Goal: Task Accomplishment & Management: Use online tool/utility

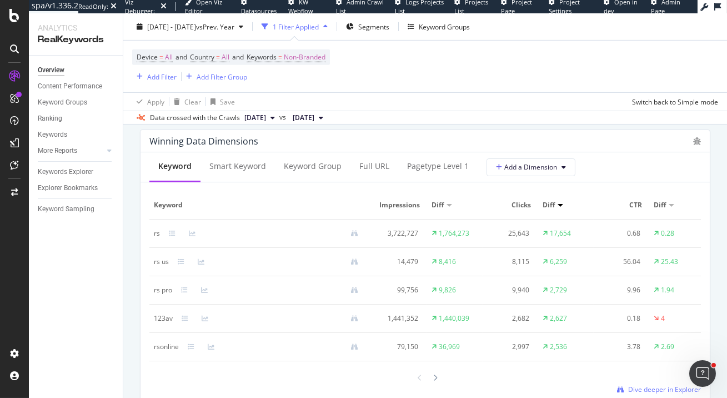
scroll to position [1041, 0]
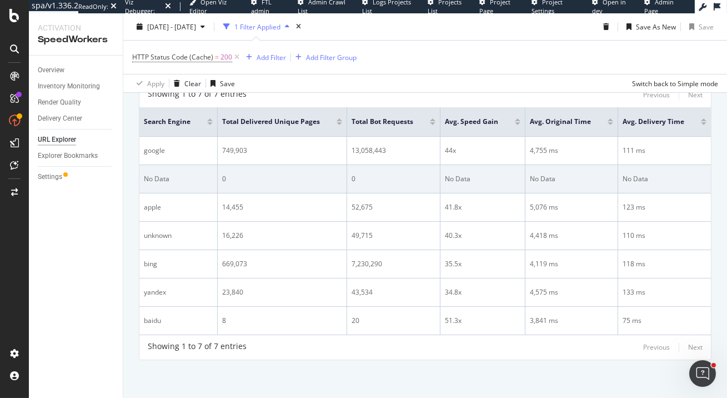
scroll to position [83, 0]
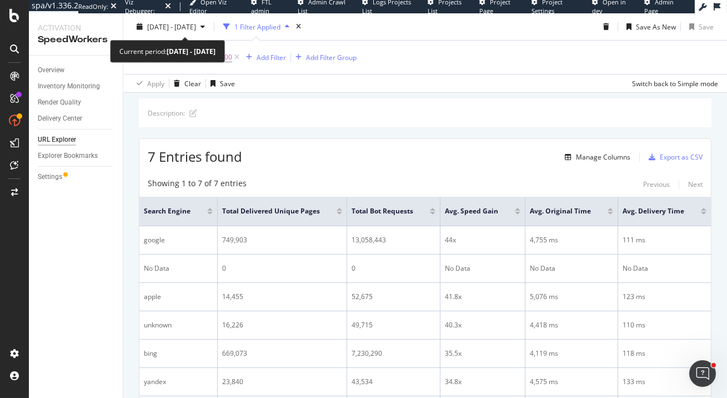
click at [198, 36] on div "2024 Mar. 26th - Jul. 16th 1 Filter Applied Save As New Save" at bounding box center [425, 29] width 604 height 22
click at [196, 23] on span "2024 Mar. 26th - Jul. 16th" at bounding box center [171, 26] width 49 height 9
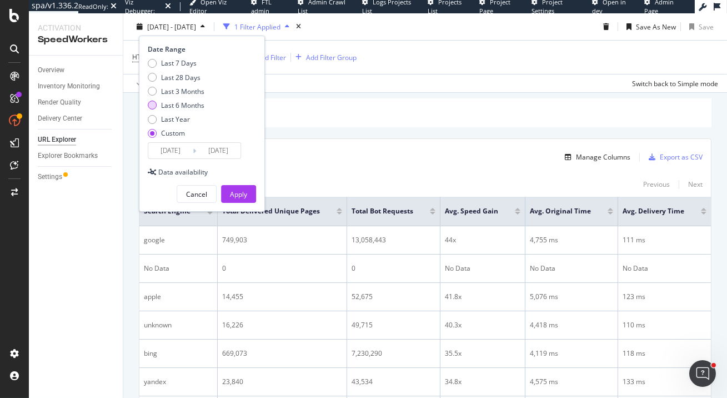
click at [188, 106] on div "Last 6 Months" at bounding box center [182, 105] width 43 height 9
type input "2025/02/19"
type input "2025/08/18"
click at [240, 192] on div "Apply" at bounding box center [238, 193] width 17 height 9
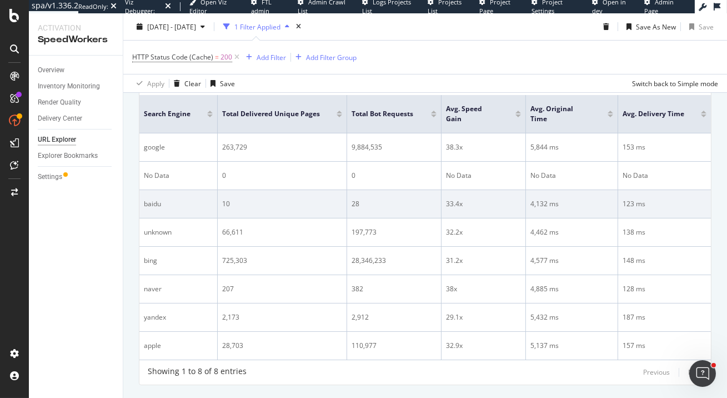
scroll to position [181, 0]
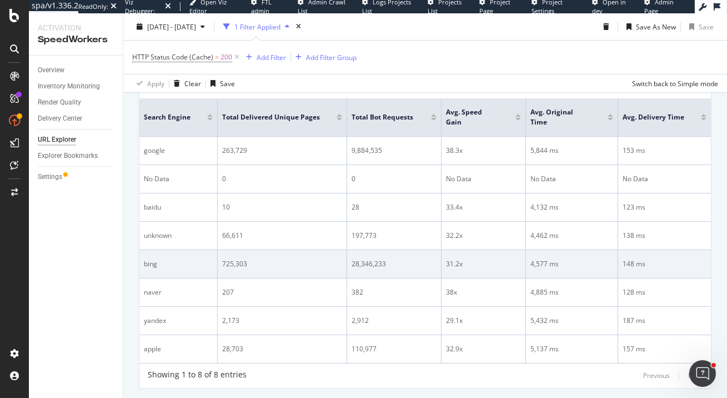
click at [374, 259] on div "28,346,233" at bounding box center [394, 264] width 85 height 10
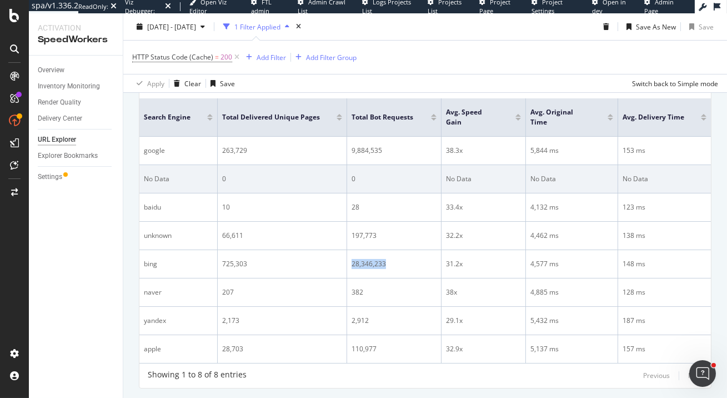
copy div "28,346,233"
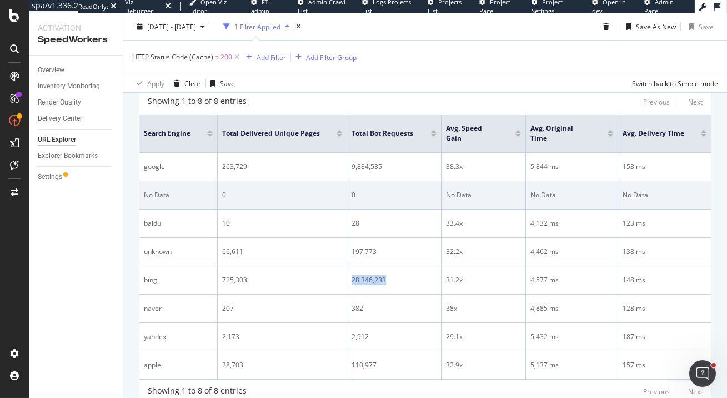
scroll to position [156, 0]
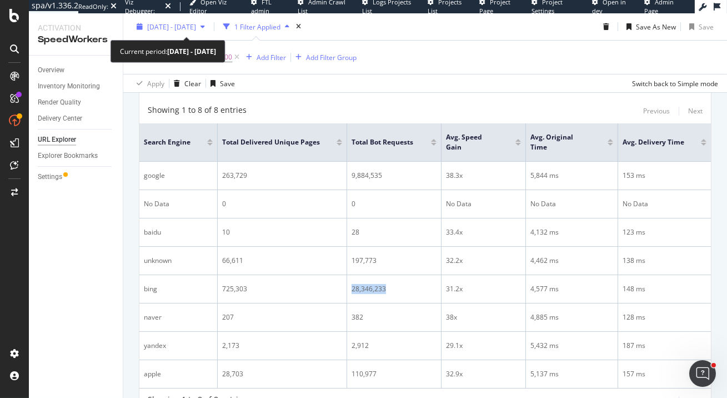
click at [196, 28] on span "2025 Feb. 19th - Aug. 18th" at bounding box center [171, 26] width 49 height 9
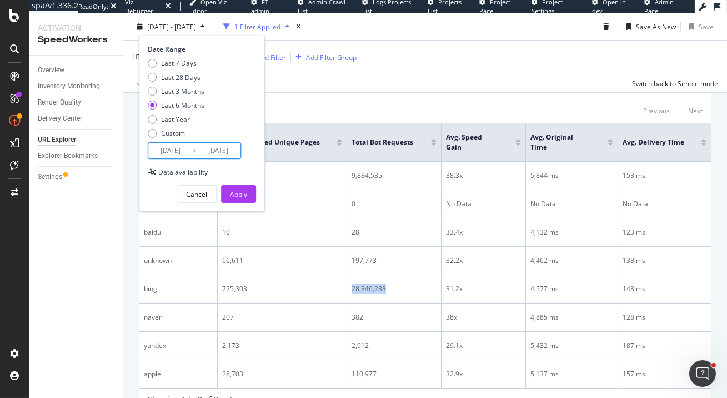
click at [174, 148] on input "2025/02/19" at bounding box center [170, 151] width 44 height 16
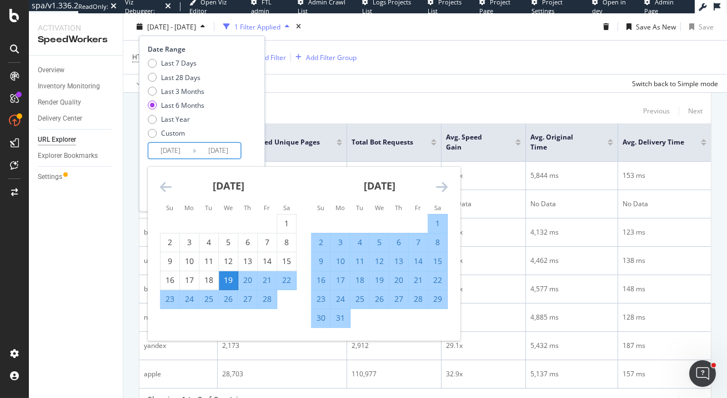
click at [166, 182] on icon "Move backward to switch to the previous month." at bounding box center [166, 186] width 12 height 13
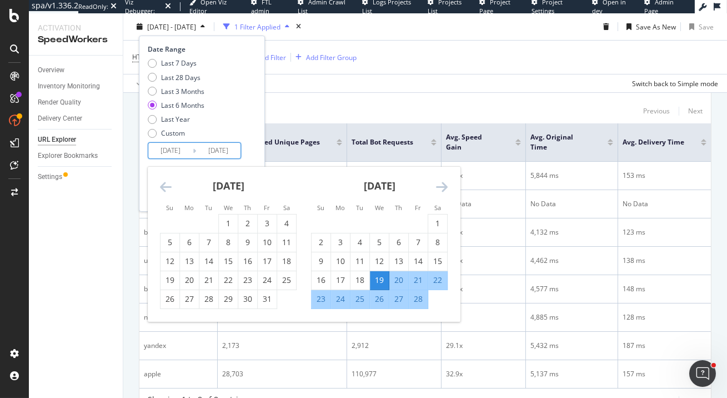
click at [166, 182] on icon "Move backward to switch to the previous month." at bounding box center [166, 186] width 12 height 13
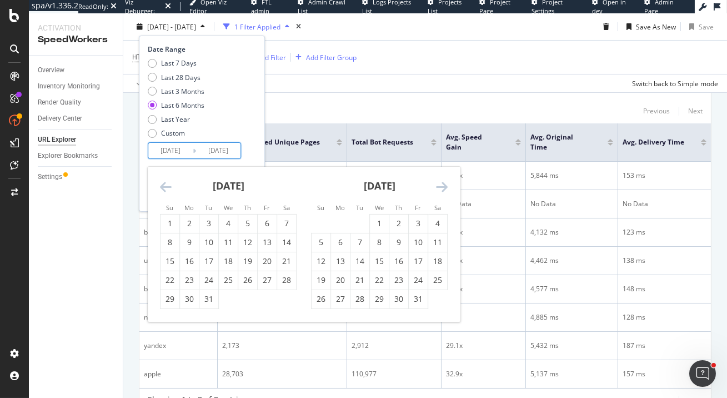
click at [166, 182] on icon "Move backward to switch to the previous month." at bounding box center [166, 186] width 12 height 13
click at [444, 186] on icon "Move forward to switch to the next month." at bounding box center [442, 186] width 12 height 13
click at [376, 222] on div "1" at bounding box center [379, 223] width 19 height 11
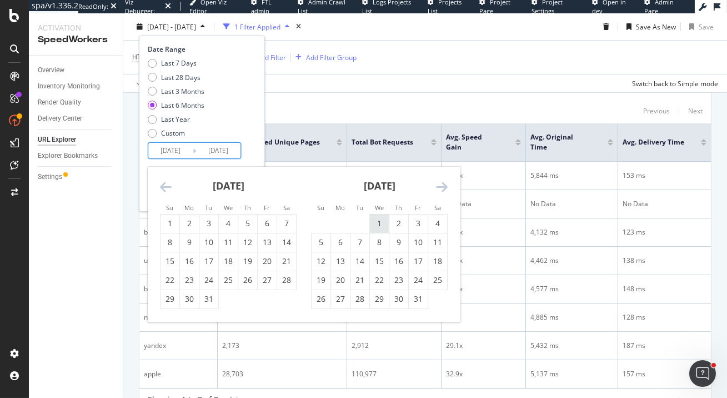
type input "2025/01/01"
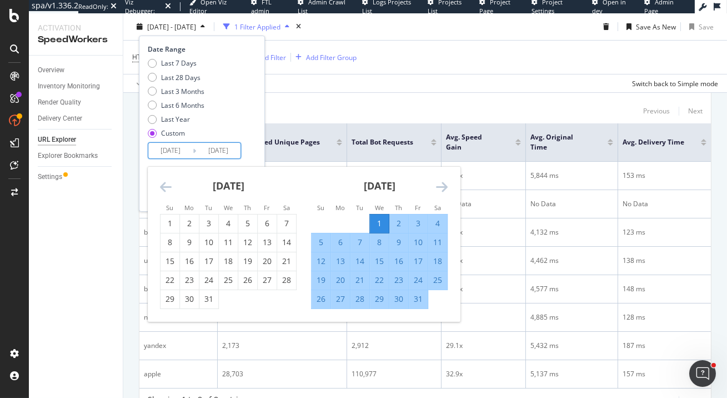
click at [439, 189] on icon "Move forward to switch to the next month." at bounding box center [442, 186] width 12 height 13
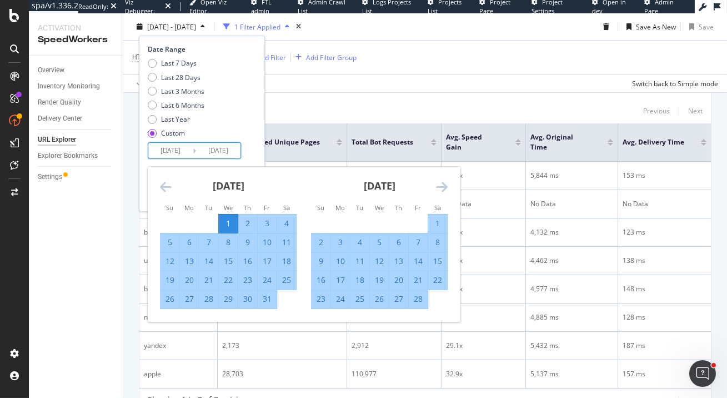
click at [439, 189] on icon "Move forward to switch to the next month." at bounding box center [442, 186] width 12 height 13
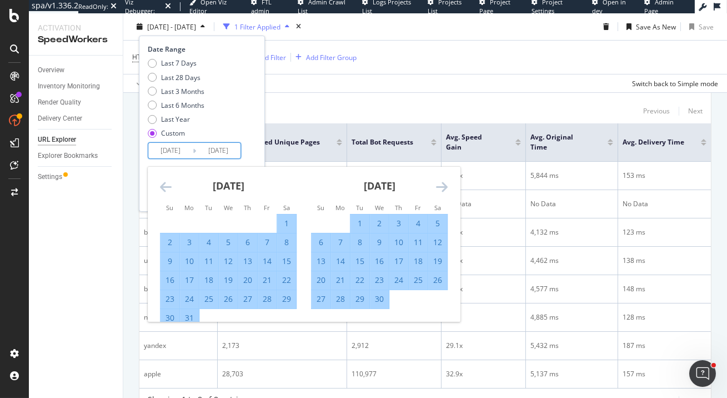
click at [439, 189] on icon "Move forward to switch to the next month." at bounding box center [442, 186] width 12 height 13
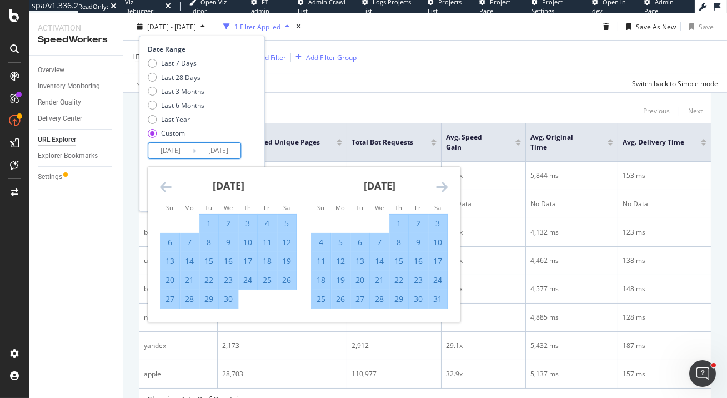
click at [439, 189] on icon "Move forward to switch to the next month." at bounding box center [442, 186] width 12 height 13
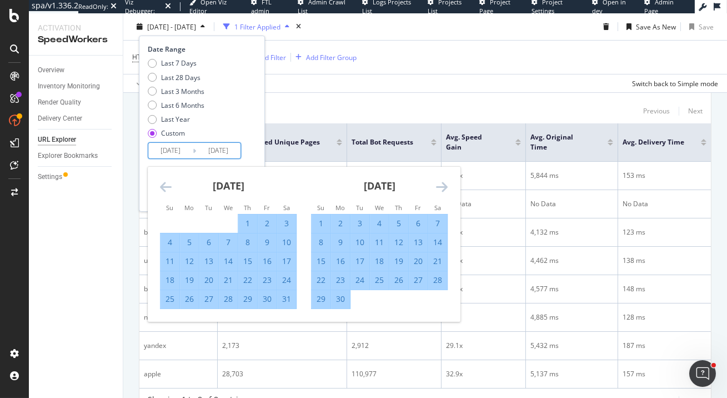
click at [439, 189] on icon "Move forward to switch to the next month." at bounding box center [442, 186] width 12 height 13
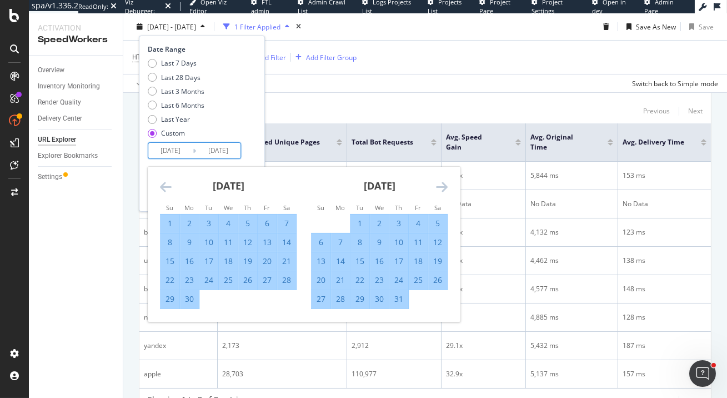
click at [398, 302] on div "31" at bounding box center [398, 298] width 19 height 11
type input "[DATE]"
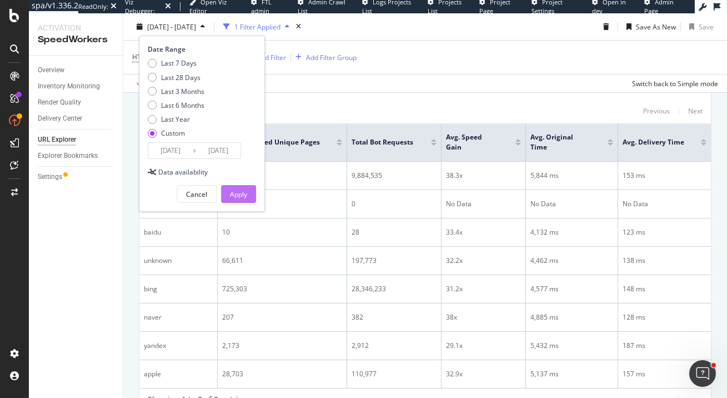
click at [242, 192] on div "Apply" at bounding box center [238, 193] width 17 height 9
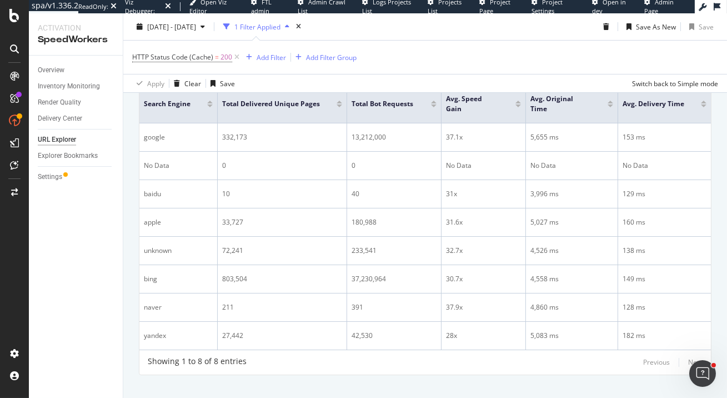
scroll to position [196, 0]
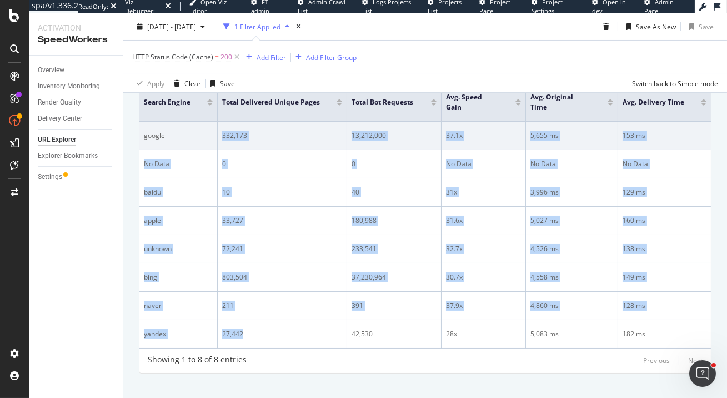
drag, startPoint x: 247, startPoint y: 323, endPoint x: 218, endPoint y: 118, distance: 207.0
click at [219, 122] on tbody "google 332,173 13,212,000 37.1x 5,655 ms 153 ms No Data 0 0 No Data No Data No …" at bounding box center [425, 235] width 572 height 227
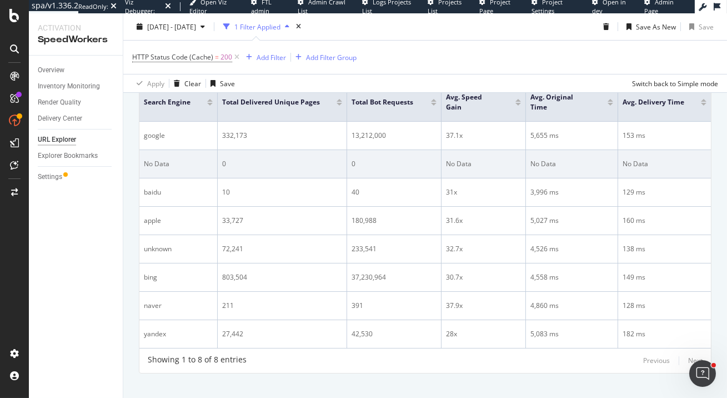
click at [245, 163] on td "0" at bounding box center [282, 164] width 129 height 28
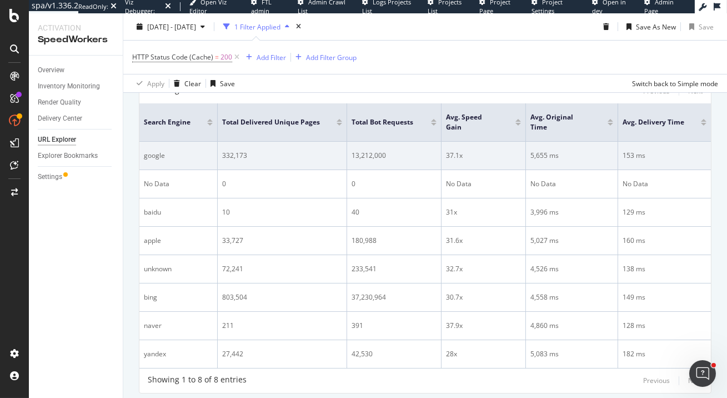
scroll to position [173, 0]
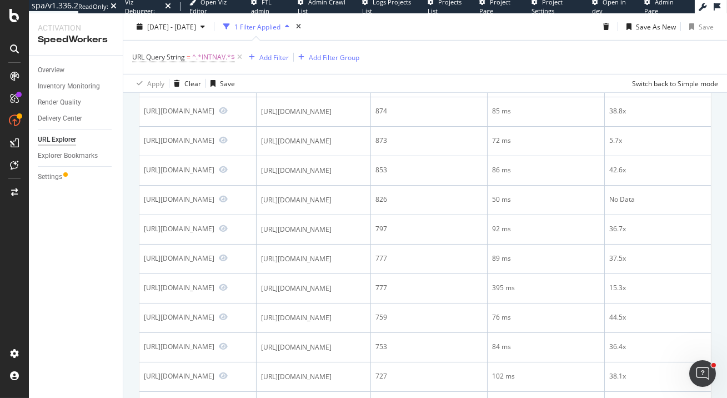
scroll to position [902, 0]
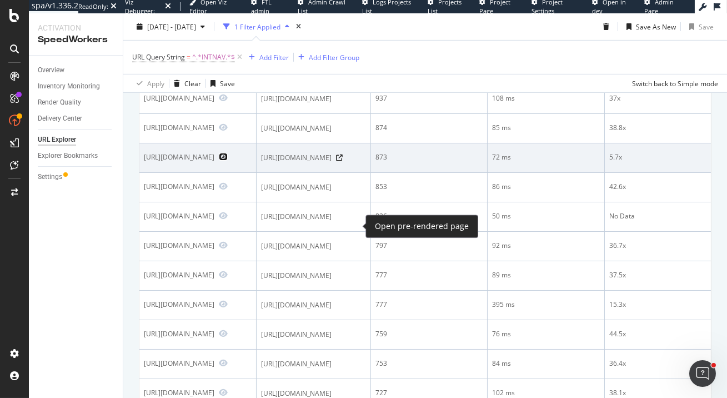
click at [228, 161] on icon "Preview https://www.t-mobile.com/purchase/shop?INTNAV=tNav%3AShop" at bounding box center [223, 157] width 9 height 8
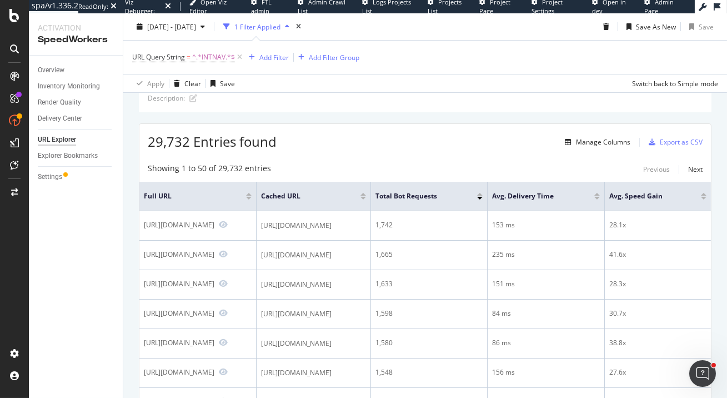
scroll to position [0, 0]
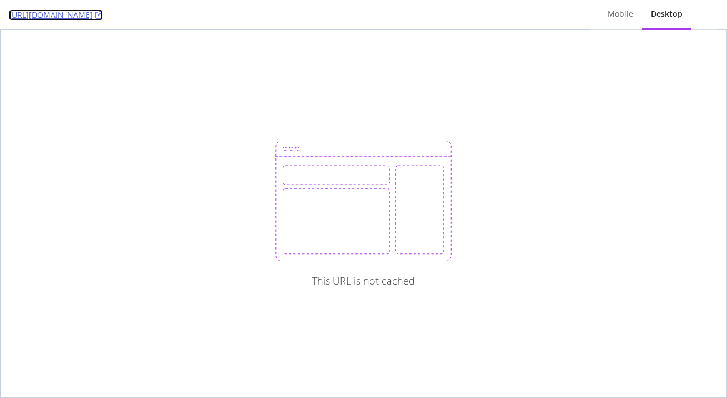
click at [103, 15] on icon at bounding box center [99, 15] width 8 height 8
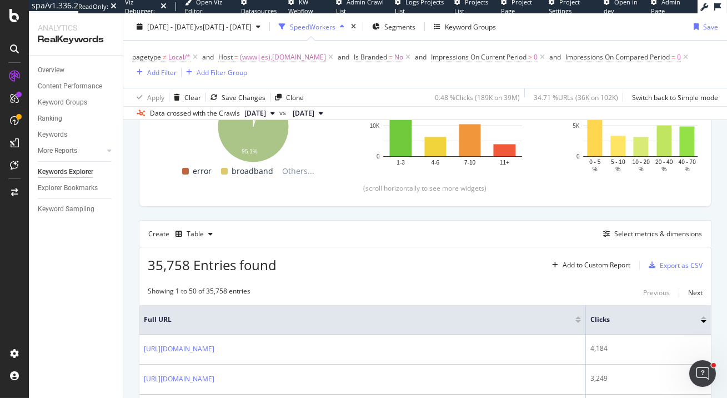
scroll to position [146, 0]
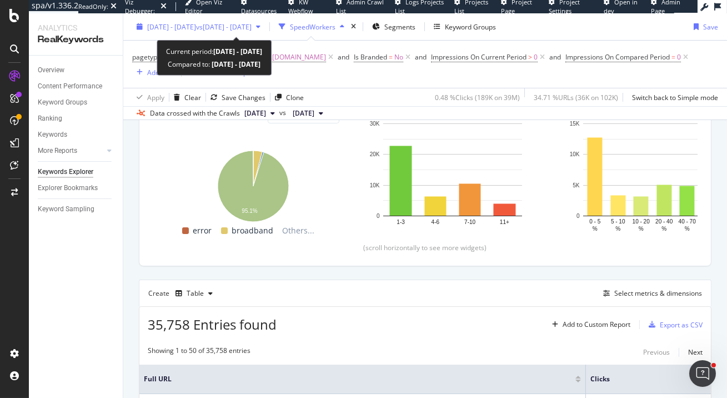
click at [241, 29] on span "vs 2023 Jan. 1st - 2024 Mar. 25th" at bounding box center [224, 26] width 56 height 9
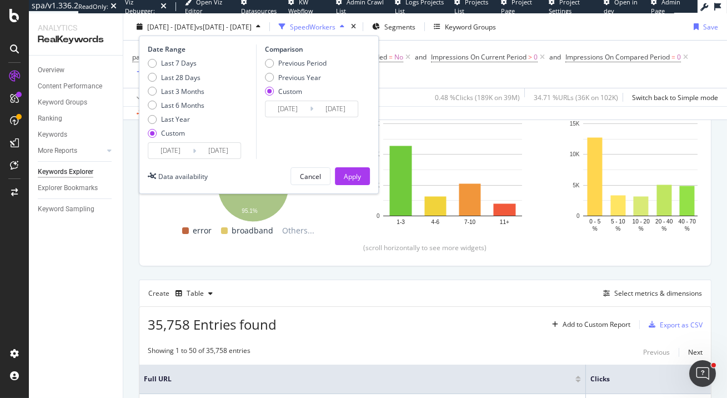
click at [62, 63] on div "Overview" at bounding box center [80, 70] width 85 height 16
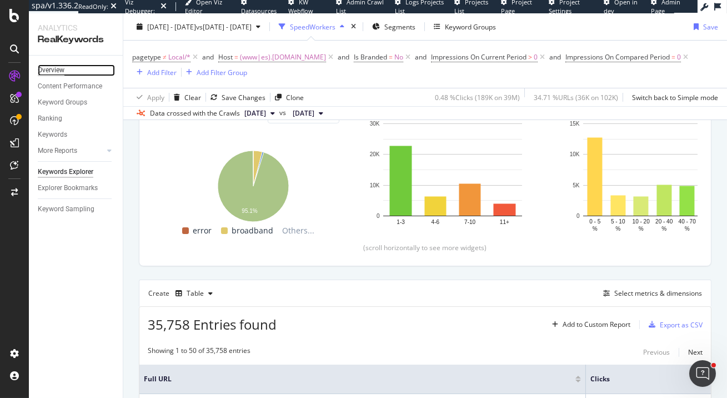
click at [52, 74] on div "Overview" at bounding box center [51, 70] width 27 height 12
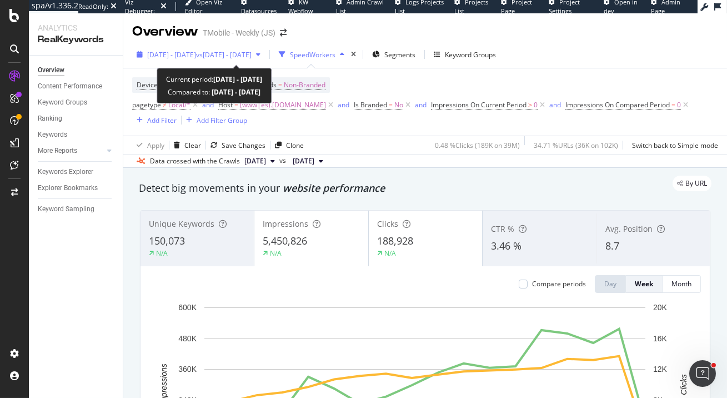
click at [252, 55] on span "vs 2023 Jan. 1st - 2024 Mar. 25th" at bounding box center [224, 54] width 56 height 9
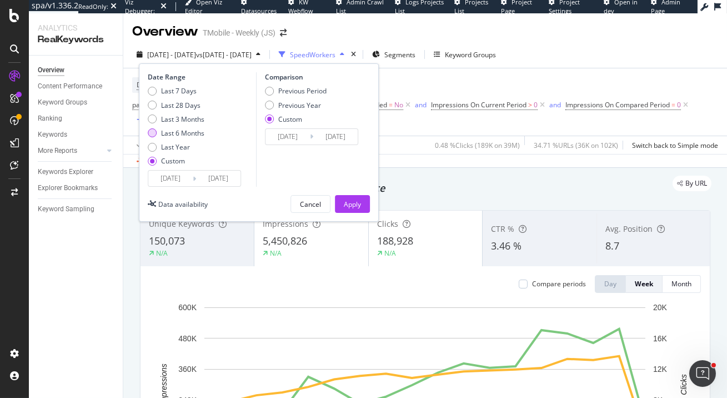
click at [188, 131] on div "Last 6 Months" at bounding box center [182, 132] width 43 height 9
type input "2025/02/16"
type input "2025/08/15"
click at [309, 103] on div "Previous Year" at bounding box center [299, 105] width 43 height 9
type input "2024/02/18"
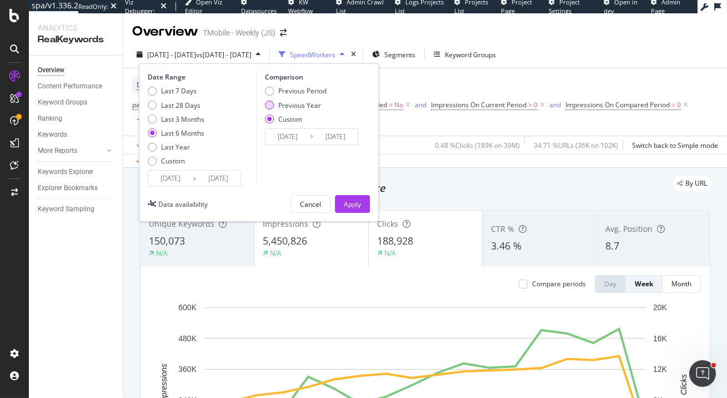
type input "2024/08/16"
click at [356, 200] on div "Apply" at bounding box center [352, 203] width 17 height 9
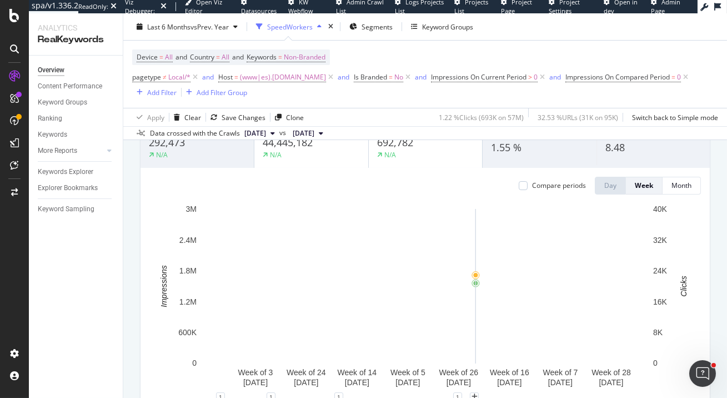
scroll to position [90, 0]
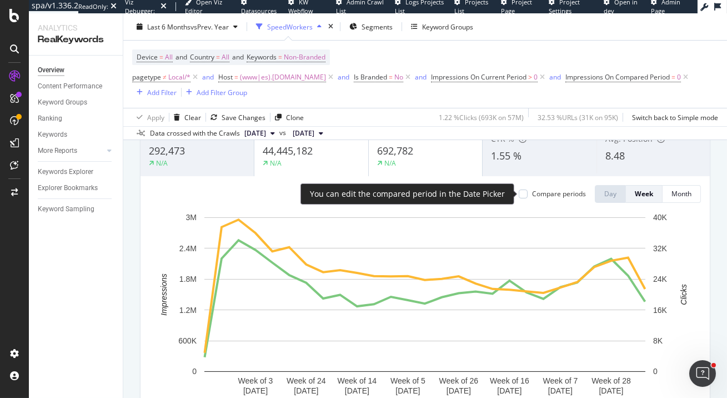
click at [533, 191] on div "Compare periods" at bounding box center [559, 193] width 54 height 9
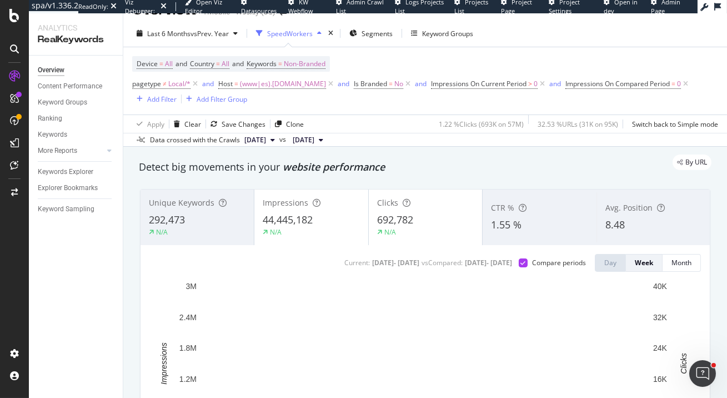
scroll to position [19, 0]
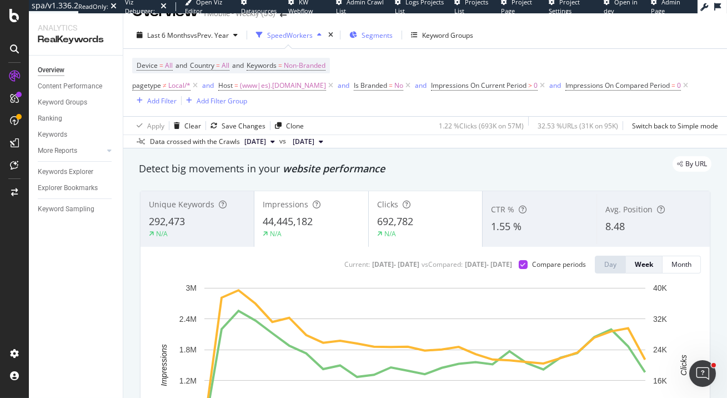
click at [383, 33] on span "Segments" at bounding box center [377, 35] width 31 height 9
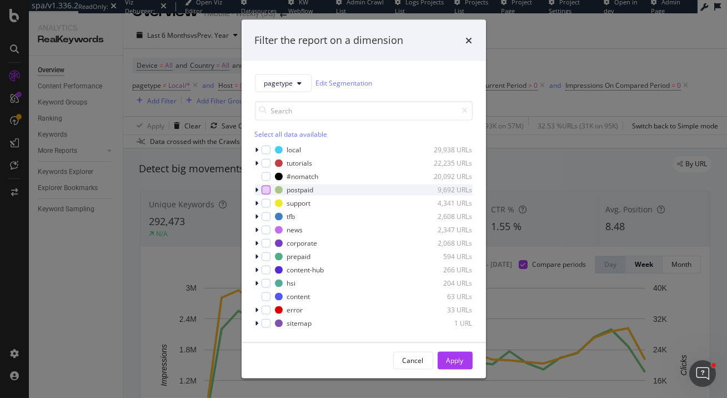
click at [266, 188] on div "modal" at bounding box center [266, 189] width 9 height 9
click at [461, 362] on div "Apply" at bounding box center [455, 360] width 17 height 9
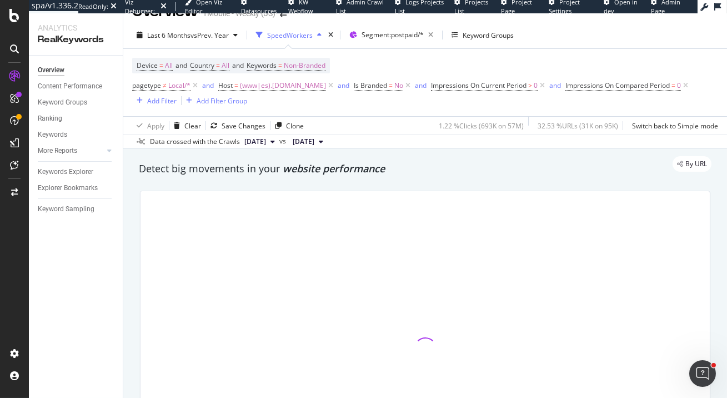
scroll to position [19, 0]
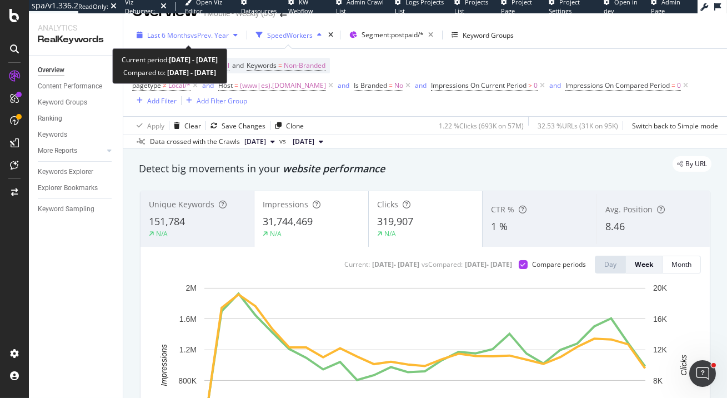
click at [212, 31] on span "vs Prev. Year" at bounding box center [210, 35] width 38 height 9
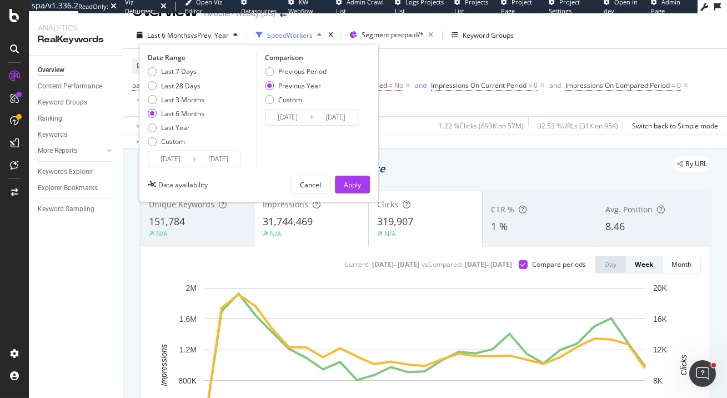
click at [178, 160] on input "2025/02/16" at bounding box center [170, 159] width 44 height 16
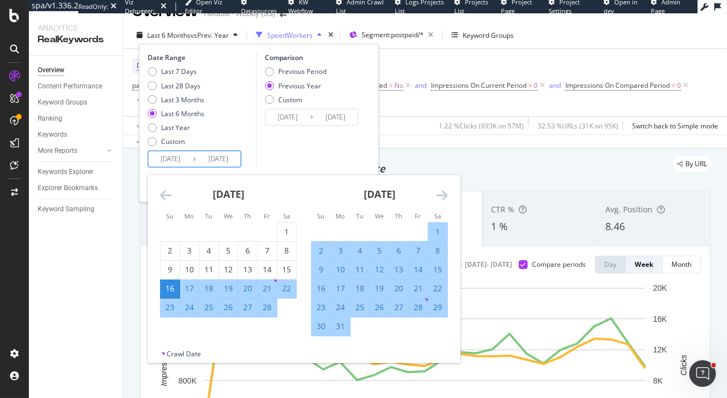
click at [166, 194] on icon "Move backward to switch to the previous month." at bounding box center [166, 194] width 12 height 13
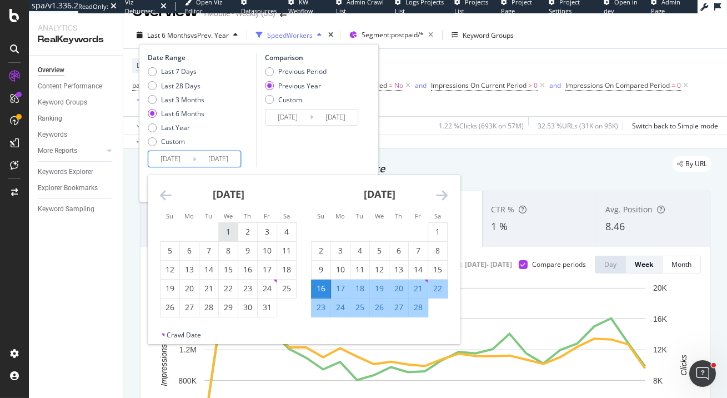
click at [229, 228] on div "1" at bounding box center [228, 231] width 19 height 11
type input "2025/01/01"
type input "2024/01/03"
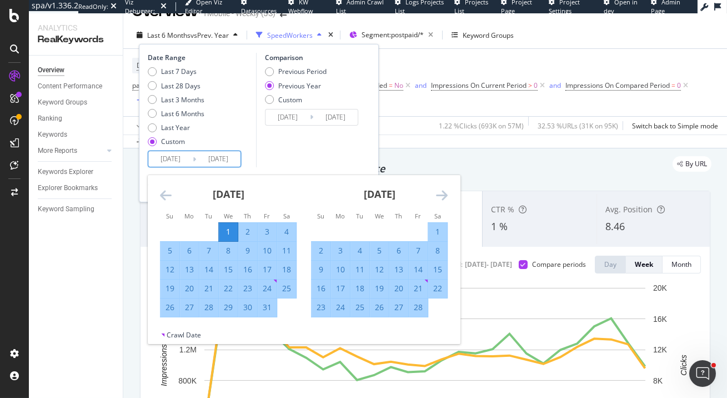
click at [436, 196] on icon "Move forward to switch to the next month." at bounding box center [442, 194] width 12 height 13
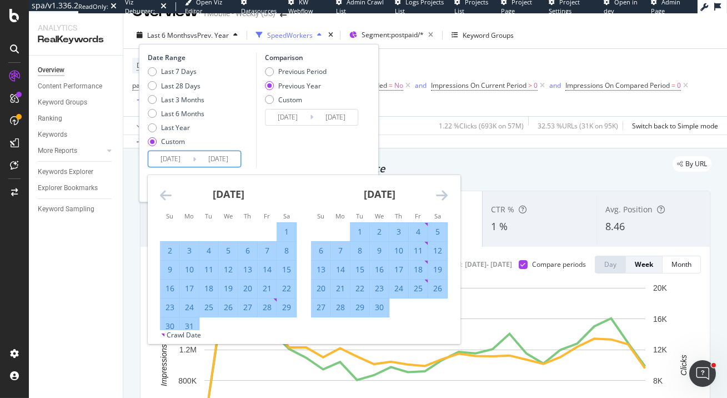
click at [436, 196] on icon "Move forward to switch to the next month." at bounding box center [442, 194] width 12 height 13
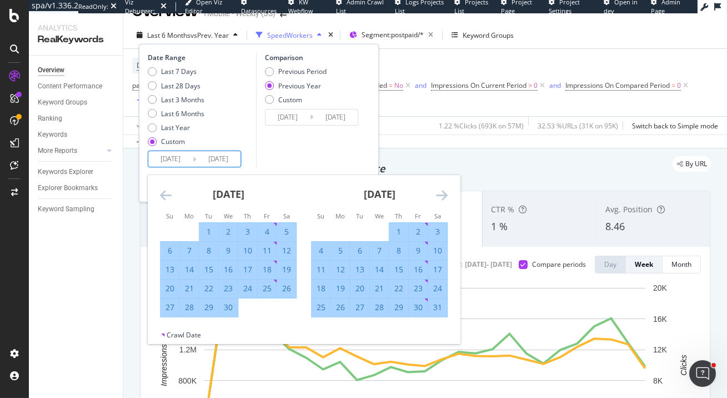
click at [436, 196] on icon "Move forward to switch to the next month." at bounding box center [442, 194] width 12 height 13
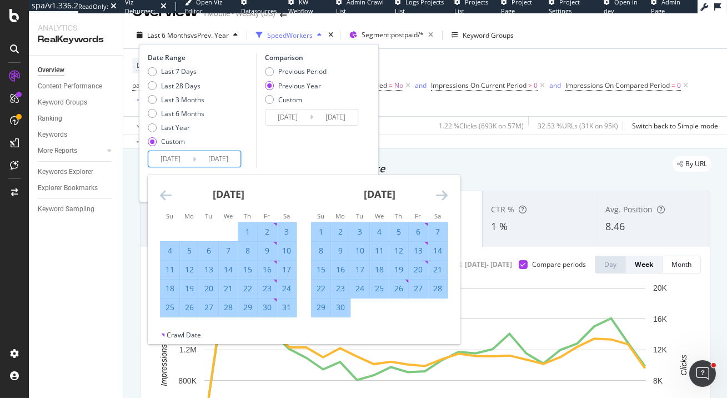
click at [444, 192] on icon "Move forward to switch to the next month." at bounding box center [442, 194] width 12 height 13
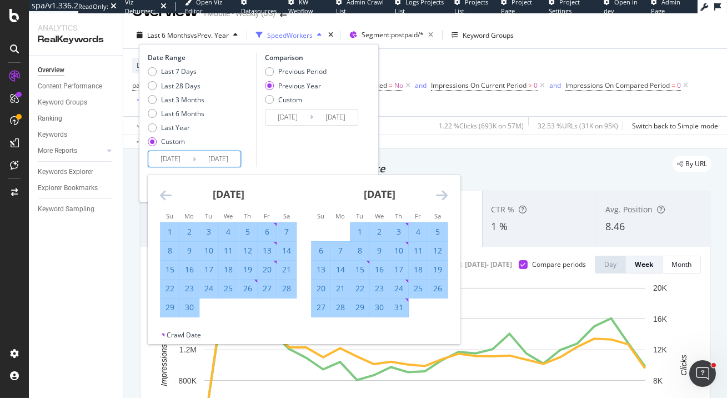
click at [401, 303] on div "31" at bounding box center [398, 307] width 19 height 11
type input "2025/07/31"
type input "2024/08/01"
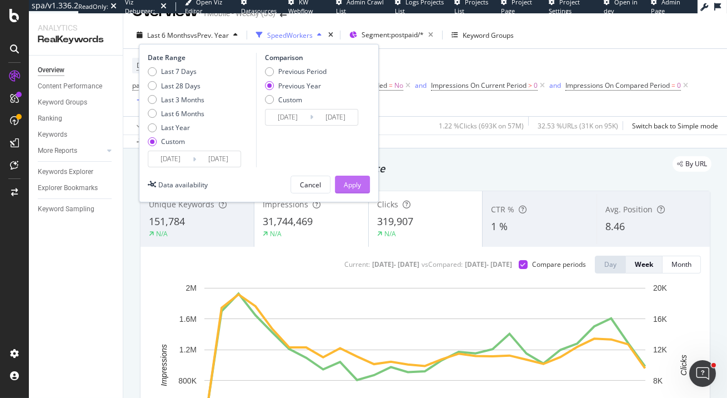
click at [349, 182] on div "Apply" at bounding box center [352, 184] width 17 height 9
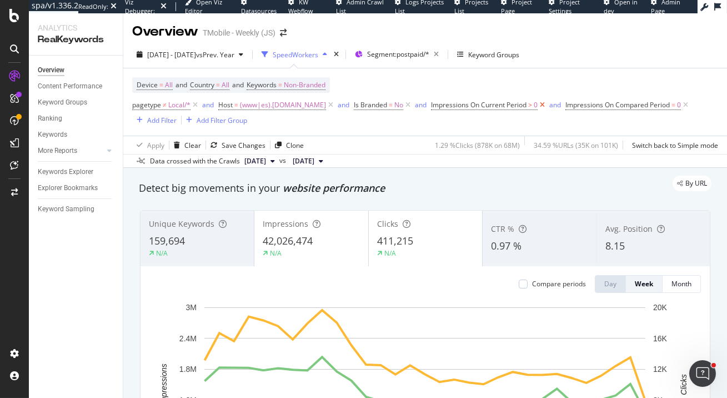
click at [538, 104] on icon at bounding box center [542, 104] width 9 height 11
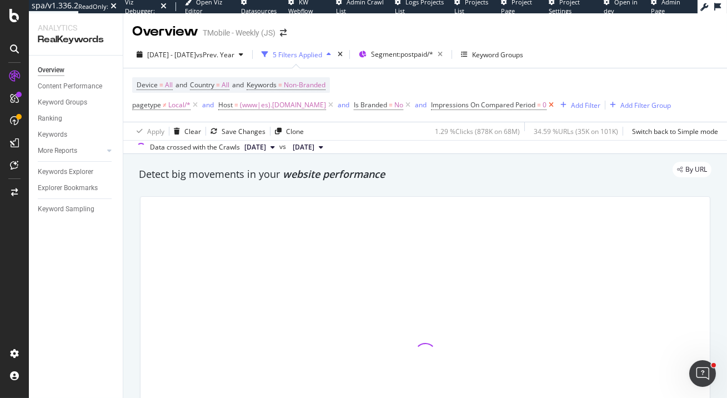
click at [547, 106] on icon at bounding box center [551, 104] width 9 height 11
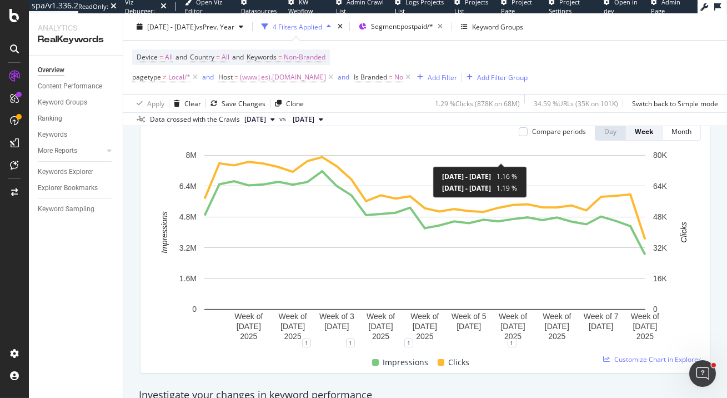
scroll to position [45, 0]
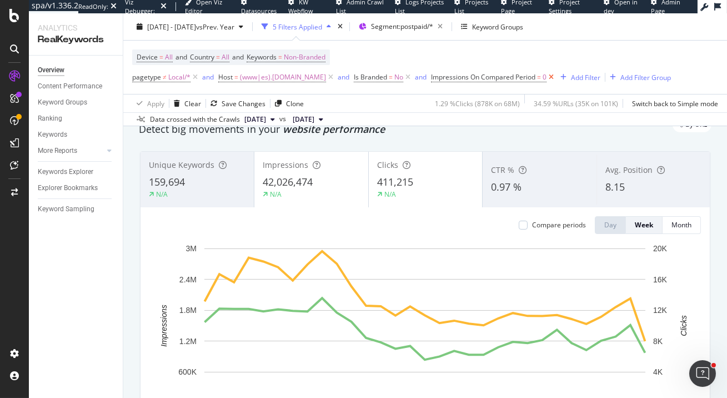
click at [547, 76] on icon at bounding box center [551, 77] width 9 height 11
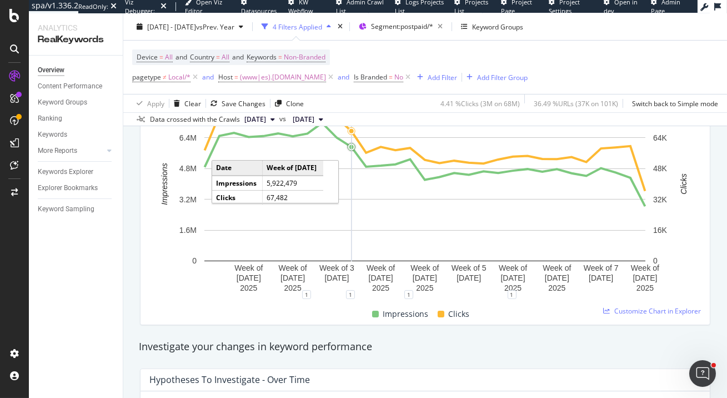
scroll to position [4, 0]
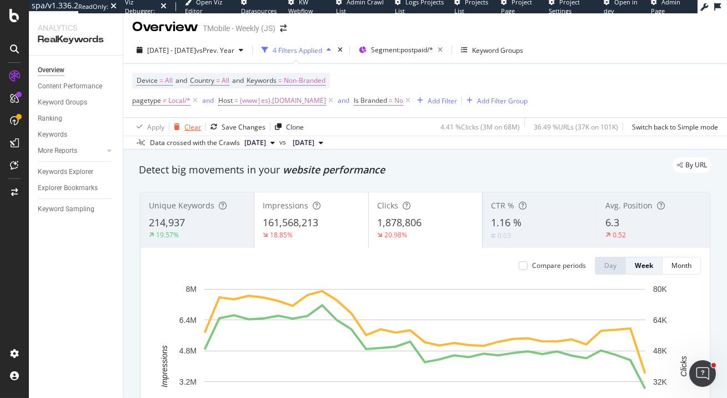
click at [189, 128] on div "Clear" at bounding box center [192, 126] width 17 height 9
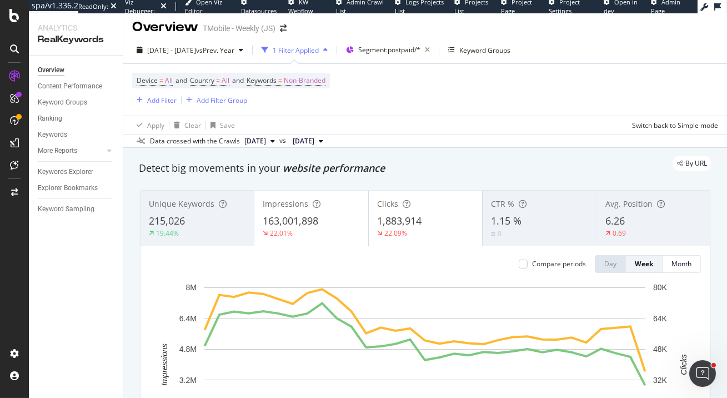
scroll to position [12, 0]
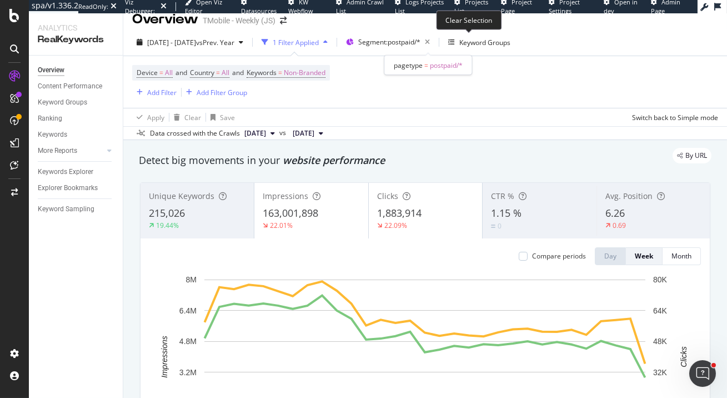
click at [434, 42] on icon "button" at bounding box center [428, 42] width 14 height 16
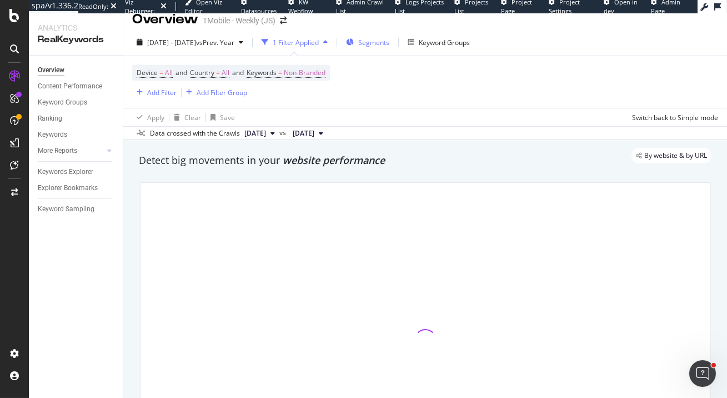
click at [389, 49] on div "Segments" at bounding box center [367, 42] width 43 height 17
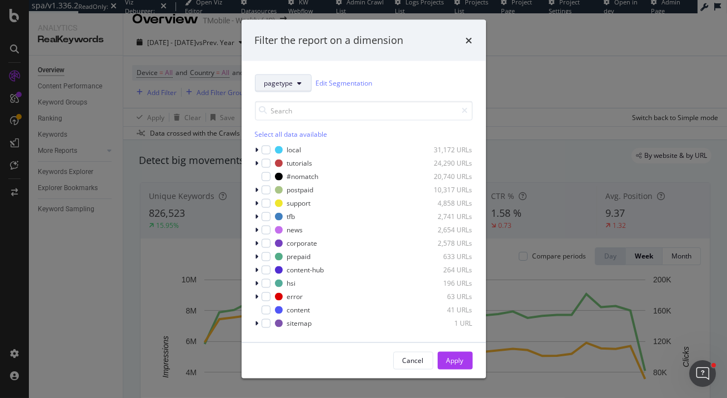
click at [298, 83] on icon "modal" at bounding box center [300, 82] width 4 height 7
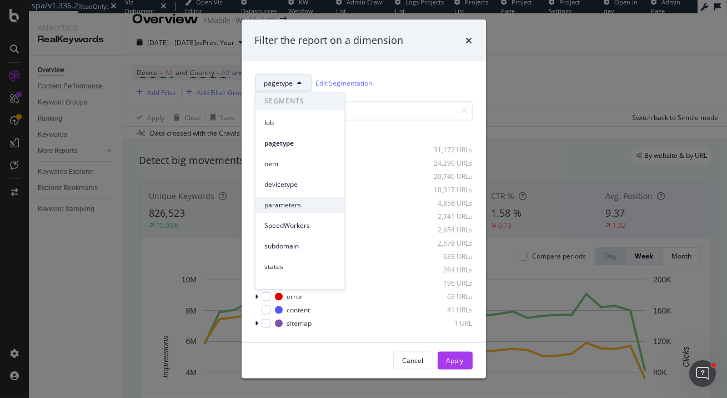
click at [296, 203] on span "parameters" at bounding box center [300, 205] width 72 height 10
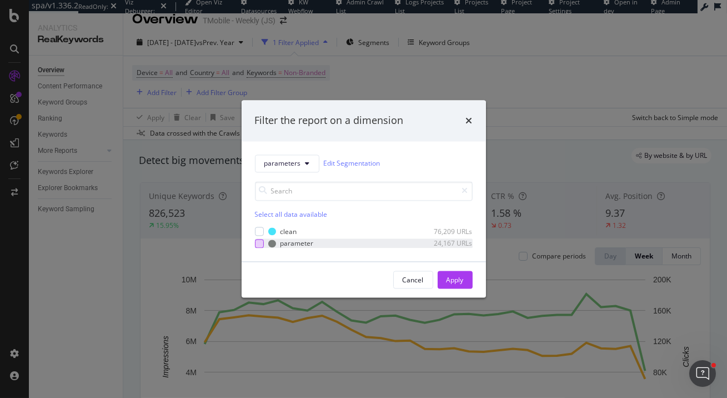
click at [259, 242] on div "modal" at bounding box center [259, 243] width 9 height 9
click at [462, 283] on div "Apply" at bounding box center [455, 279] width 17 height 9
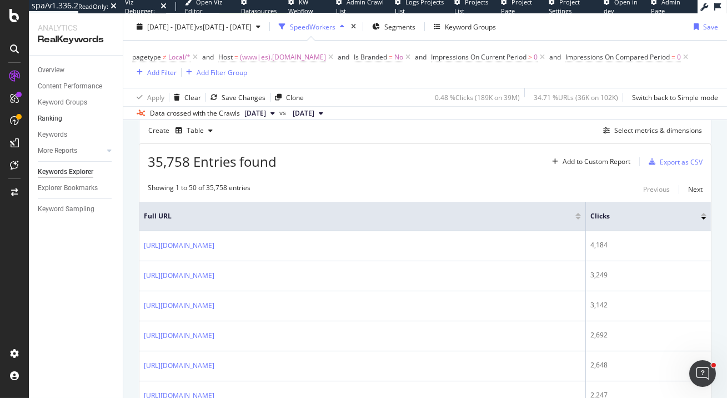
scroll to position [334, 0]
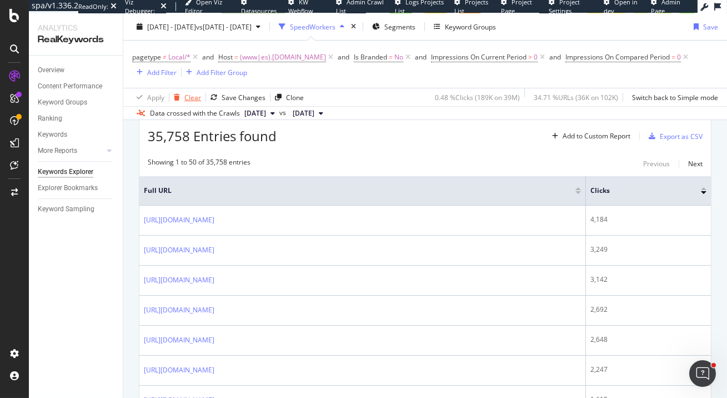
click at [188, 101] on div "Clear" at bounding box center [192, 96] width 17 height 9
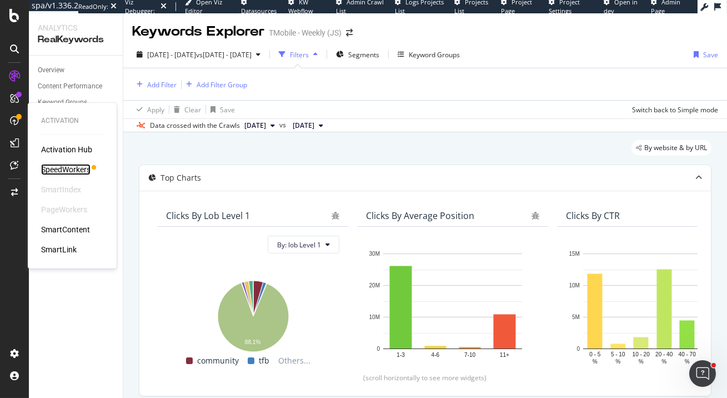
click at [75, 164] on div "SpeedWorkers" at bounding box center [65, 169] width 49 height 11
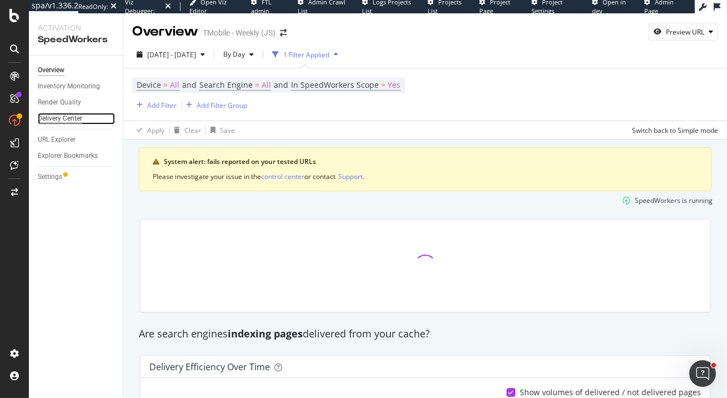
click at [73, 117] on div "Delivery Center" at bounding box center [60, 119] width 44 height 12
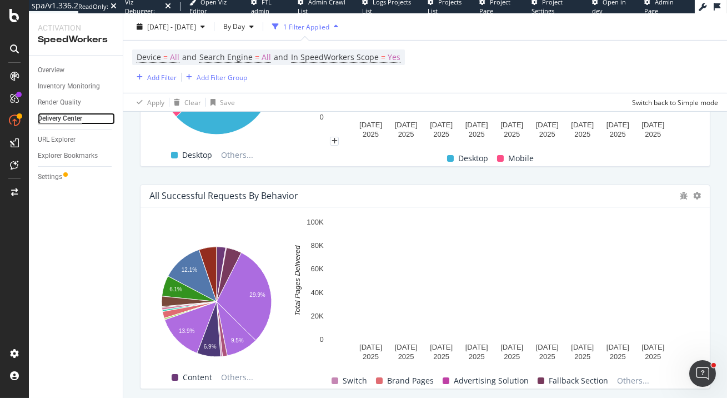
scroll to position [843, 0]
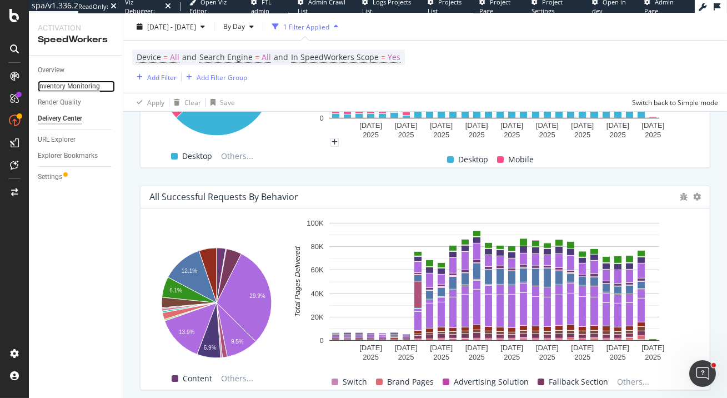
click at [83, 84] on div "Inventory Monitoring" at bounding box center [69, 87] width 62 height 12
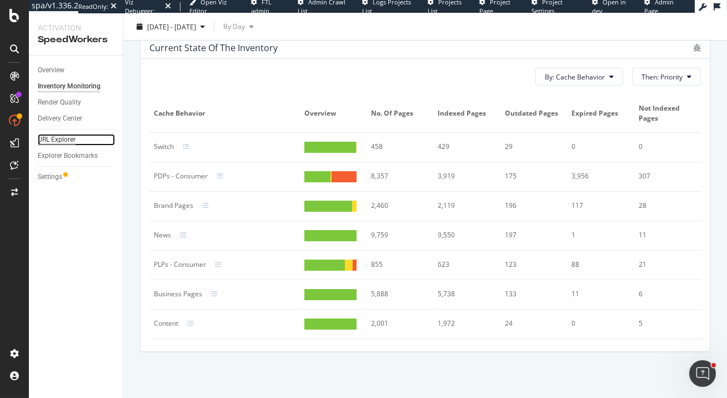
click at [69, 136] on div "URL Explorer" at bounding box center [57, 140] width 38 height 12
click at [65, 142] on div "URL Explorer" at bounding box center [57, 140] width 38 height 12
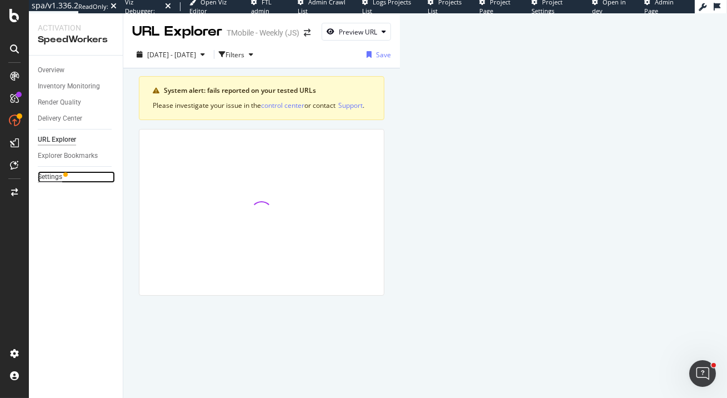
click at [42, 180] on div "Settings" at bounding box center [50, 177] width 24 height 12
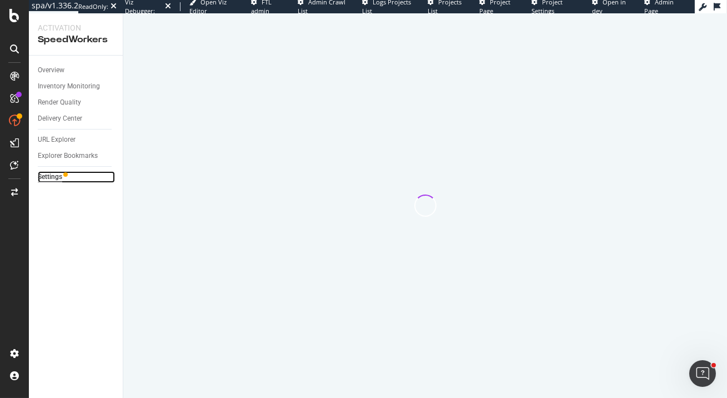
drag, startPoint x: 46, startPoint y: 175, endPoint x: 64, endPoint y: 173, distance: 17.9
click at [46, 175] on div "Settings" at bounding box center [50, 177] width 24 height 12
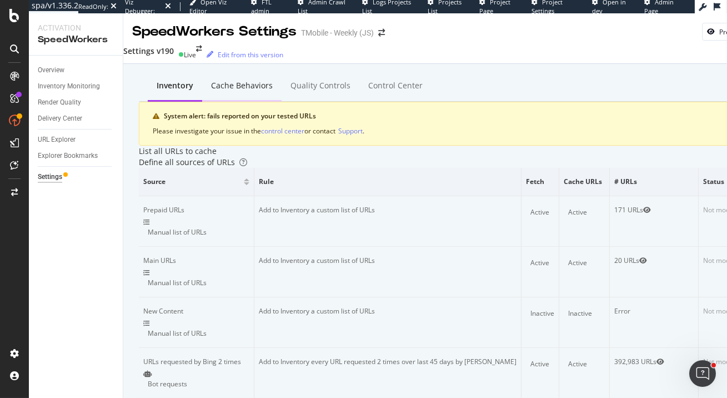
click at [230, 90] on div "Cache behaviors" at bounding box center [241, 86] width 79 height 31
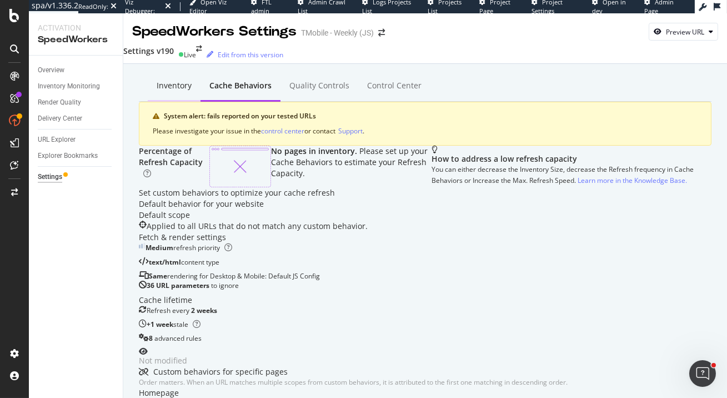
click at [164, 89] on div "Inventory" at bounding box center [174, 86] width 53 height 31
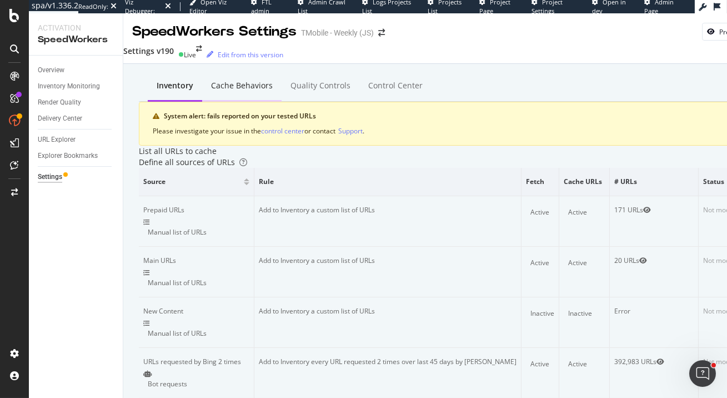
click at [238, 83] on div "Cache behaviors" at bounding box center [242, 85] width 62 height 11
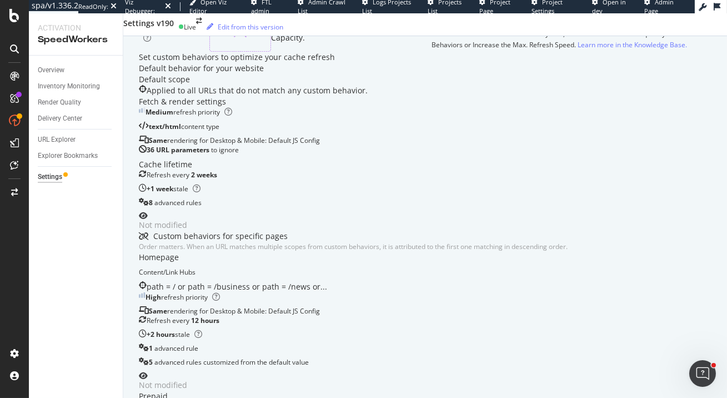
scroll to position [126, 0]
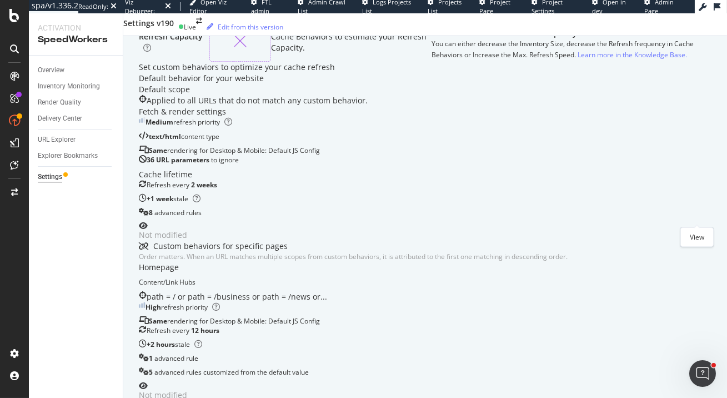
click at [148, 222] on icon "eye" at bounding box center [143, 226] width 9 height 8
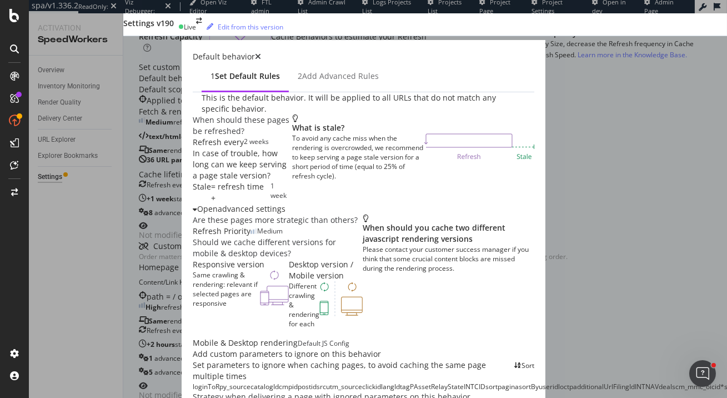
scroll to position [71, 0]
click at [261, 53] on icon "times" at bounding box center [258, 57] width 6 height 8
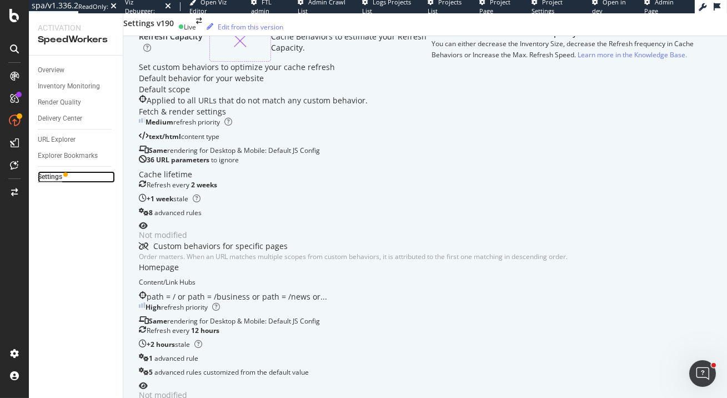
click at [46, 179] on div "Settings" at bounding box center [50, 177] width 24 height 12
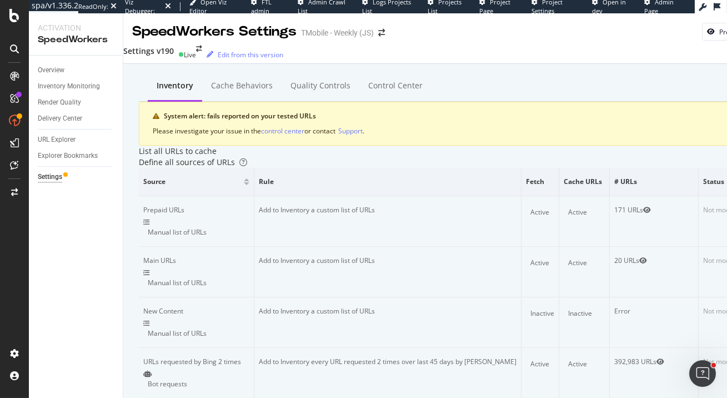
click at [74, 146] on div "URL Explorer" at bounding box center [80, 140] width 85 height 16
click at [67, 142] on div "URL Explorer" at bounding box center [57, 140] width 38 height 12
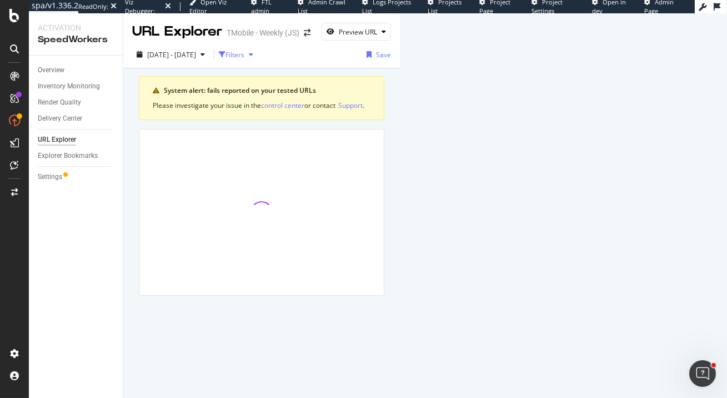
click at [258, 60] on div "Filters" at bounding box center [238, 54] width 39 height 17
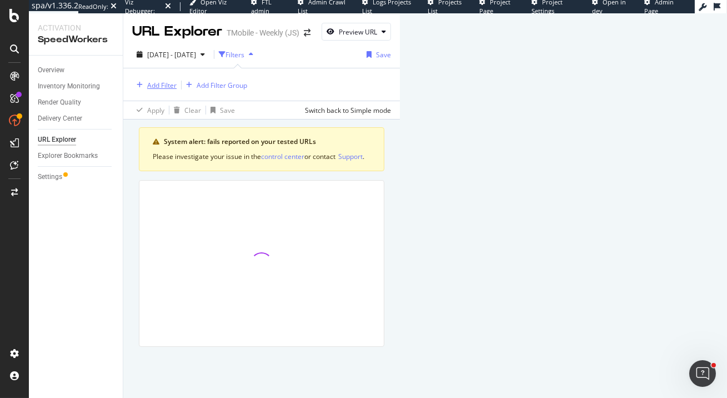
click at [164, 82] on div "Add Filter" at bounding box center [161, 85] width 29 height 9
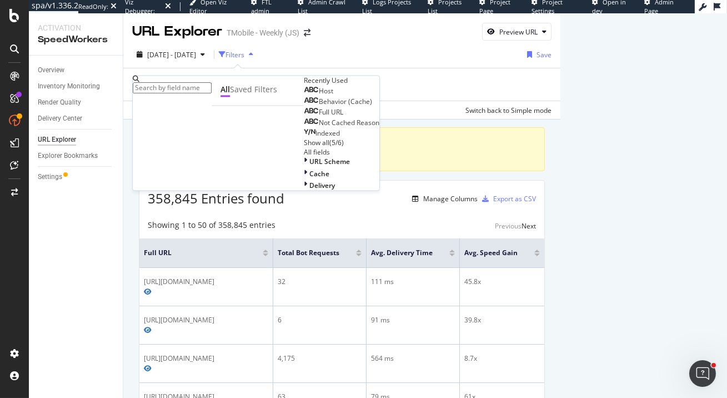
click at [437, 92] on div "Add Filter Add Filter Group" at bounding box center [341, 84] width 419 height 32
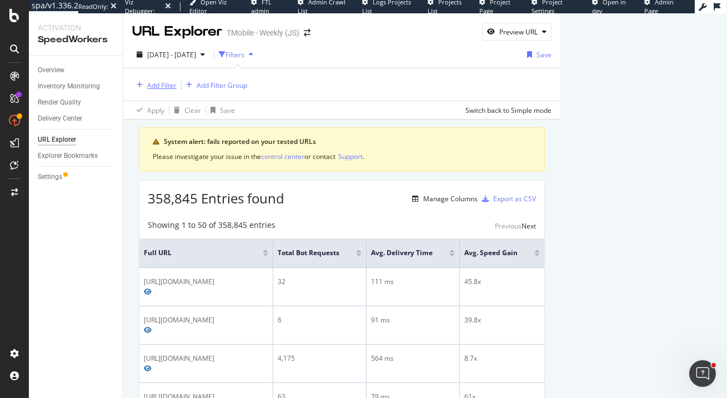
click at [156, 82] on div "Add Filter" at bounding box center [161, 85] width 29 height 9
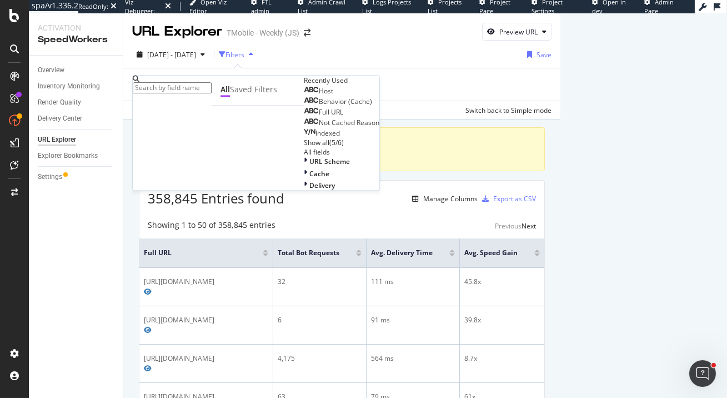
click at [319, 117] on span "Full URL" at bounding box center [331, 112] width 24 height 9
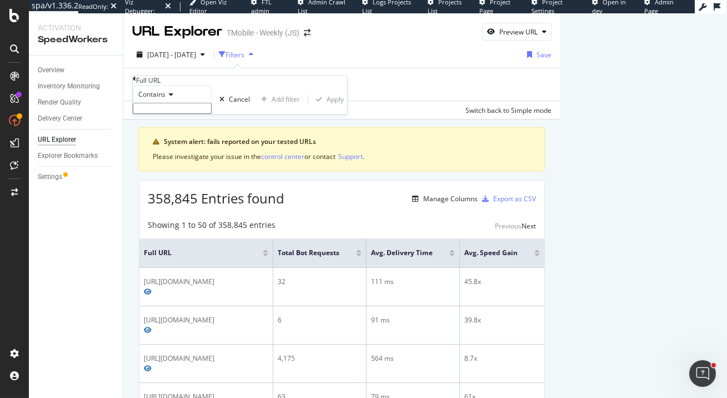
click at [170, 114] on input "text" at bounding box center [172, 108] width 79 height 11
type input "?"
click at [327, 108] on div "Apply" at bounding box center [335, 102] width 17 height 9
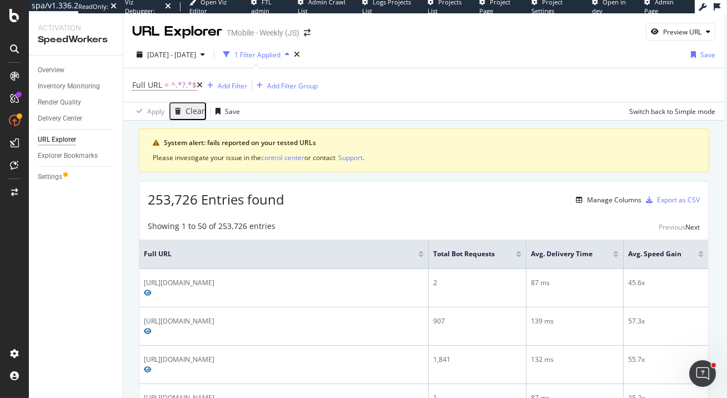
click at [520, 255] on div at bounding box center [519, 255] width 6 height 3
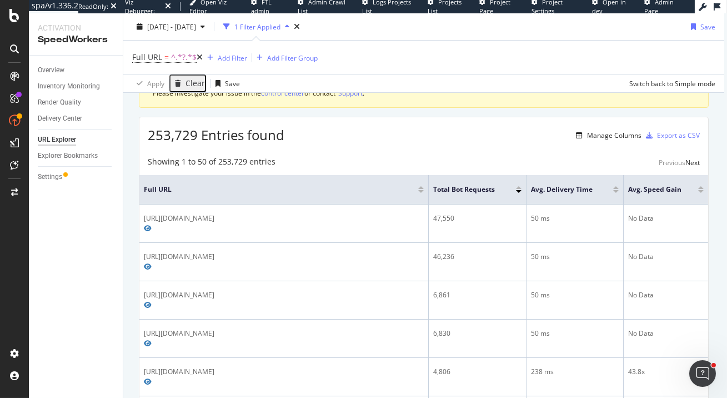
scroll to position [67, 0]
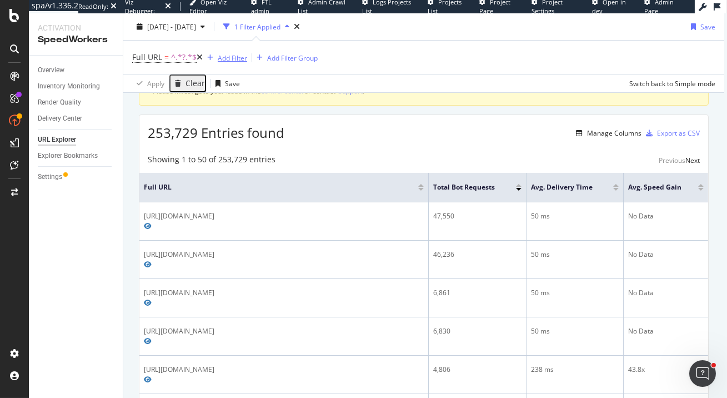
click at [227, 54] on div "Add Filter" at bounding box center [232, 57] width 29 height 9
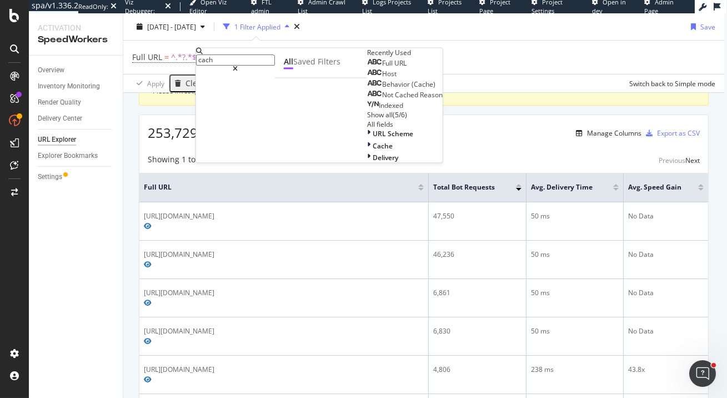
type input "cache"
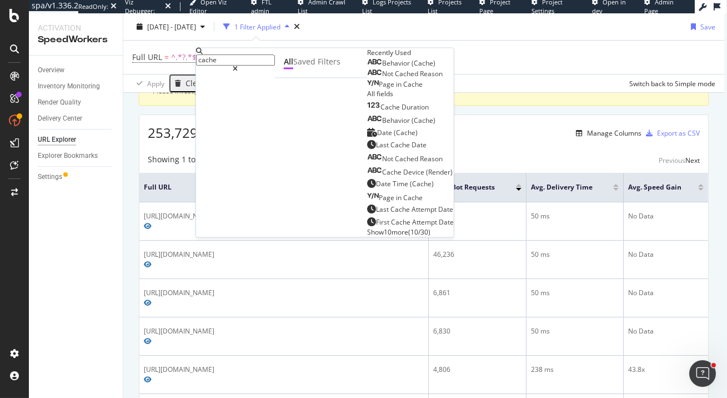
click at [441, 134] on div "253,729 Entries found Manage Columns Export as CSV" at bounding box center [423, 128] width 569 height 27
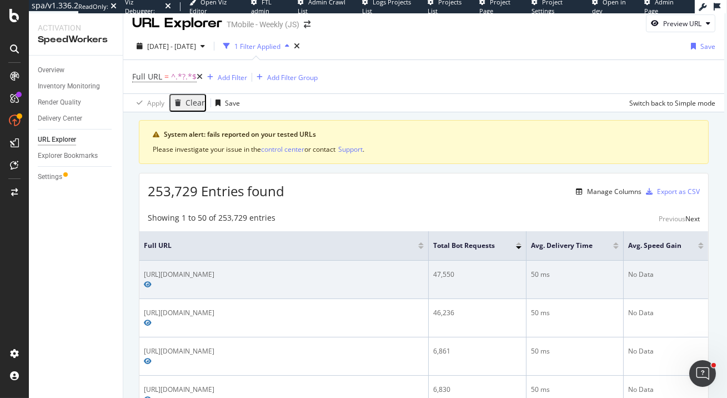
scroll to position [0, 0]
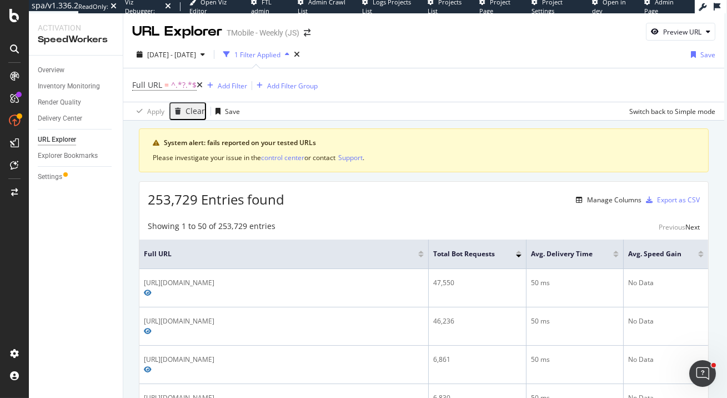
click at [197, 85] on icon at bounding box center [200, 85] width 6 height 8
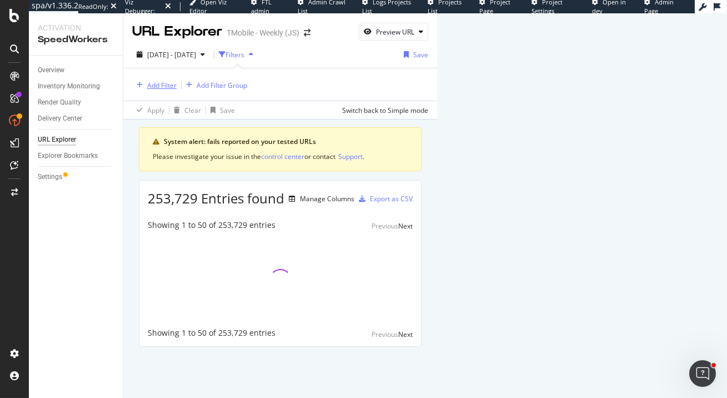
click at [148, 83] on div "Add Filter" at bounding box center [161, 85] width 29 height 9
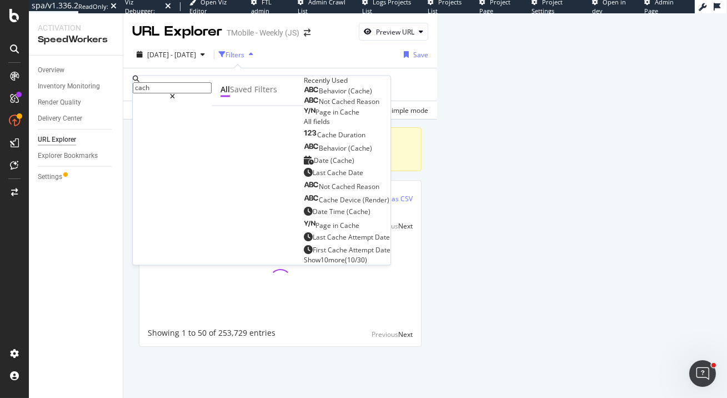
type input "cache"
click at [304, 96] on div "Behavior (Cache)" at bounding box center [338, 91] width 68 height 9
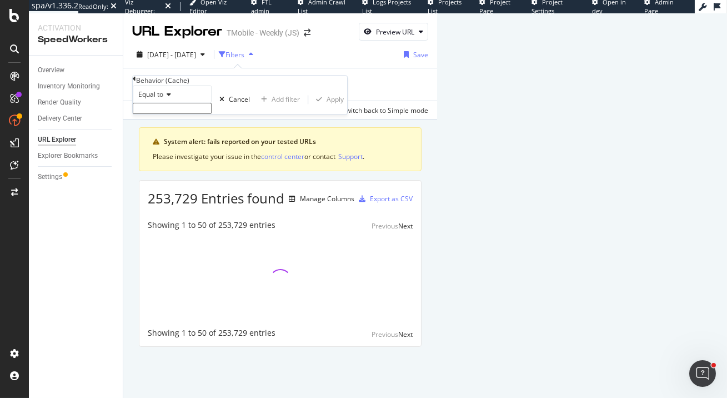
click at [174, 114] on input "text" at bounding box center [172, 108] width 79 height 11
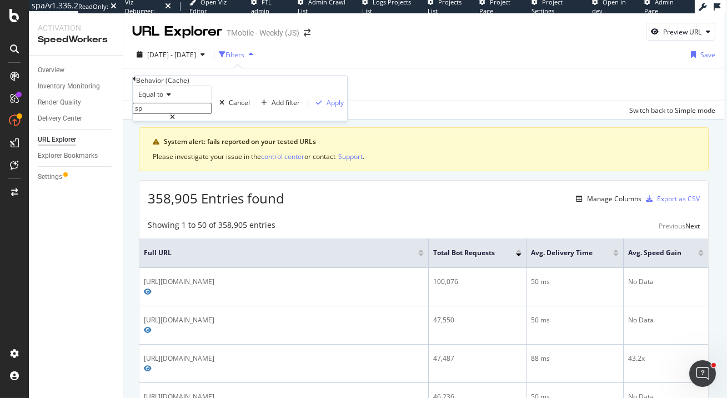
type input "s"
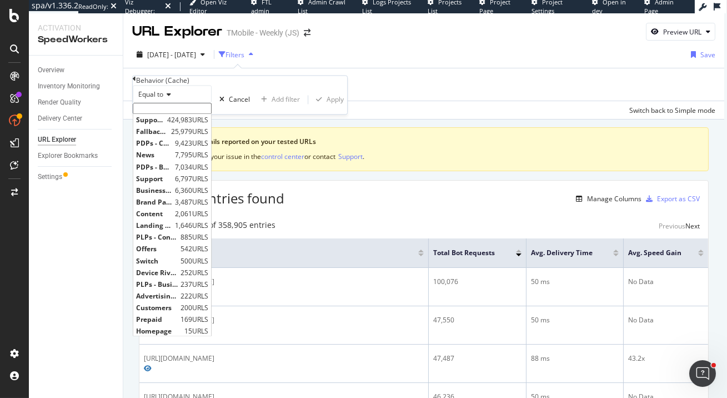
click at [142, 85] on div "Behavior (Cache)" at bounding box center [240, 80] width 214 height 9
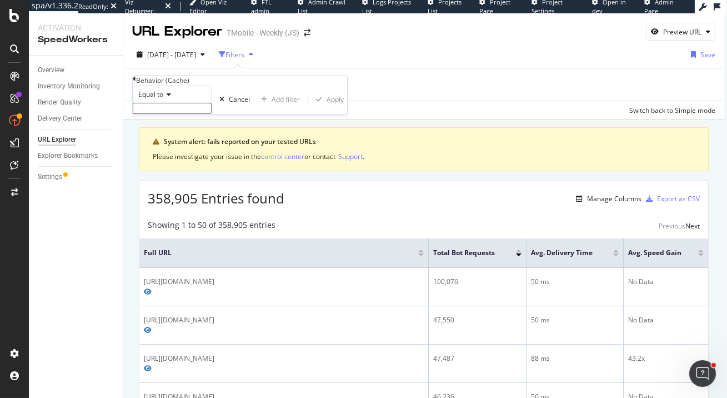
click at [137, 85] on div "Behavior (Cache) Equal to Cancel Add filter Apply" at bounding box center [240, 95] width 214 height 38
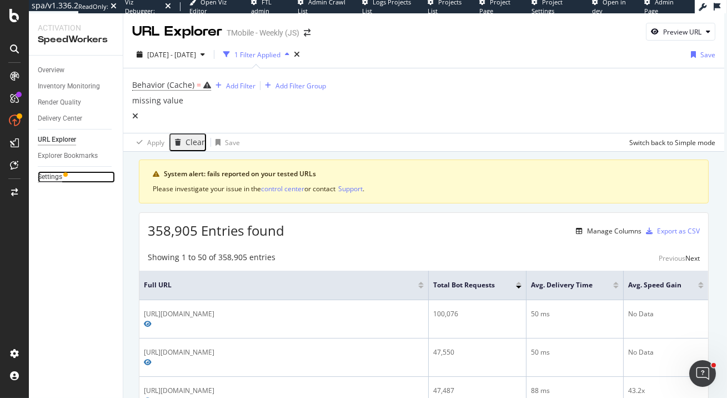
click at [55, 177] on div "Settings" at bounding box center [50, 177] width 24 height 12
click at [138, 112] on icon at bounding box center [135, 116] width 6 height 8
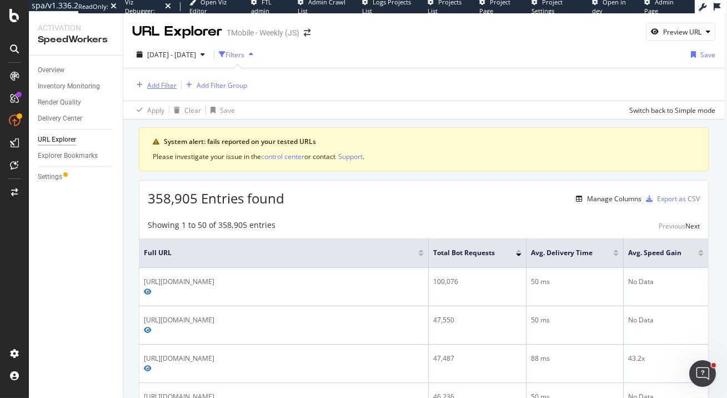
click at [159, 81] on div "Add Filter" at bounding box center [161, 85] width 29 height 9
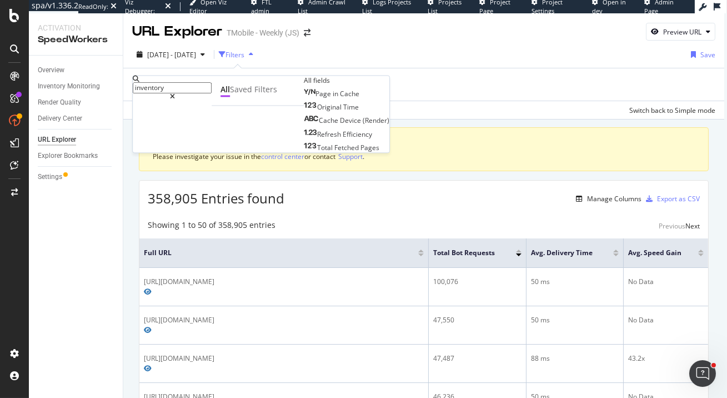
type input "inventory"
click at [50, 180] on div "Settings" at bounding box center [50, 177] width 24 height 12
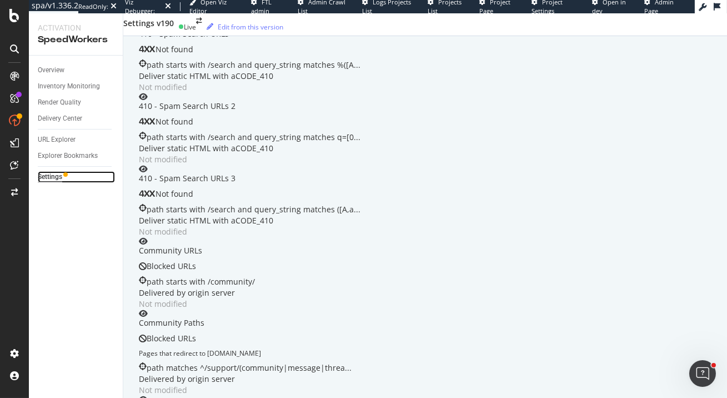
scroll to position [687, 0]
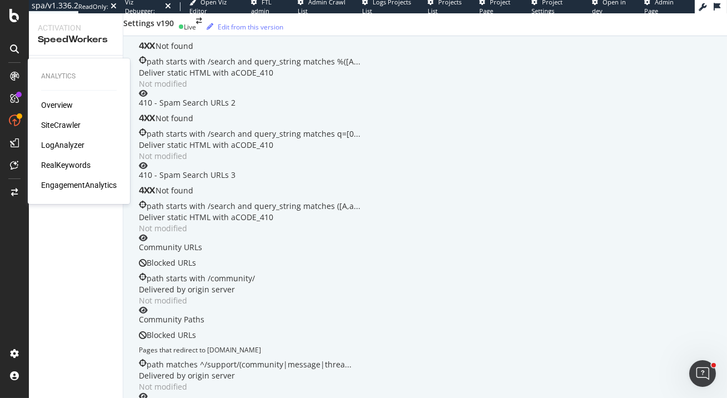
click at [74, 152] on div "Overview SiteCrawler LogAnalyzer RealKeywords EngagementAnalytics" at bounding box center [79, 144] width 76 height 91
click at [74, 142] on div "LogAnalyzer" at bounding box center [62, 144] width 43 height 11
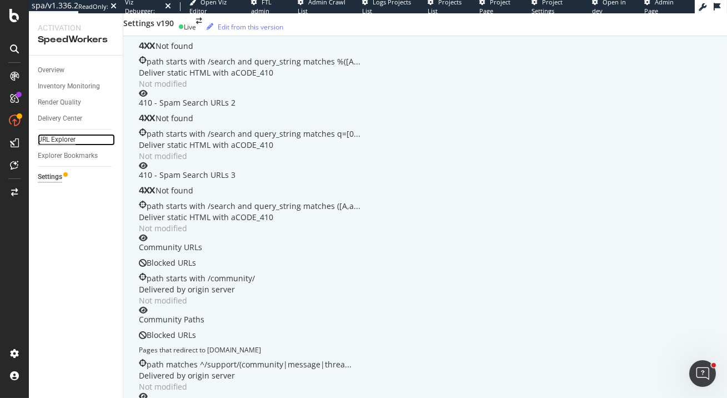
click at [66, 139] on div "URL Explorer" at bounding box center [57, 140] width 38 height 12
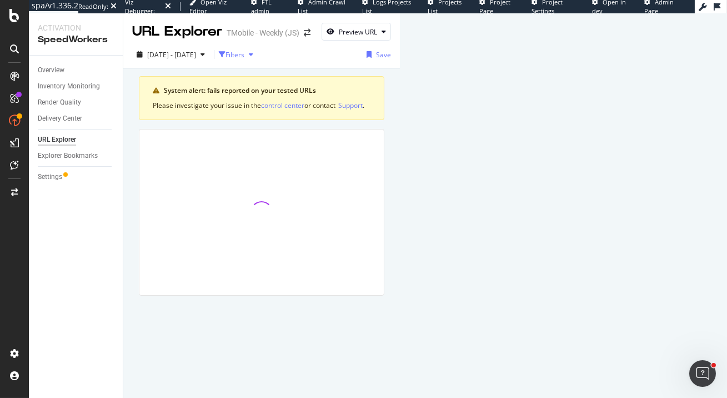
click at [258, 56] on div "button" at bounding box center [250, 54] width 13 height 7
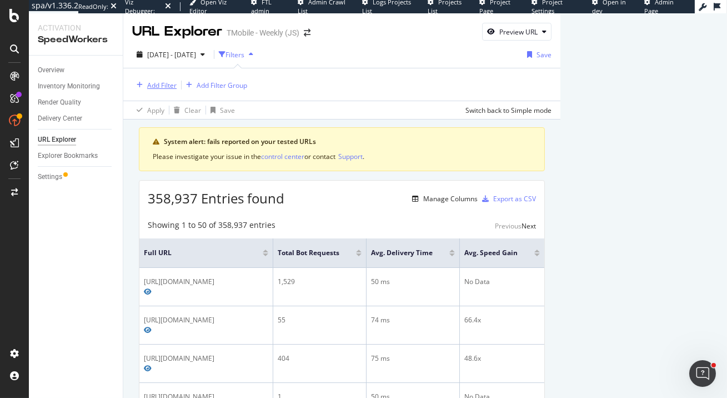
click at [166, 84] on div "Add Filter" at bounding box center [161, 85] width 29 height 9
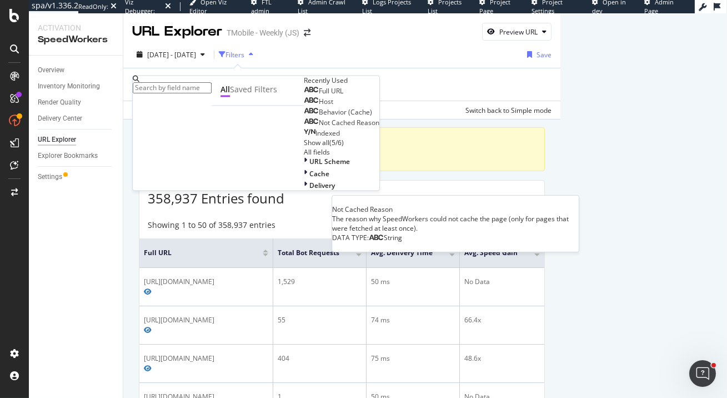
click at [319, 128] on span "Not Cached Reason" at bounding box center [349, 122] width 61 height 9
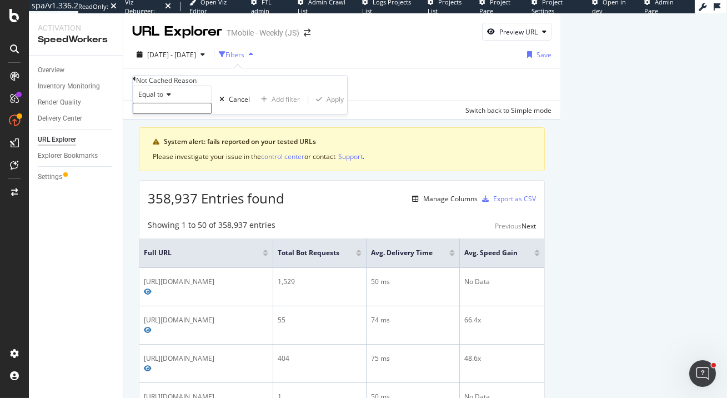
click at [188, 114] on input "text" at bounding box center [172, 108] width 79 height 11
click at [250, 98] on div "Equal to Cancel Add filter Apply" at bounding box center [240, 100] width 214 height 29
click at [137, 84] on div "Not Cached Reason Equal to Cancel Add filter Apply" at bounding box center [240, 95] width 214 height 38
click at [141, 85] on div "Not Cached Reason" at bounding box center [240, 80] width 214 height 9
click at [136, 82] on icon at bounding box center [134, 79] width 3 height 7
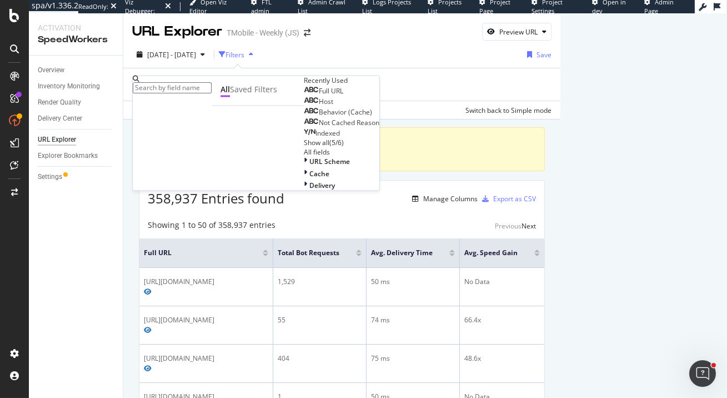
click at [212, 90] on input "text" at bounding box center [172, 87] width 79 height 11
click at [362, 88] on div "Add Filter Add Filter Group" at bounding box center [341, 84] width 419 height 32
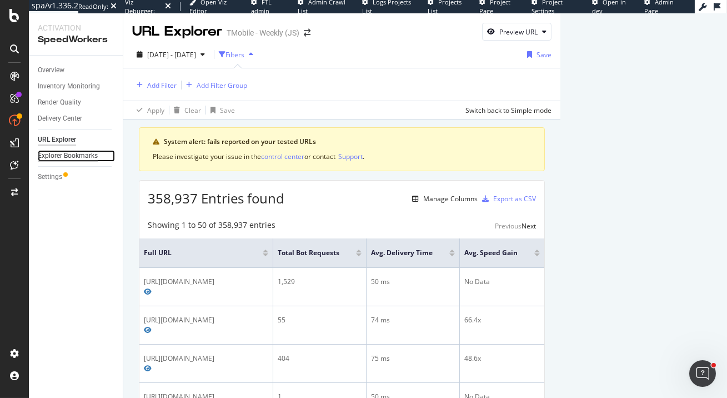
click at [67, 159] on div "Explorer Bookmarks" at bounding box center [68, 156] width 60 height 12
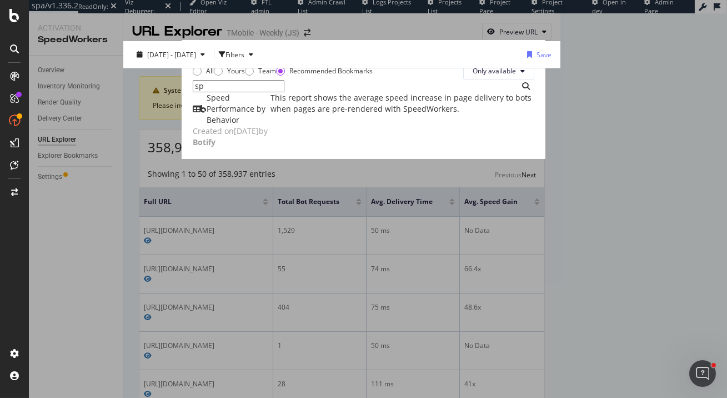
type input "s"
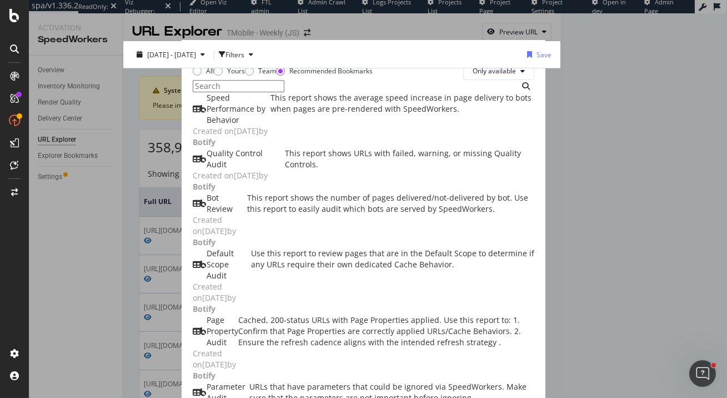
scroll to position [573, 0]
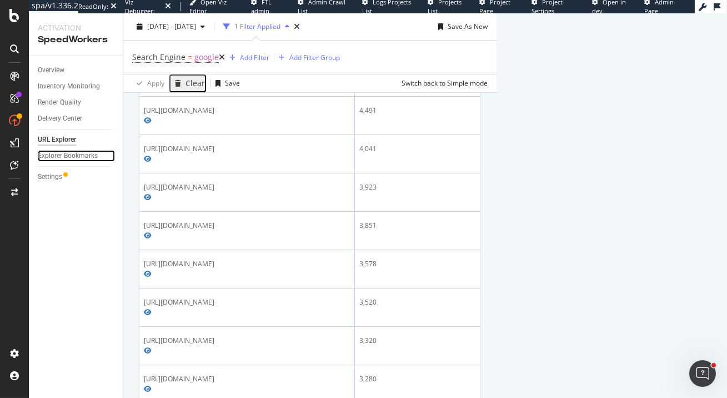
scroll to position [434, 0]
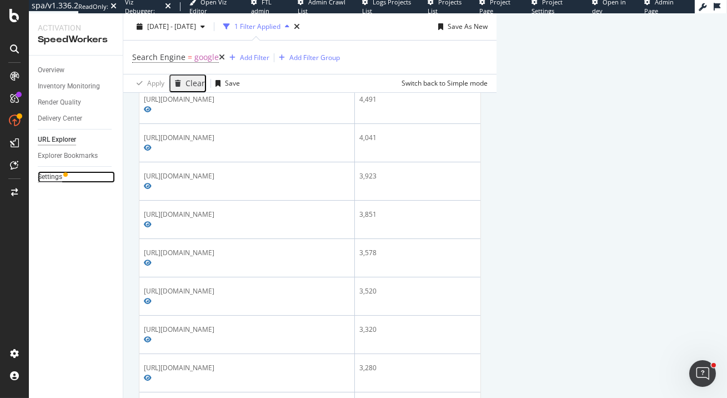
click at [58, 174] on div "Settings" at bounding box center [50, 177] width 24 height 12
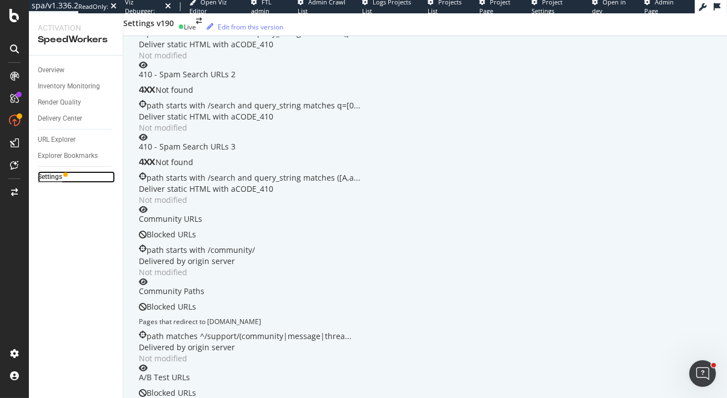
scroll to position [651, 0]
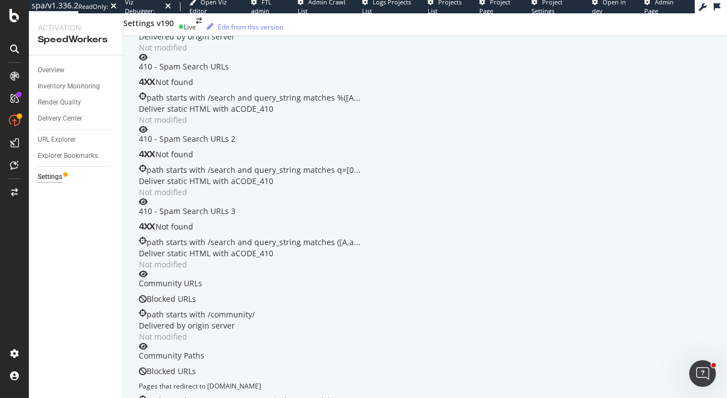
click at [282, 88] on div "Not found" at bounding box center [452, 82] width 626 height 11
click at [361, 103] on div "path starts with /search and query_string matches %([A ..." at bounding box center [254, 97] width 214 height 11
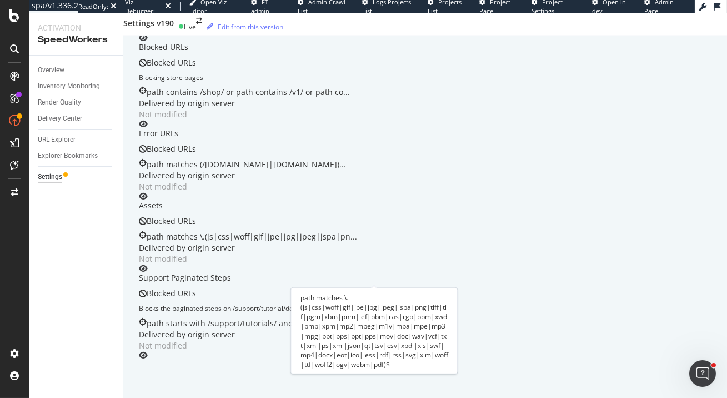
scroll to position [857, 0]
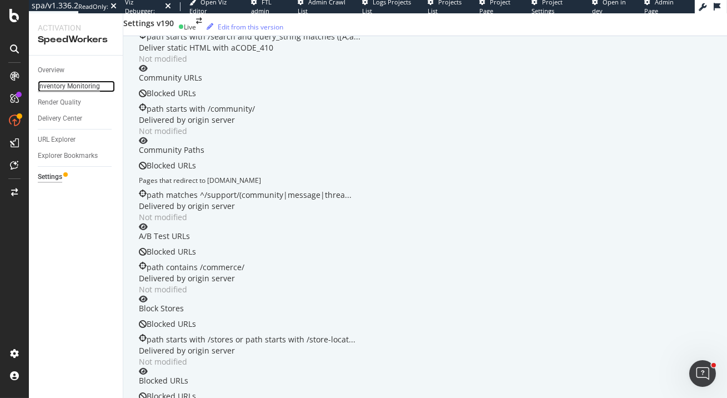
click at [57, 85] on div "Inventory Monitoring" at bounding box center [69, 87] width 62 height 12
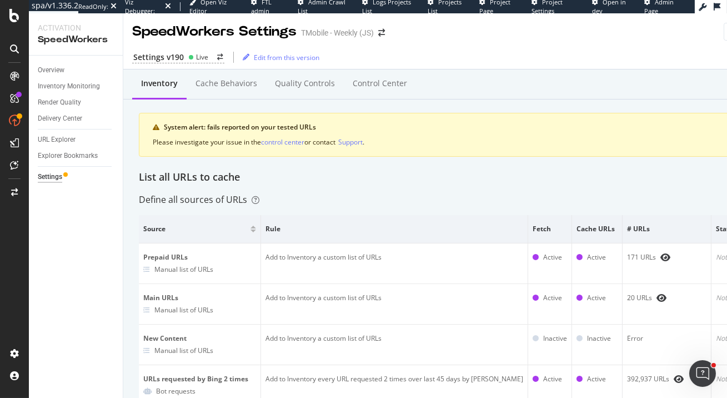
click at [84, 93] on div "Inventory Monitoring" at bounding box center [80, 86] width 85 height 16
click at [87, 83] on div "Inventory Monitoring" at bounding box center [69, 87] width 62 height 12
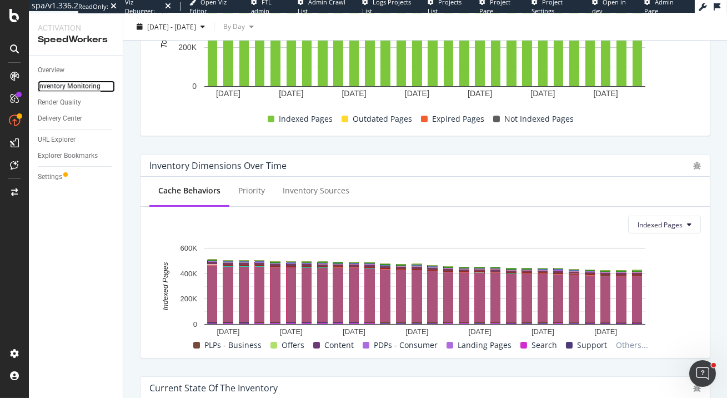
scroll to position [333, 0]
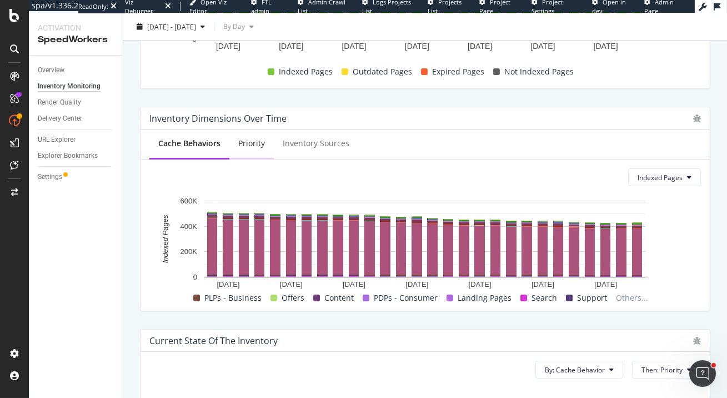
click at [259, 147] on div "Priority" at bounding box center [251, 143] width 27 height 11
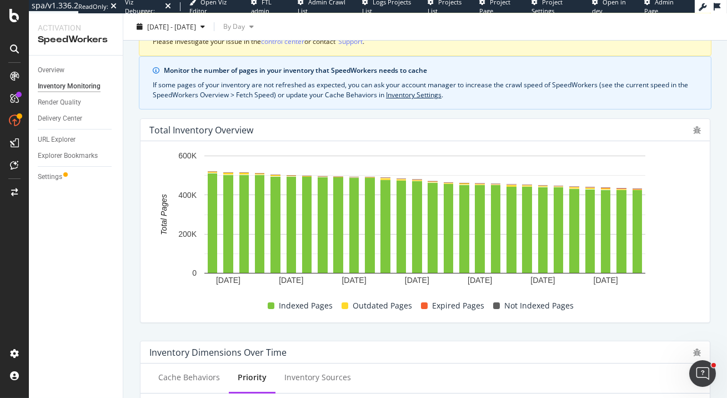
scroll to position [77, 0]
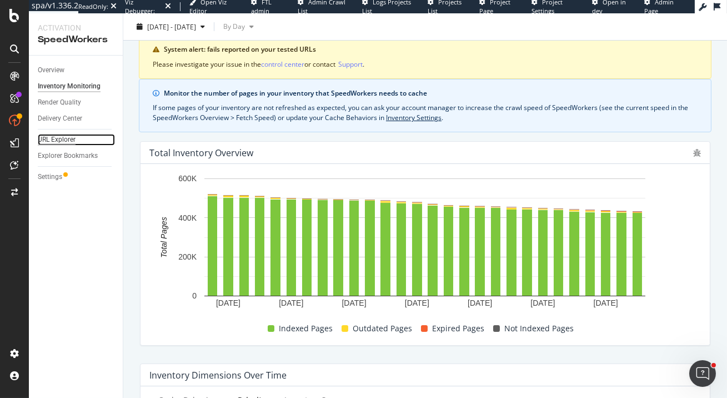
click at [68, 139] on div "URL Explorer" at bounding box center [57, 140] width 38 height 12
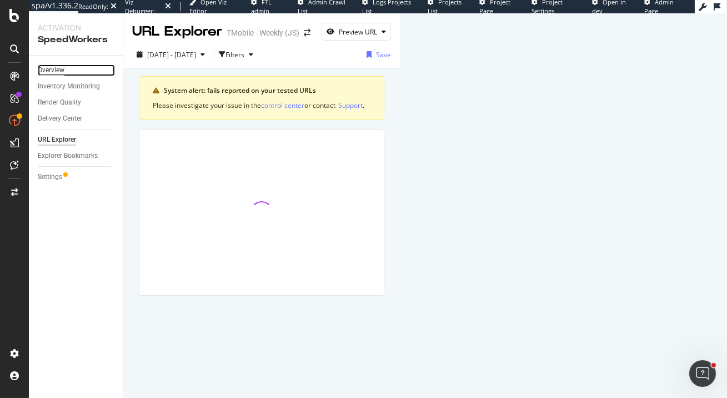
click at [63, 67] on div "Overview" at bounding box center [51, 70] width 27 height 12
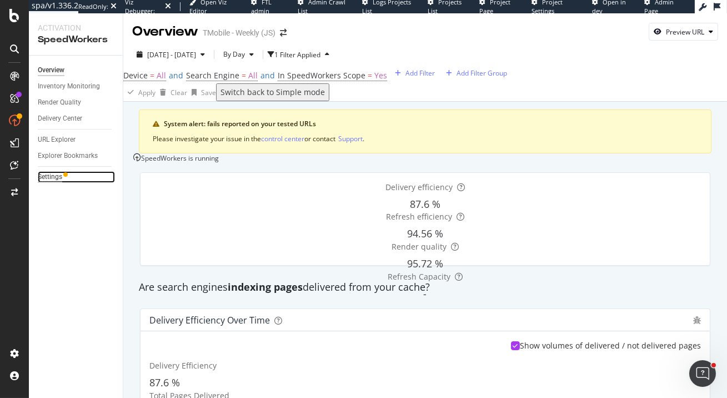
click at [56, 177] on div "Settings" at bounding box center [50, 177] width 24 height 12
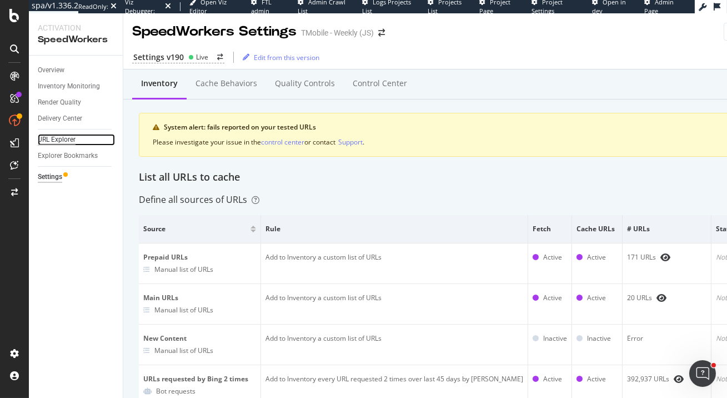
click at [58, 137] on div "URL Explorer" at bounding box center [57, 140] width 38 height 12
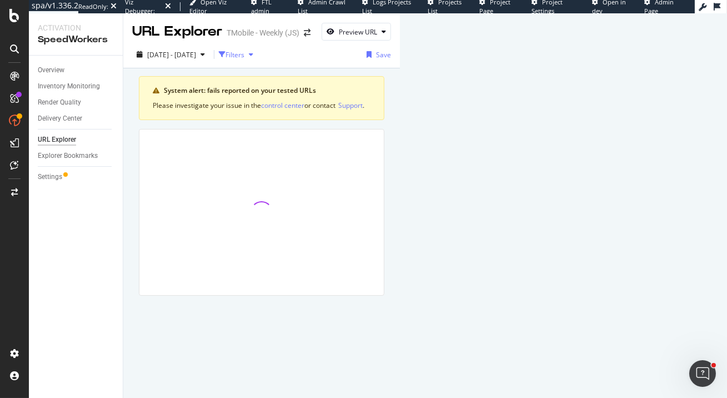
click at [253, 55] on icon "button" at bounding box center [251, 54] width 4 height 7
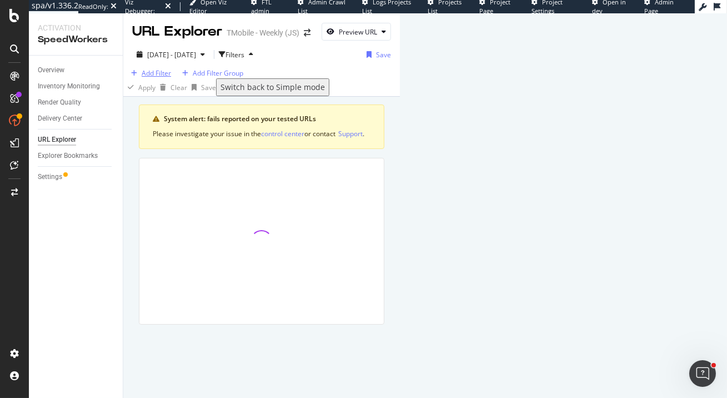
click at [163, 78] on div "Add Filter" at bounding box center [156, 72] width 29 height 9
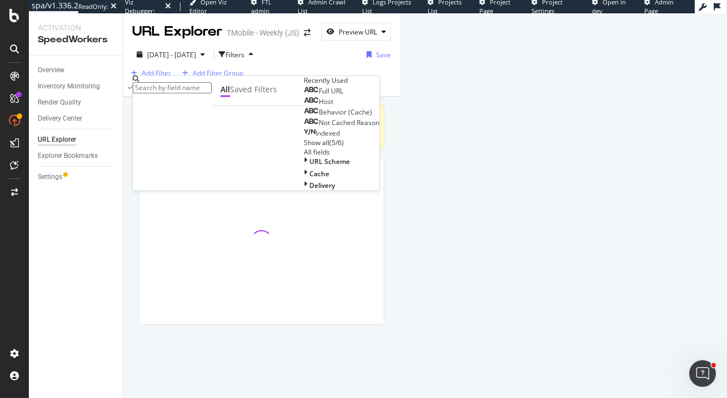
click at [304, 148] on div "Show all ( 5 / 6 )" at bounding box center [342, 142] width 76 height 9
click at [304, 148] on div "Show all" at bounding box center [317, 142] width 26 height 9
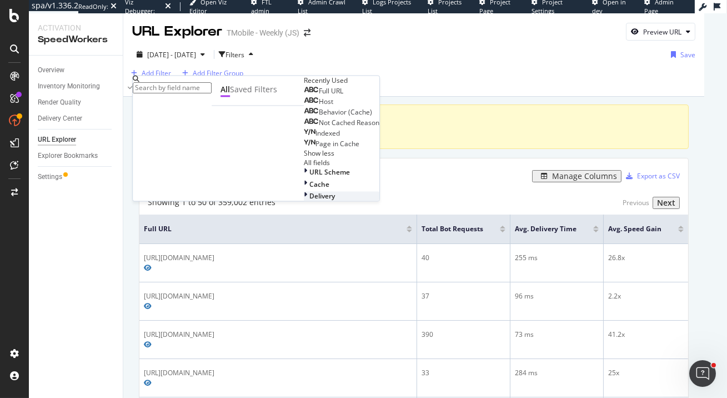
click at [304, 201] on icon at bounding box center [305, 195] width 3 height 9
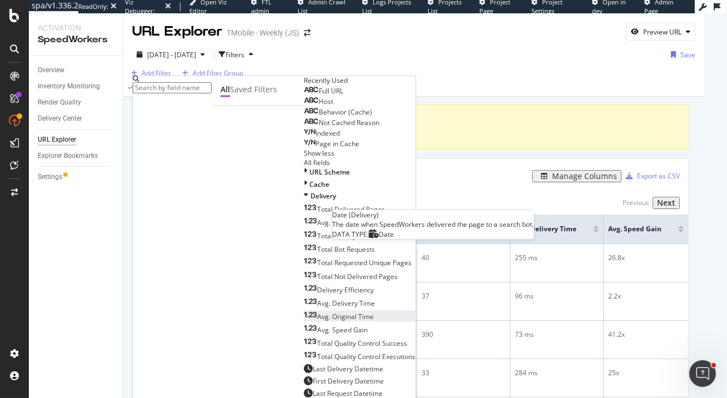
scroll to position [514, 0]
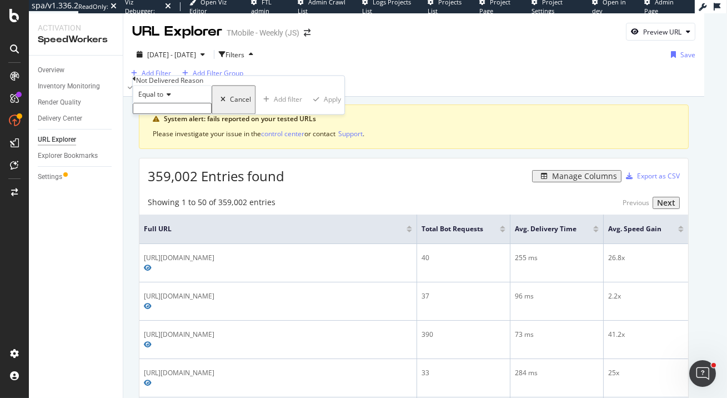
click at [198, 114] on input "text" at bounding box center [172, 108] width 79 height 11
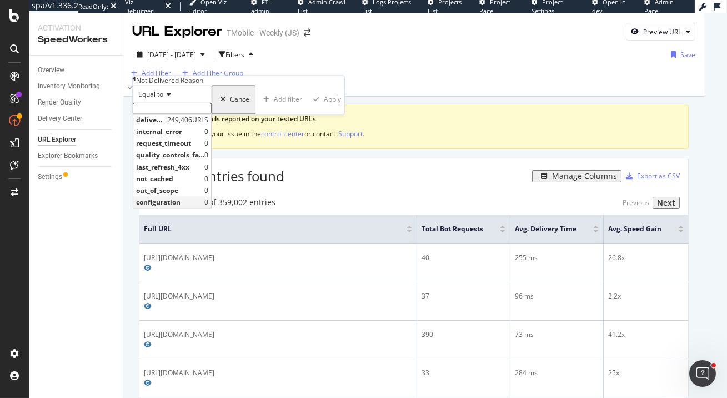
click at [204, 207] on span "configuration" at bounding box center [170, 201] width 68 height 9
type input "configuration"
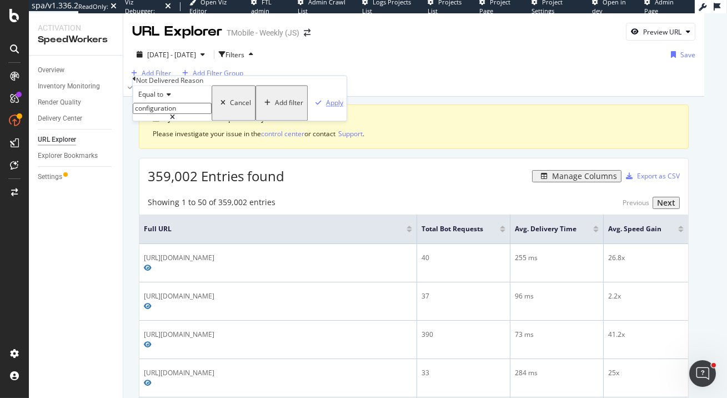
click at [326, 108] on div "Apply" at bounding box center [334, 102] width 17 height 9
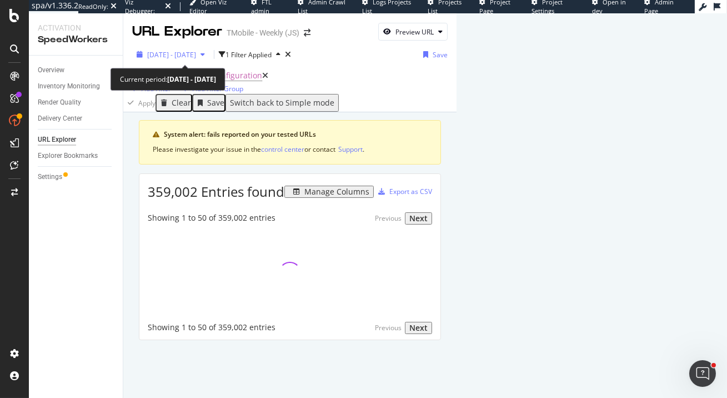
click at [196, 54] on span "2025 Jul. 23rd - Aug. 19th" at bounding box center [171, 54] width 49 height 9
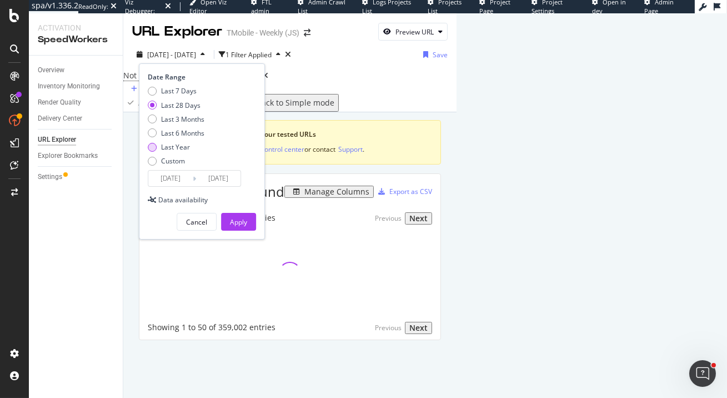
click at [184, 148] on div "Last Year" at bounding box center [175, 146] width 29 height 9
type input "2024/08/20"
click at [238, 220] on div "Apply" at bounding box center [238, 221] width 17 height 9
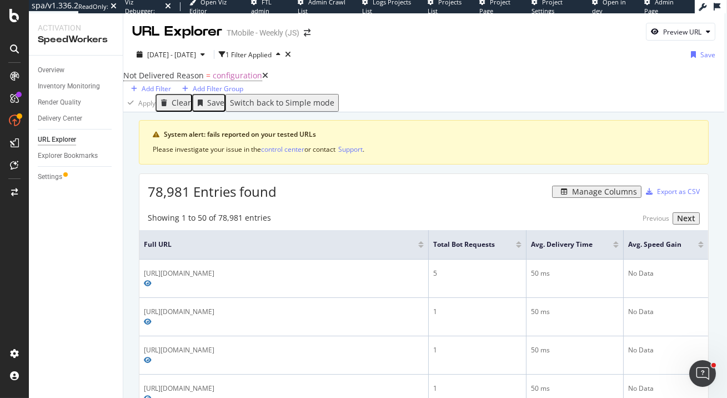
click at [603, 196] on div "Manage Columns" at bounding box center [604, 191] width 65 height 9
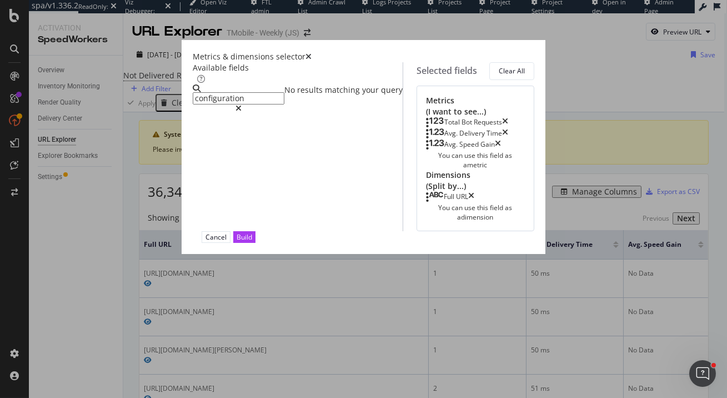
type input "configuration"
click at [262, 89] on div "Available fields configuration No results matching your query" at bounding box center [298, 146] width 210 height 169
click at [242, 104] on icon "modal" at bounding box center [239, 108] width 6 height 8
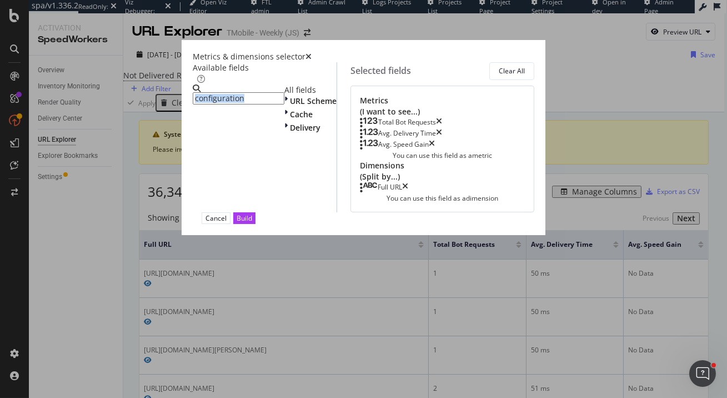
click at [281, 103] on input "configuration" at bounding box center [239, 98] width 92 height 12
click at [284, 133] on icon "modal" at bounding box center [285, 127] width 3 height 11
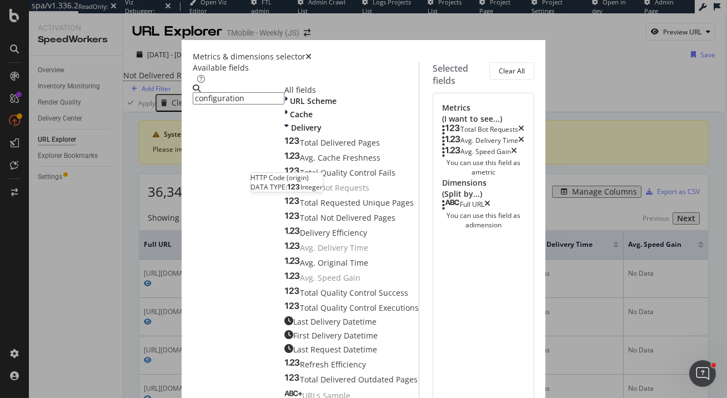
scroll to position [272, 0]
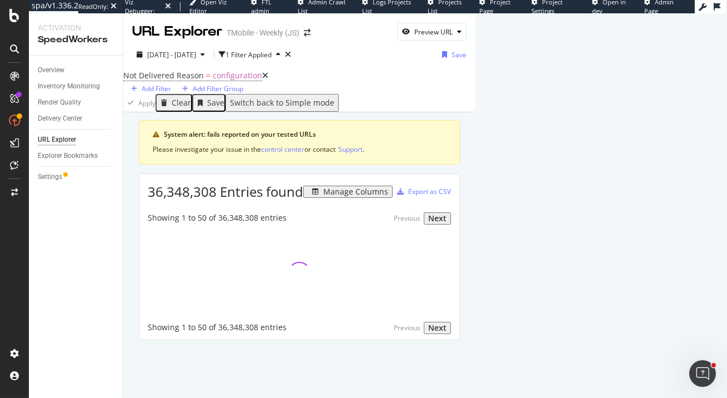
click at [262, 79] on icon at bounding box center [265, 76] width 6 height 8
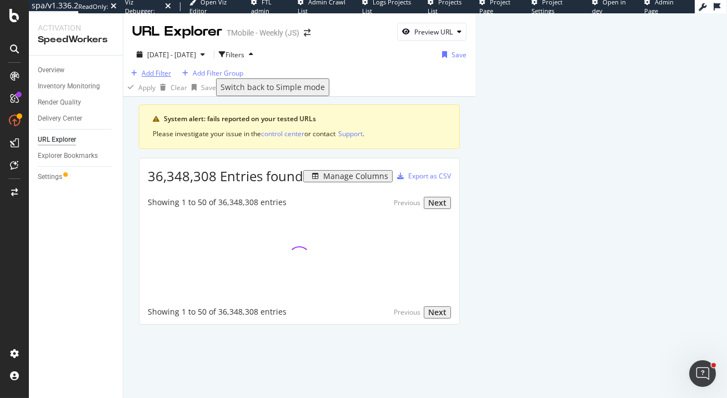
click at [153, 78] on div "Add Filter" at bounding box center [156, 72] width 29 height 9
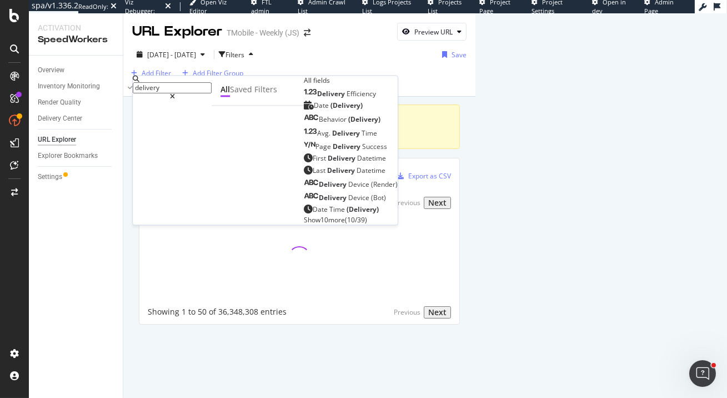
type input "delivery"
click at [304, 224] on span "Show 10 more" at bounding box center [324, 219] width 41 height 9
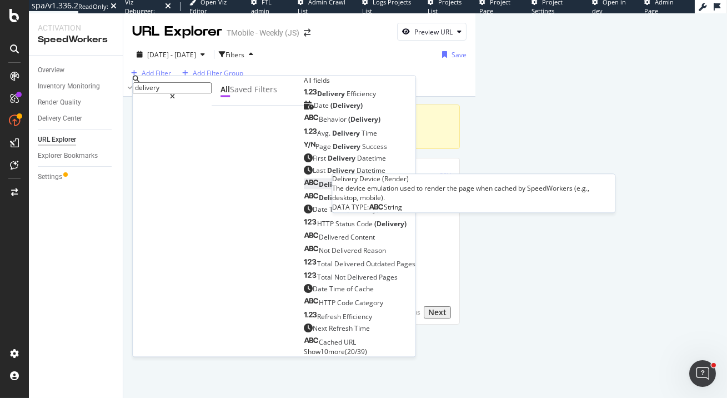
scroll to position [94, 0]
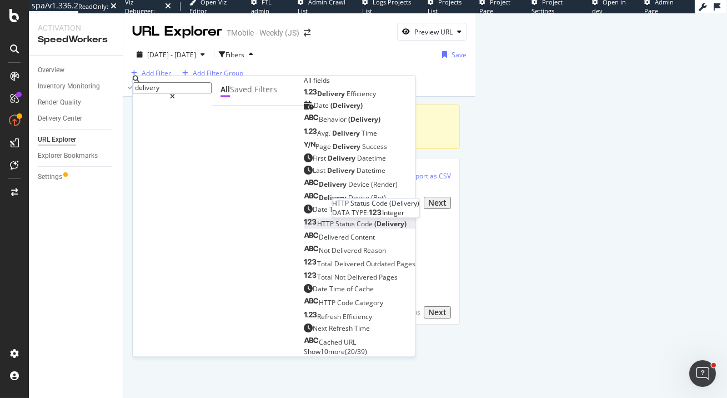
click at [357, 219] on span "Code" at bounding box center [366, 223] width 18 height 9
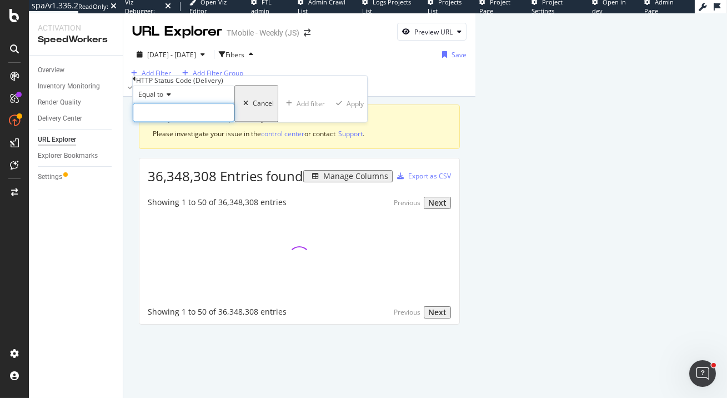
click at [181, 122] on input "number" at bounding box center [184, 112] width 102 height 19
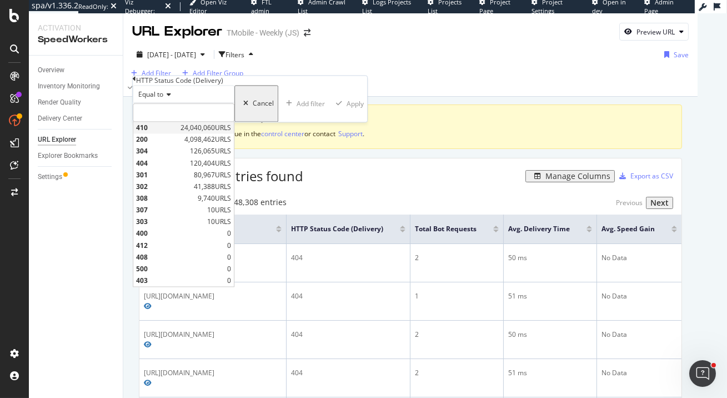
click at [178, 133] on span "410" at bounding box center [157, 127] width 42 height 9
type input "410"
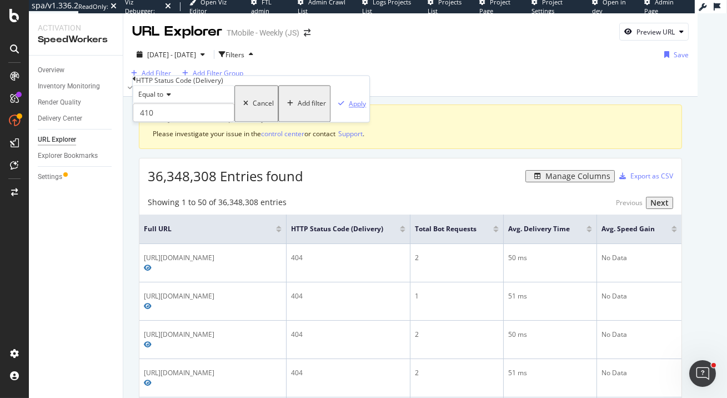
click at [349, 108] on div "Apply" at bounding box center [357, 103] width 17 height 9
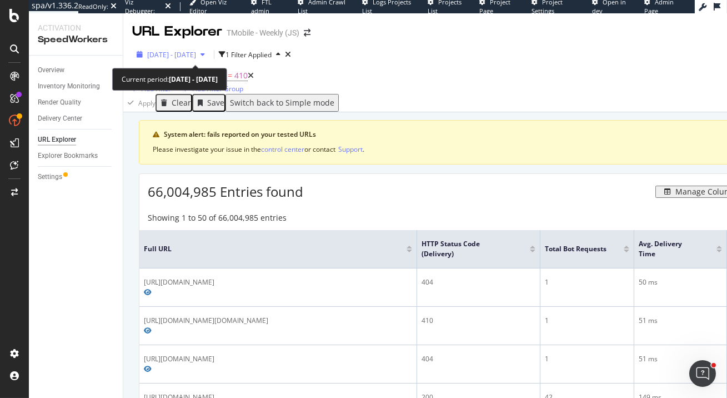
click at [208, 48] on div "2024 Aug. 20th - 2025 Aug. 19th" at bounding box center [170, 54] width 77 height 17
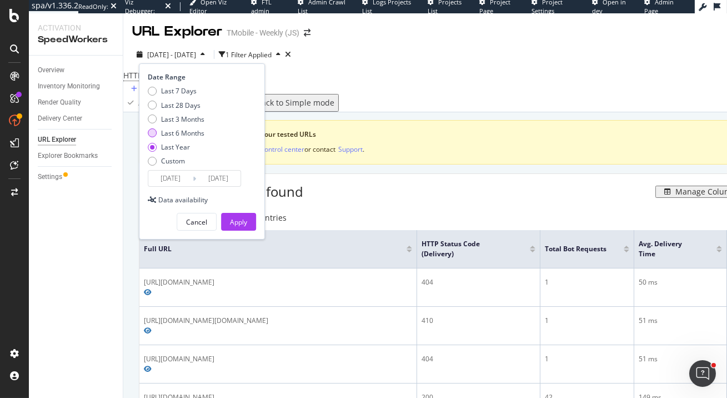
click at [196, 132] on div "Last 6 Months" at bounding box center [182, 132] width 43 height 9
type input "2025/02/20"
click at [243, 219] on div "Apply" at bounding box center [238, 221] width 17 height 9
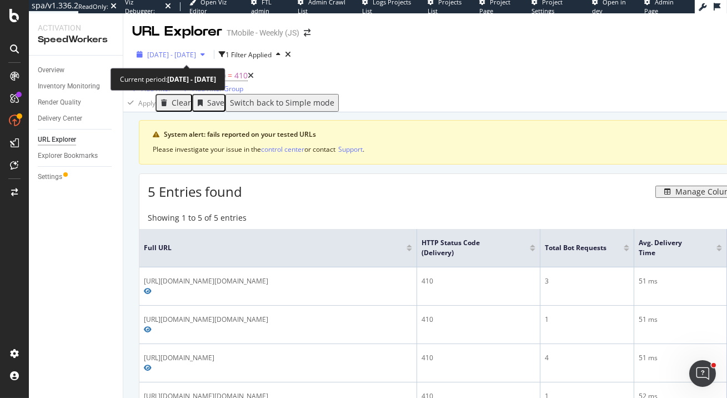
click at [191, 53] on span "2025 Feb. 20th - Aug. 19th" at bounding box center [171, 54] width 49 height 9
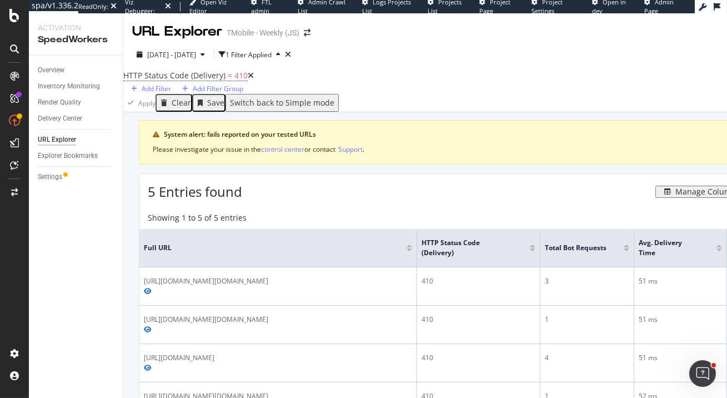
click at [434, 212] on div "5 Entries found Manage Columns Export as CSV Showing 1 to 5 of 5 entries Previo…" at bounding box center [475, 327] width 673 height 308
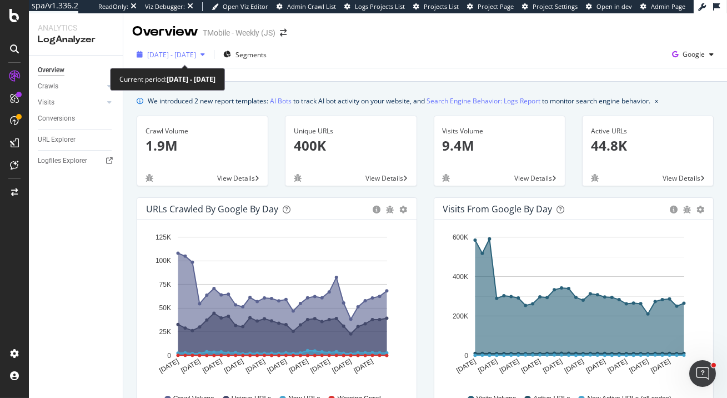
click at [196, 54] on span "[DATE] - [DATE]" at bounding box center [171, 54] width 49 height 9
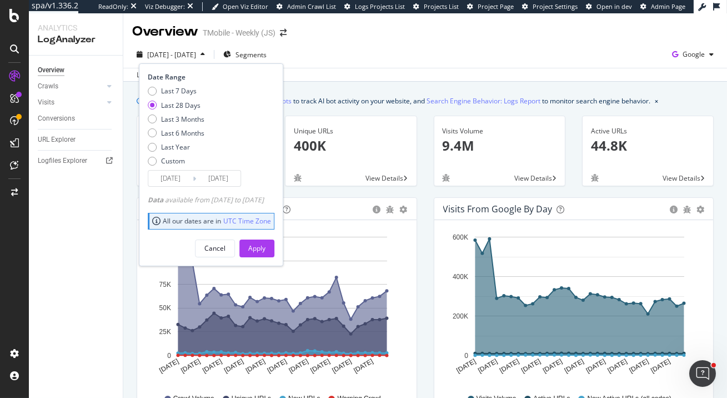
click at [167, 177] on input "[DATE]" at bounding box center [170, 179] width 44 height 16
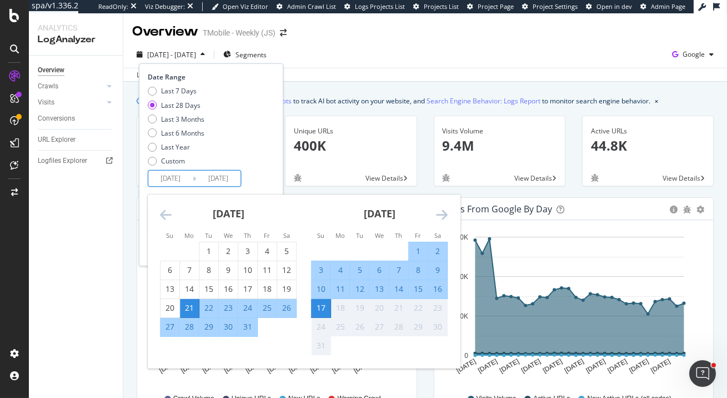
click at [166, 215] on icon "Move backward to switch to the previous month." at bounding box center [166, 214] width 12 height 13
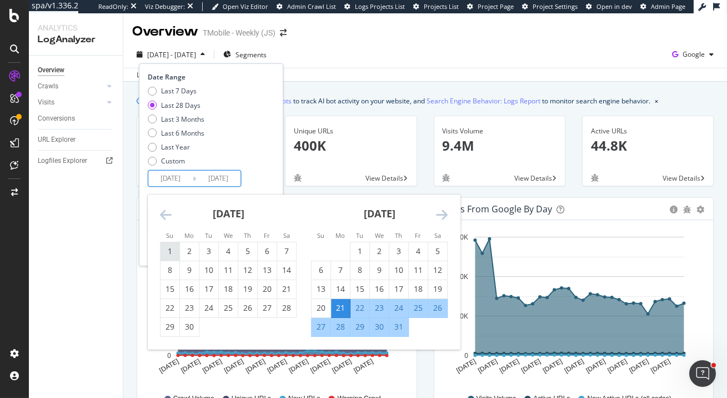
click at [170, 249] on div "1" at bounding box center [170, 251] width 19 height 11
type input "[DATE]"
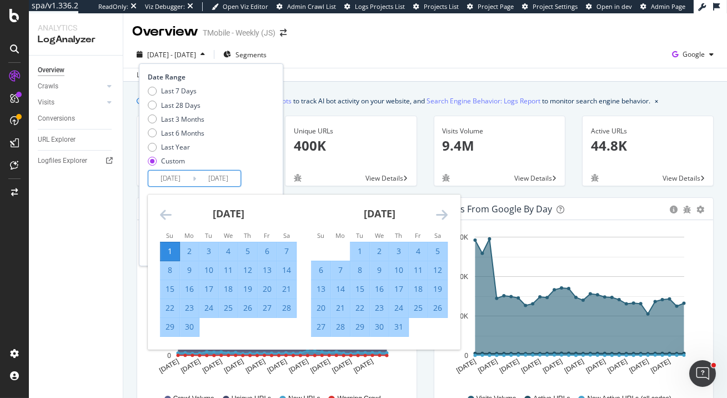
click at [190, 337] on div "[DATE] 1 2 3 4 5 6 7 8 9 10 11 12 13 14 15 16 17 18 19 20 21 22 23 24 25 26 27 …" at bounding box center [455, 274] width 604 height 161
click at [190, 325] on div "30" at bounding box center [189, 326] width 19 height 11
type input "[DATE]"
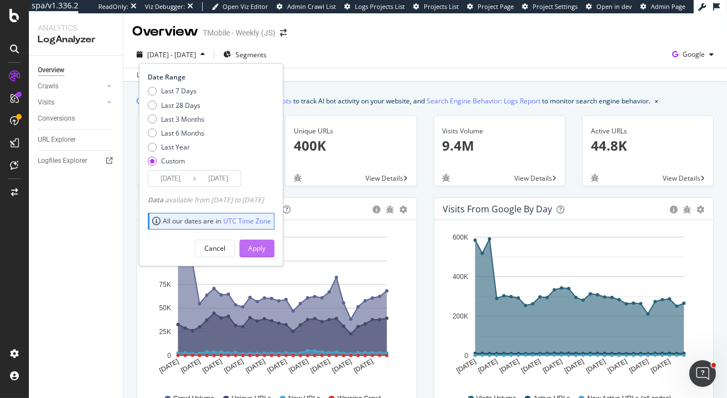
click at [266, 242] on div "Apply" at bounding box center [256, 248] width 17 height 17
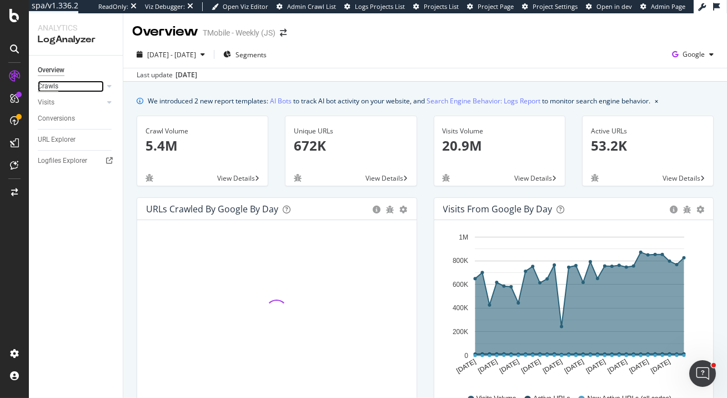
click at [51, 89] on div "Crawls" at bounding box center [48, 87] width 21 height 12
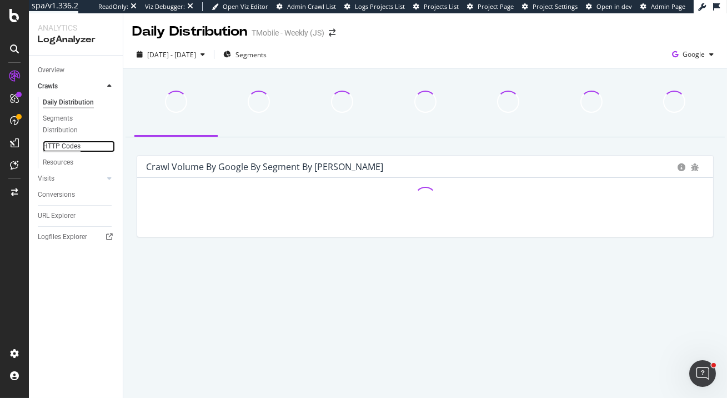
click at [67, 147] on div "HTTP Codes" at bounding box center [62, 147] width 38 height 12
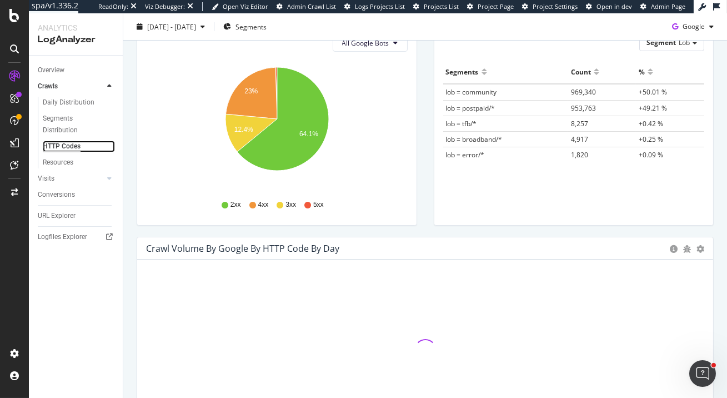
scroll to position [309, 0]
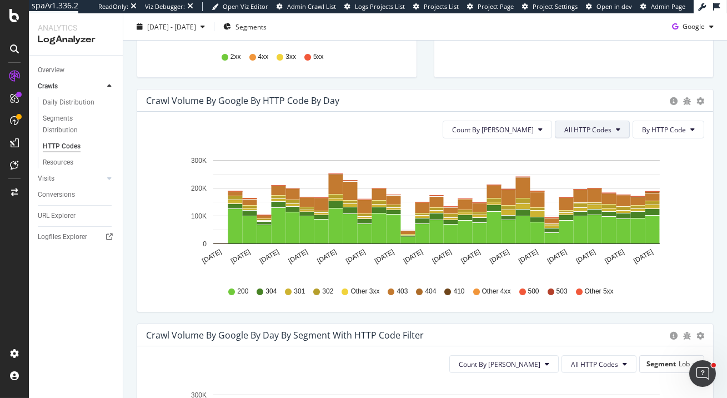
click at [615, 128] on button "All HTTP Codes" at bounding box center [592, 130] width 75 height 18
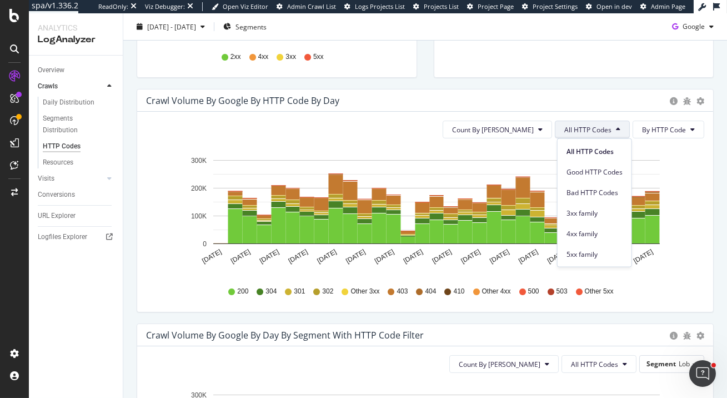
click at [615, 128] on button "All HTTP Codes" at bounding box center [592, 130] width 75 height 18
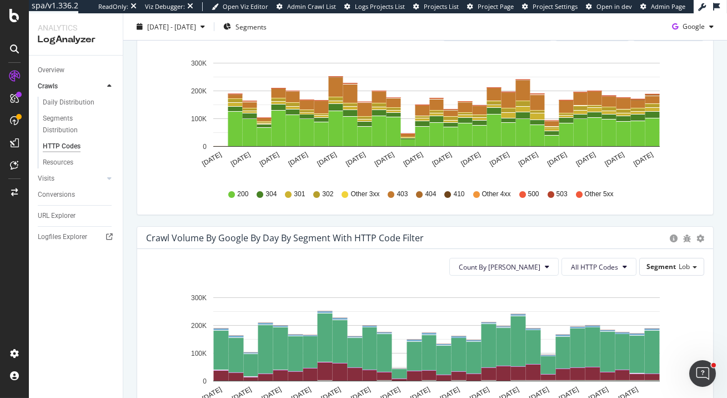
scroll to position [406, 0]
click at [614, 268] on span "All HTTP Codes" at bounding box center [594, 266] width 47 height 9
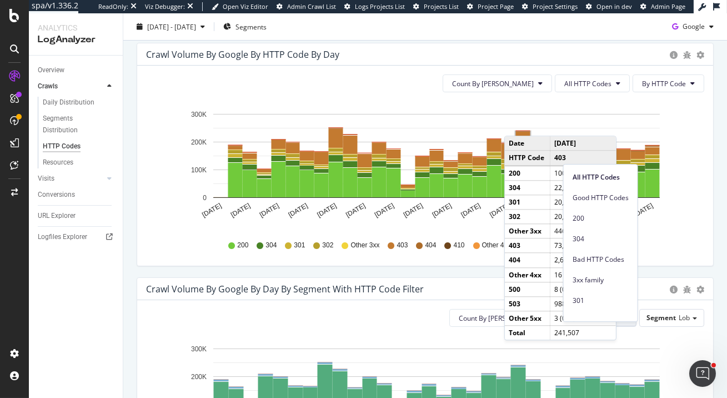
scroll to position [311, 0]
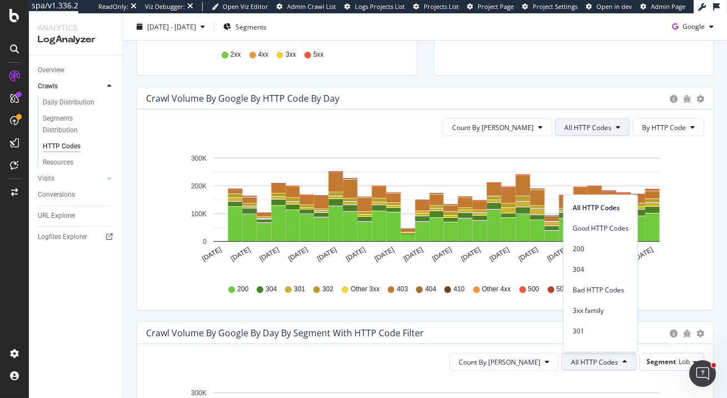
click at [617, 123] on button "All HTTP Codes" at bounding box center [592, 127] width 75 height 18
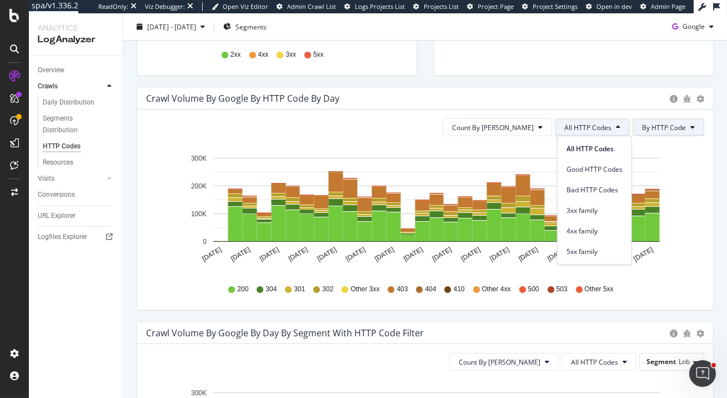
click at [692, 131] on button "By HTTP Code" at bounding box center [669, 127] width 72 height 18
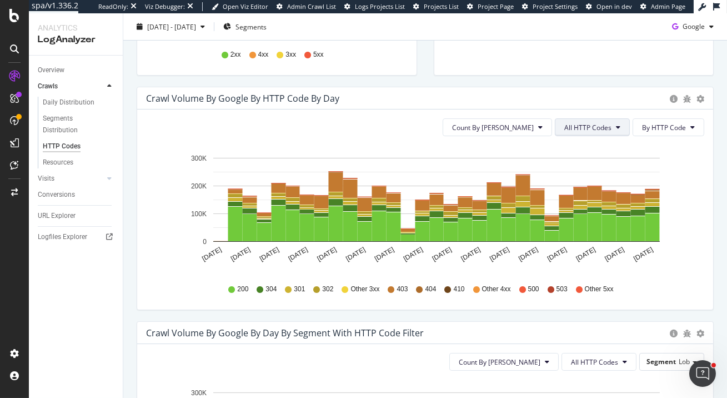
click at [610, 127] on span "All HTTP Codes" at bounding box center [587, 127] width 47 height 9
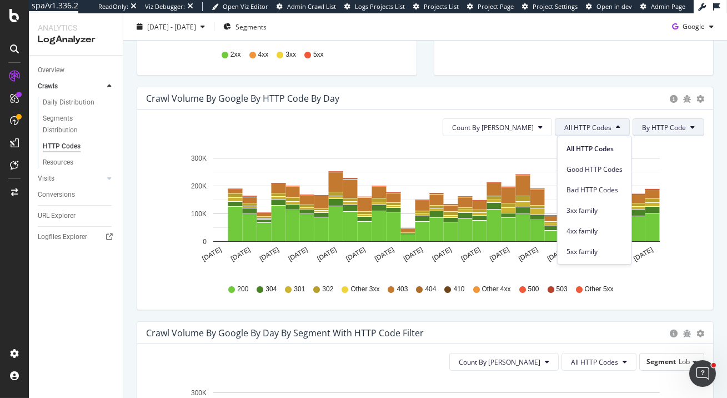
click at [677, 129] on span "By HTTP Code" at bounding box center [664, 127] width 44 height 9
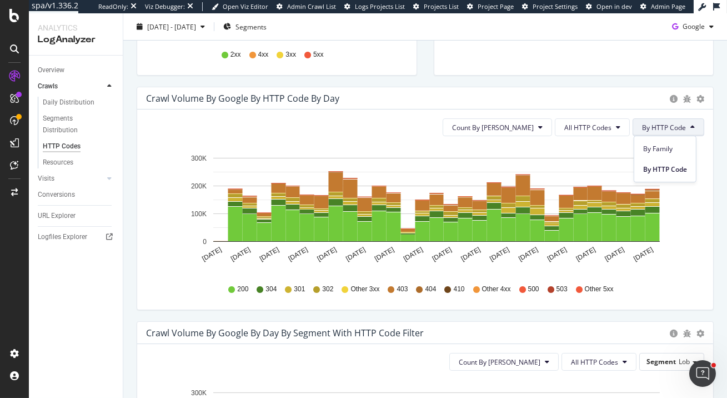
click at [683, 224] on icon "[DATE] [DATE] [DATE] [DATE] [DATE] [DATE] [DATE] [DATE] [DATE] [DATE] [DATE] [D…" at bounding box center [425, 209] width 558 height 129
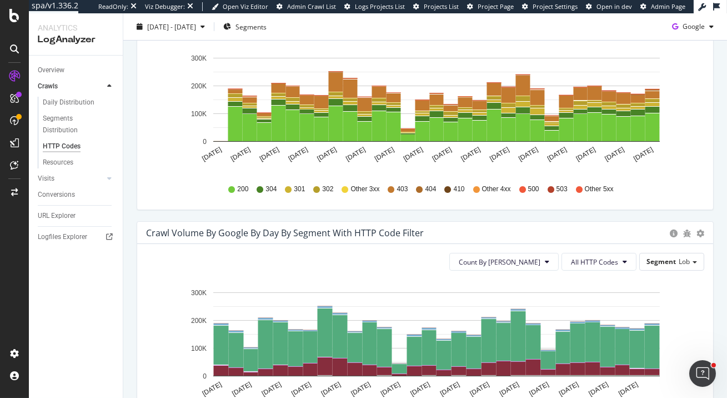
scroll to position [439, 0]
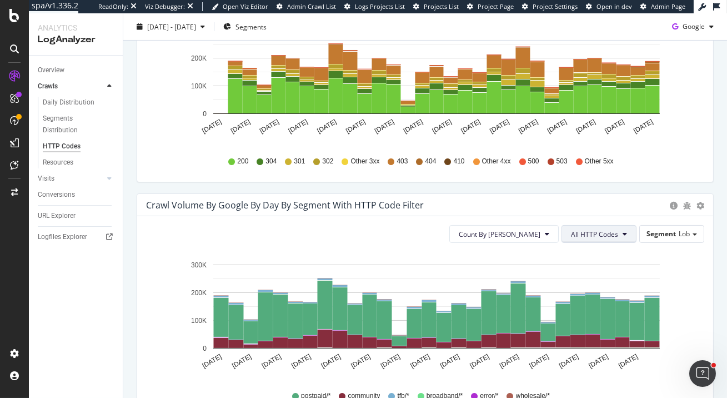
click at [607, 230] on span "All HTTP Codes" at bounding box center [594, 233] width 47 height 9
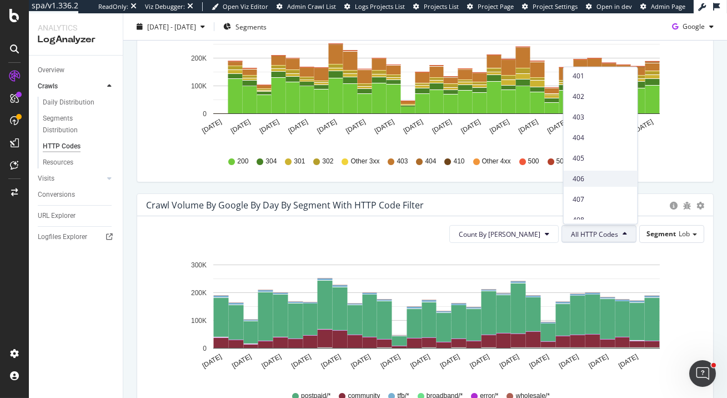
scroll to position [350, 0]
click at [596, 184] on span "410" at bounding box center [601, 182] width 56 height 10
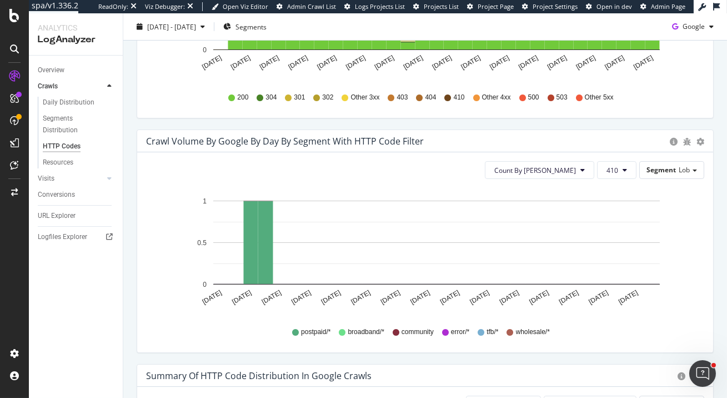
scroll to position [502, 0]
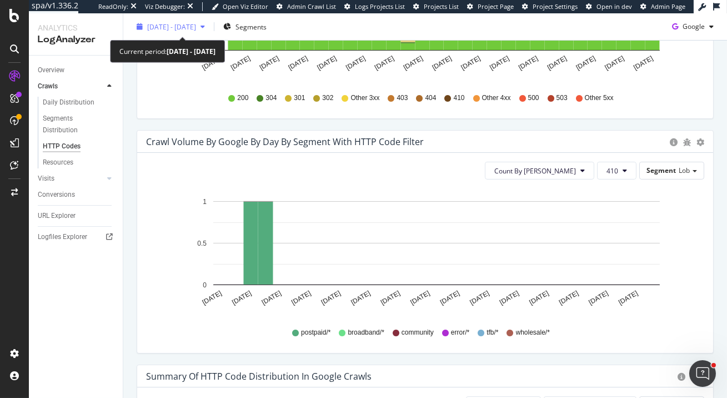
click at [194, 28] on span "[DATE] - [DATE]" at bounding box center [171, 26] width 49 height 9
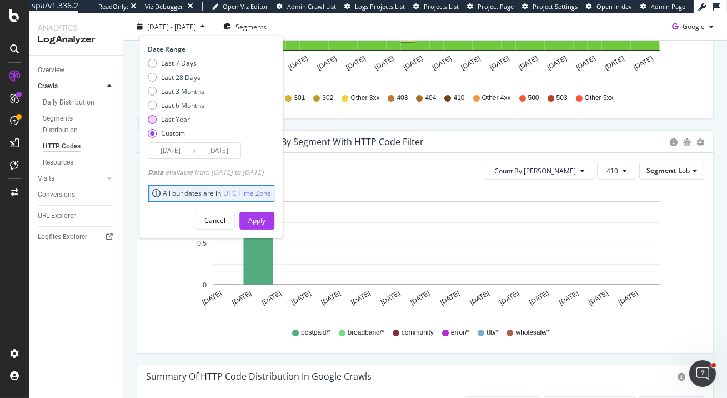
click at [176, 114] on div "Last Year" at bounding box center [175, 118] width 29 height 9
type input "[DATE]"
click at [266, 222] on div "Apply" at bounding box center [256, 220] width 17 height 9
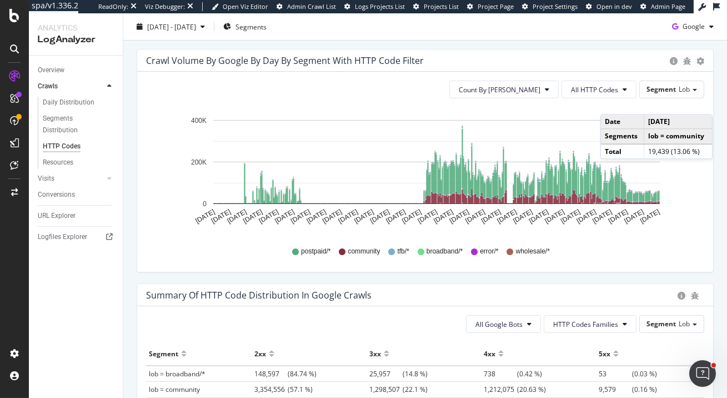
scroll to position [521, 0]
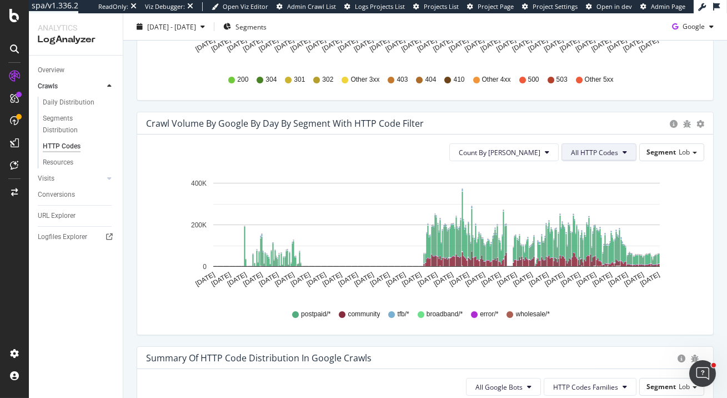
click at [607, 150] on span "All HTTP Codes" at bounding box center [594, 152] width 47 height 9
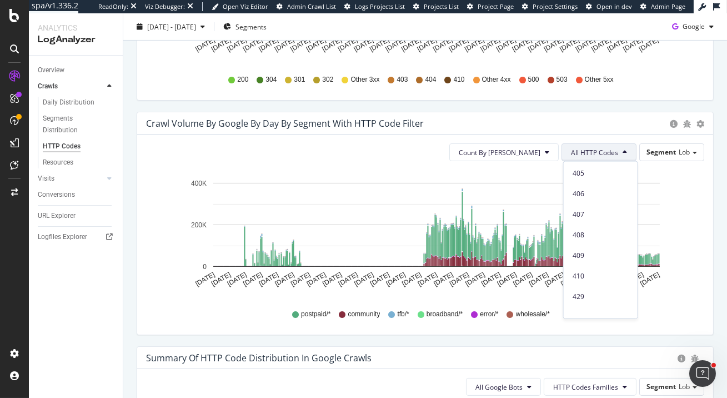
scroll to position [356, 0]
click at [597, 273] on span "410" at bounding box center [601, 271] width 56 height 10
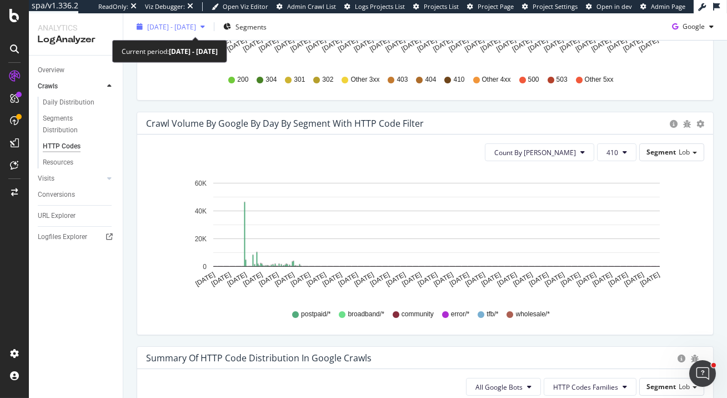
click at [171, 31] on span "[DATE] - [DATE]" at bounding box center [171, 26] width 49 height 9
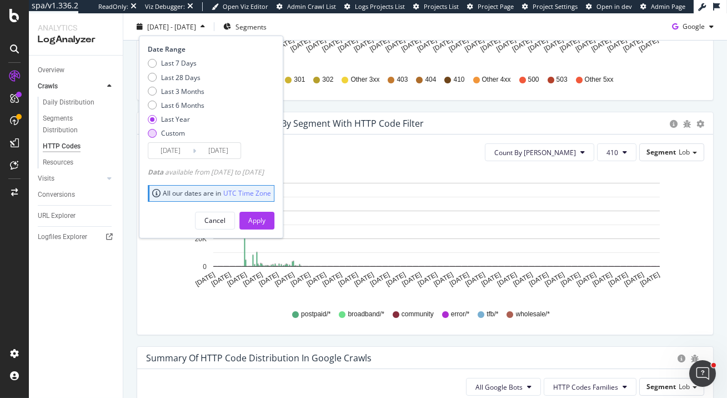
click at [181, 132] on div "Custom" at bounding box center [173, 132] width 24 height 9
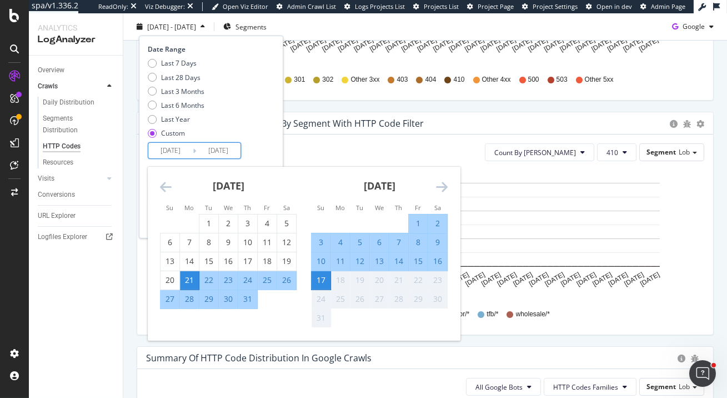
click at [173, 152] on input "[DATE]" at bounding box center [170, 151] width 44 height 16
click at [164, 183] on icon "Move backward to switch to the previous month." at bounding box center [166, 186] width 12 height 13
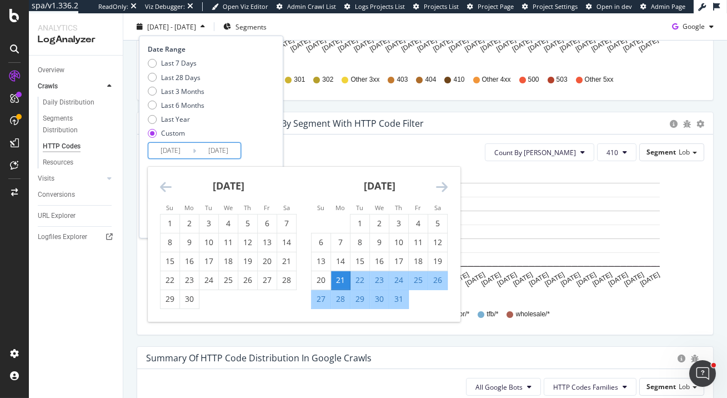
click at [164, 183] on icon "Move backward to switch to the previous month." at bounding box center [166, 186] width 12 height 13
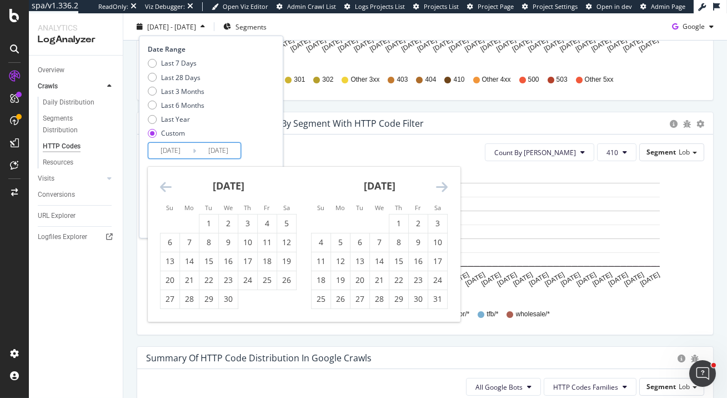
click at [164, 183] on icon "Move backward to switch to the previous month." at bounding box center [166, 186] width 12 height 13
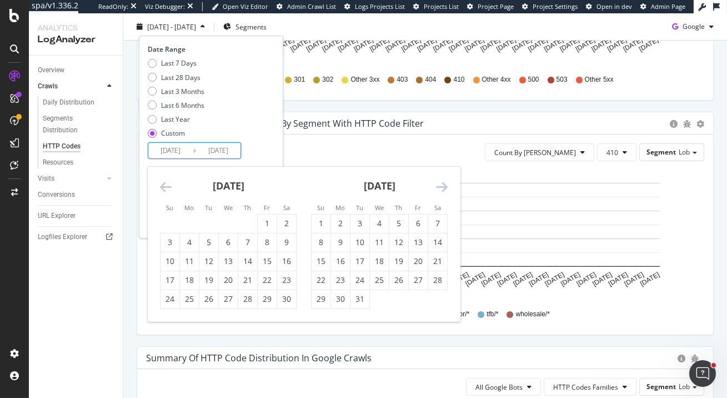
click at [164, 183] on icon "Move backward to switch to the previous month." at bounding box center [166, 186] width 12 height 13
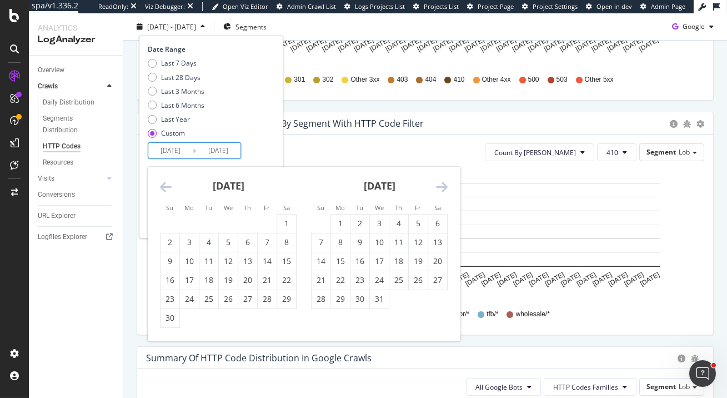
click at [164, 187] on icon "Move backward to switch to the previous month." at bounding box center [166, 186] width 12 height 13
click at [439, 221] on div "1" at bounding box center [437, 223] width 19 height 11
type input "[DATE]"
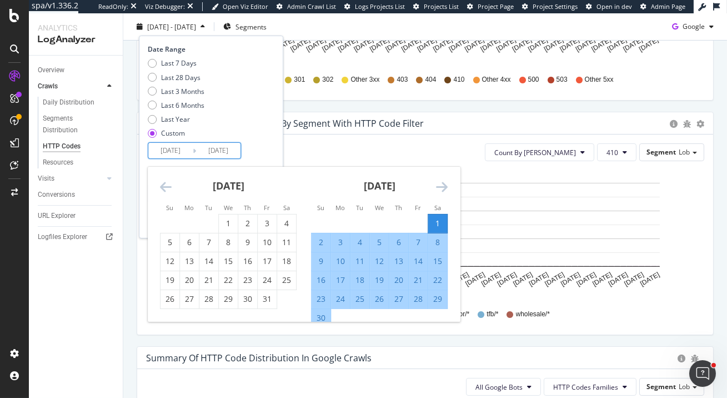
click at [324, 313] on div "30" at bounding box center [321, 317] width 19 height 11
type input "[DATE]"
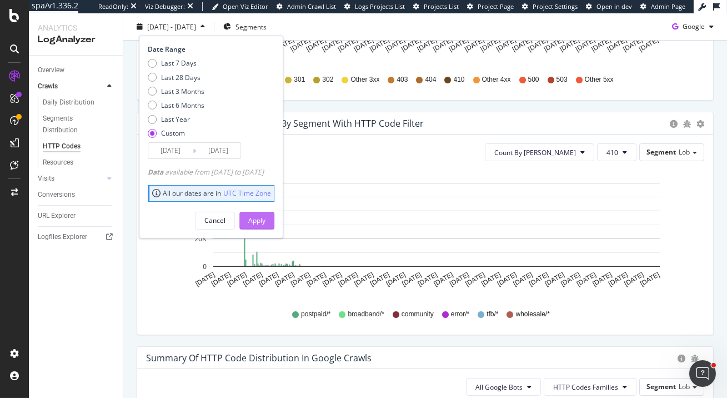
click at [266, 221] on div "Apply" at bounding box center [256, 220] width 17 height 9
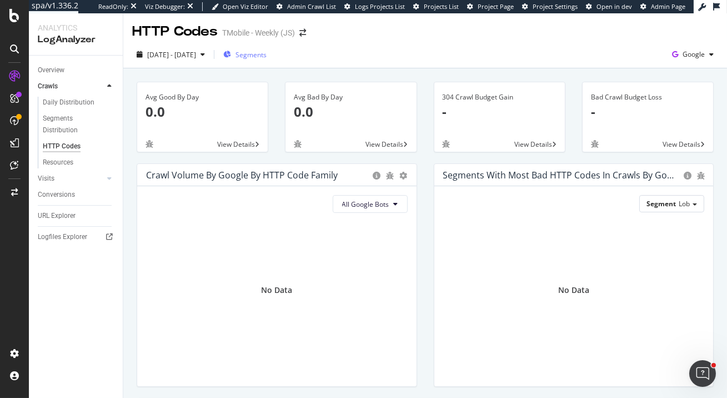
click at [263, 55] on span "Segments" at bounding box center [251, 54] width 31 height 9
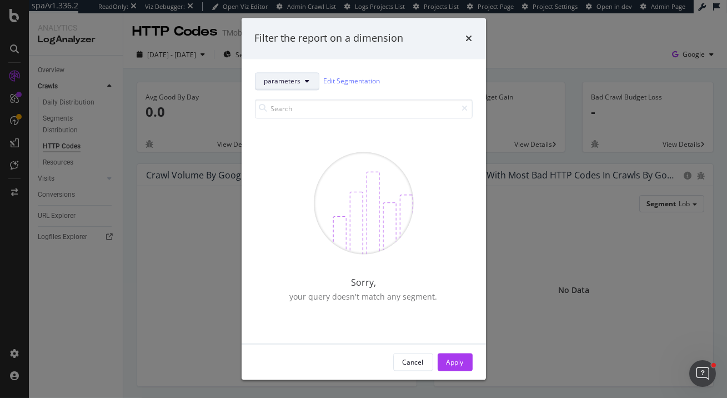
click at [314, 81] on button "parameters" at bounding box center [287, 81] width 64 height 18
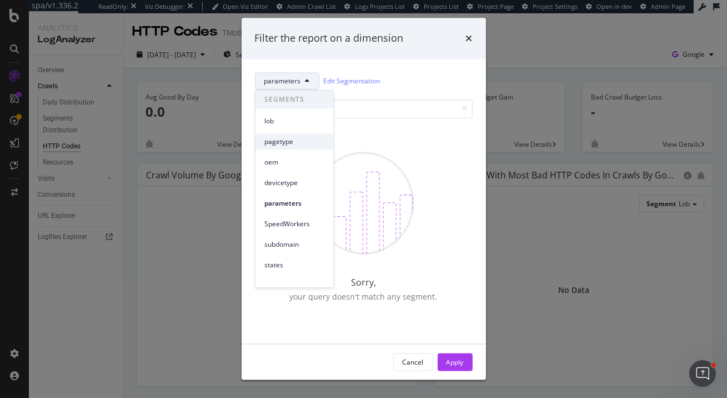
scroll to position [51, 0]
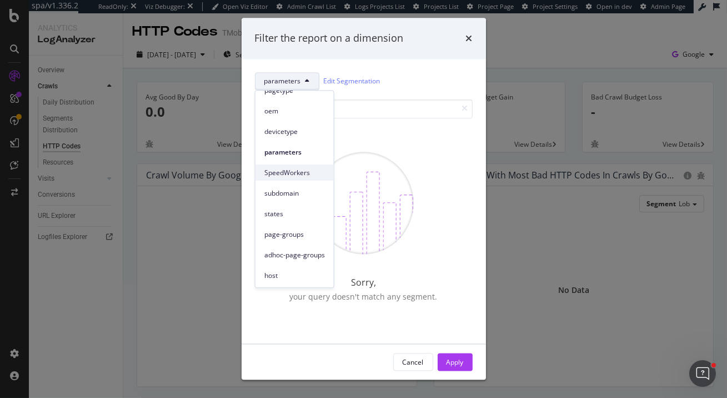
click at [291, 170] on span "SpeedWorkers" at bounding box center [294, 173] width 61 height 10
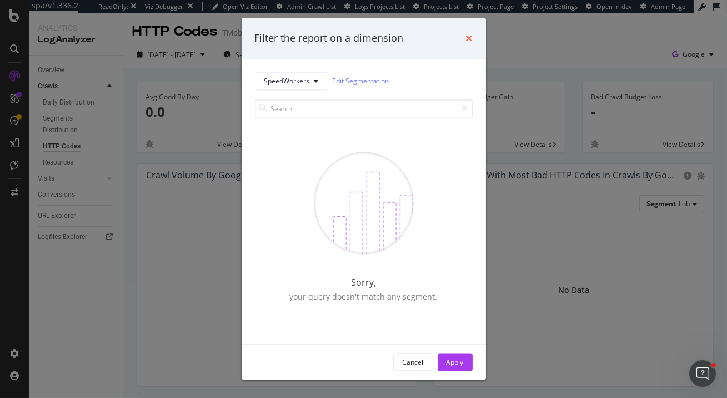
click at [468, 34] on icon "times" at bounding box center [469, 38] width 7 height 9
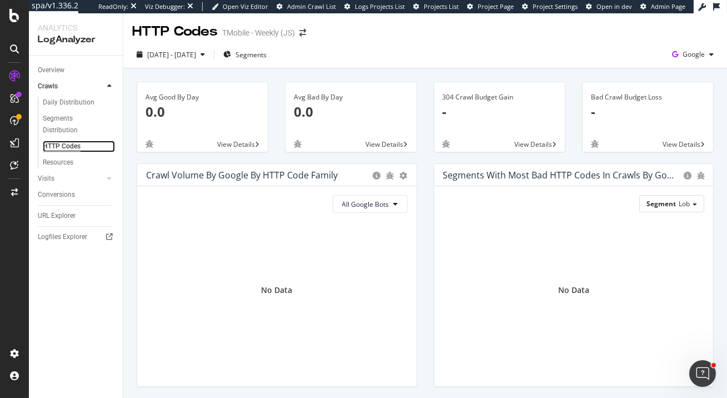
click at [65, 148] on div "HTTP Codes" at bounding box center [62, 147] width 38 height 12
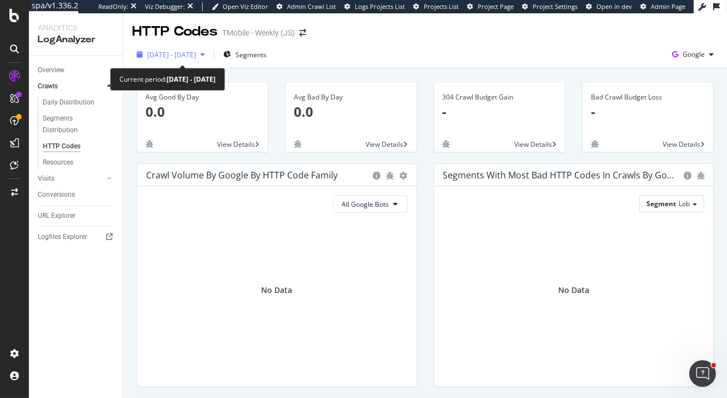
click at [196, 53] on span "[DATE] - [DATE]" at bounding box center [171, 54] width 49 height 9
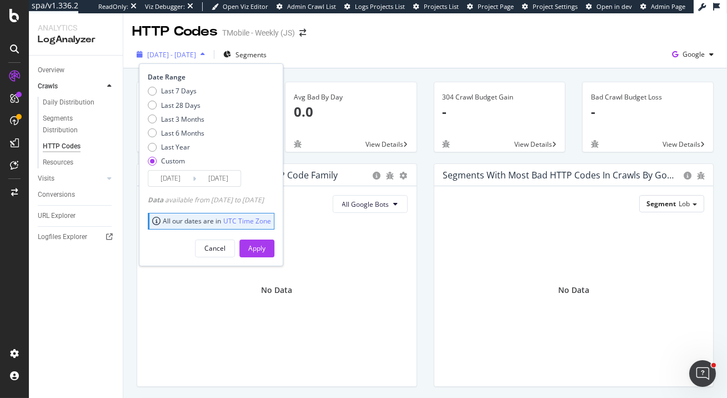
click at [196, 53] on span "[DATE] - [DATE]" at bounding box center [171, 54] width 49 height 9
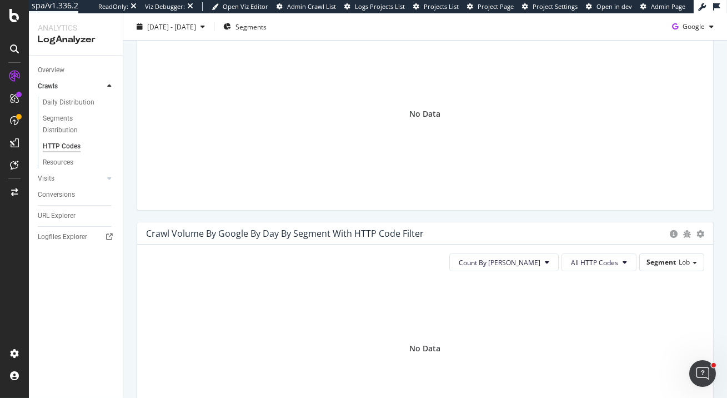
scroll to position [179, 0]
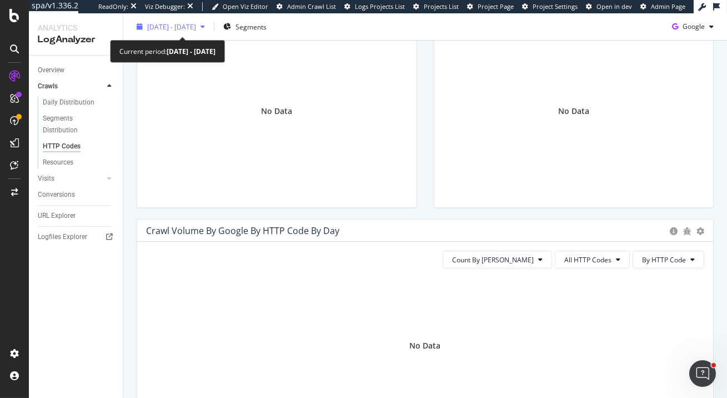
click at [196, 23] on span "[DATE] - [DATE]" at bounding box center [171, 26] width 49 height 9
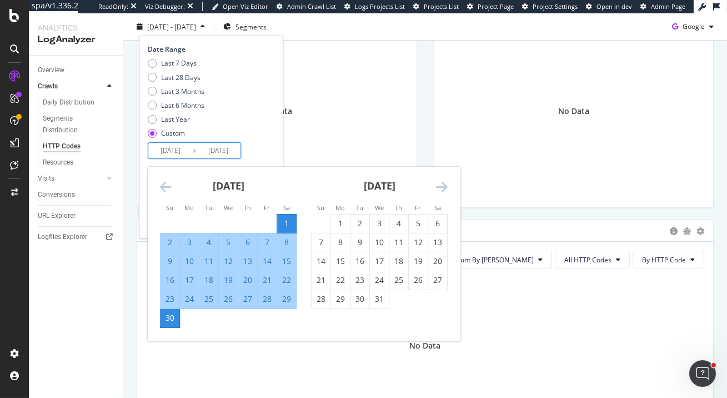
click at [161, 157] on input "[DATE]" at bounding box center [170, 151] width 44 height 16
click at [284, 222] on div "1" at bounding box center [286, 223] width 19 height 11
click at [169, 314] on div "30" at bounding box center [170, 317] width 19 height 11
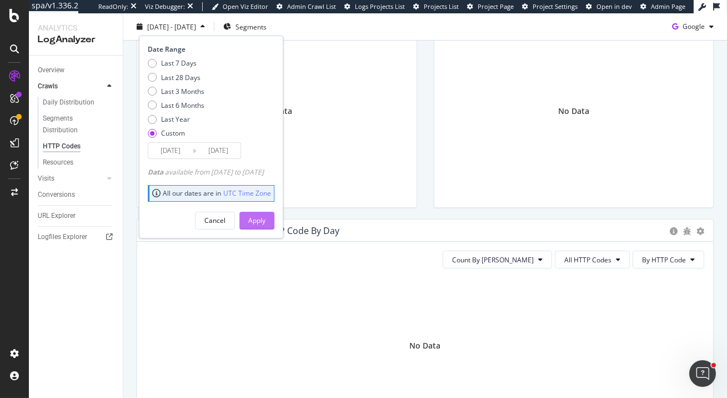
click at [266, 221] on div "Apply" at bounding box center [256, 220] width 17 height 9
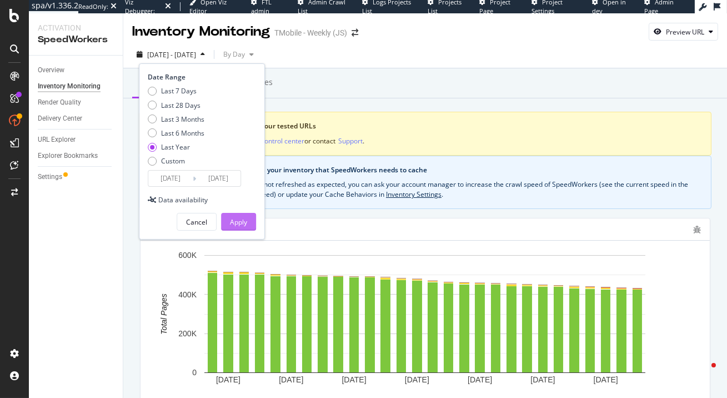
click at [248, 220] on button "Apply" at bounding box center [238, 222] width 35 height 18
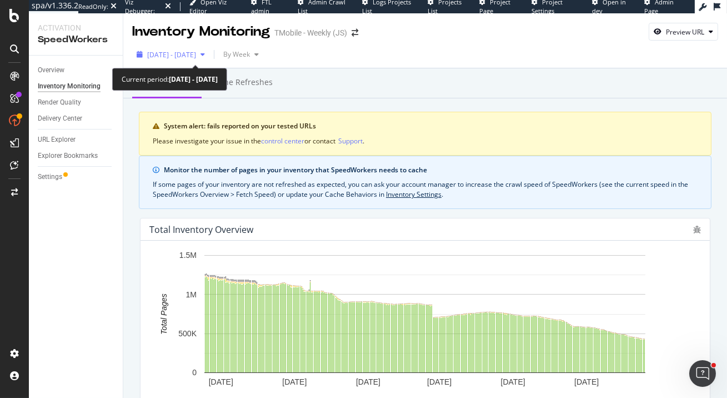
click at [209, 61] on div "[DATE] - [DATE]" at bounding box center [170, 54] width 77 height 17
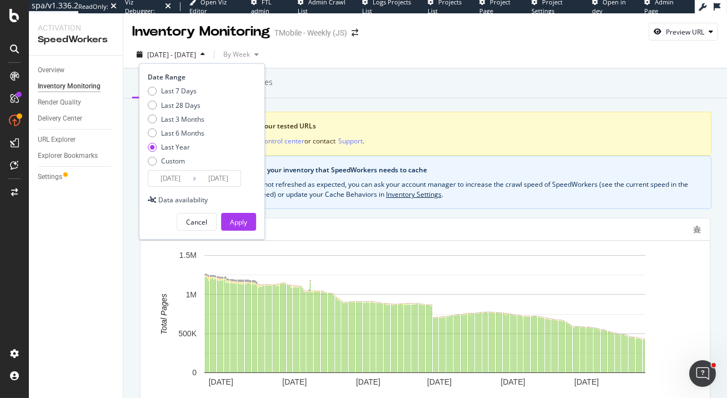
click at [172, 177] on input "[DATE]" at bounding box center [170, 179] width 44 height 16
click at [170, 179] on input "[DATE]" at bounding box center [170, 179] width 44 height 16
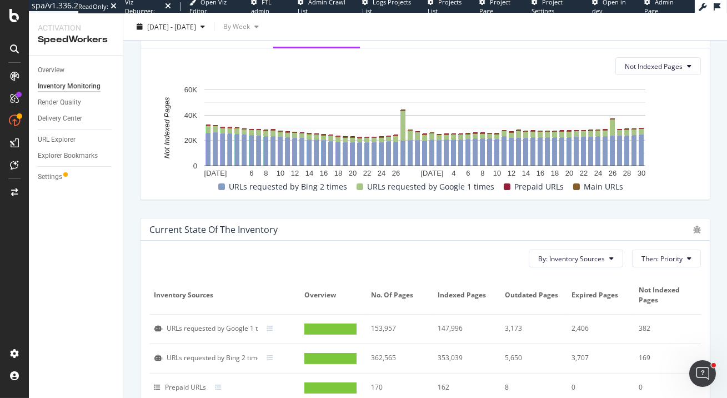
scroll to position [506, 0]
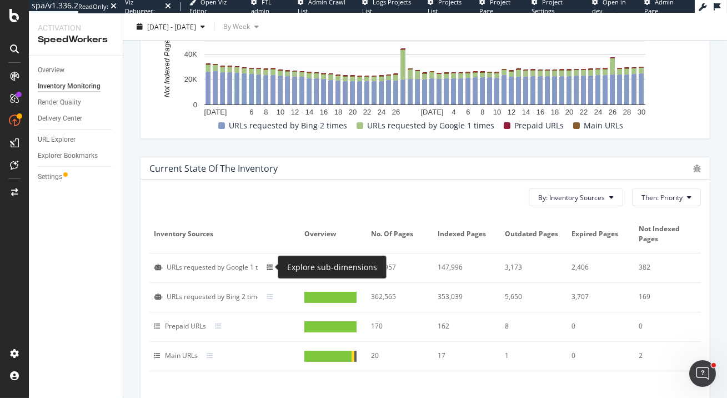
click at [270, 267] on icon at bounding box center [270, 267] width 7 height 7
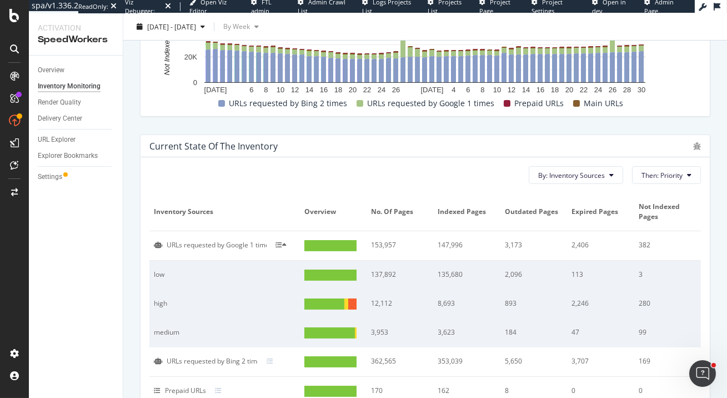
scroll to position [575, 0]
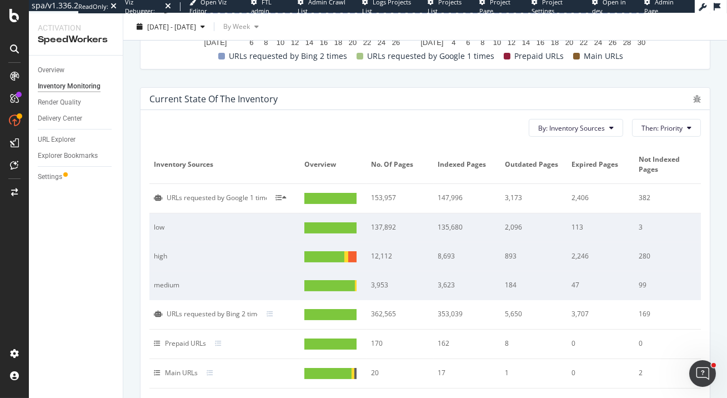
click at [355, 255] on div at bounding box center [353, 256] width 11 height 11
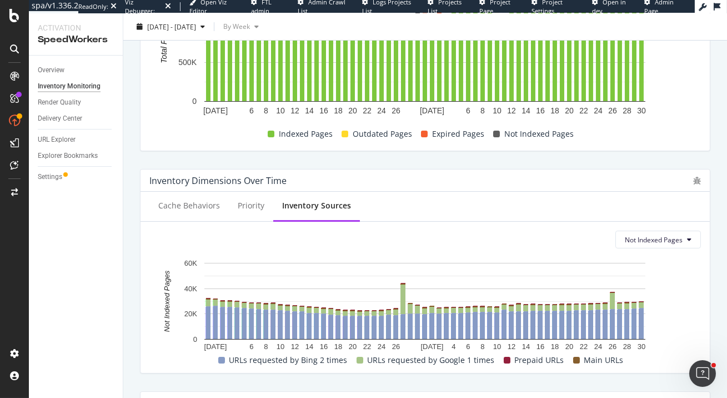
scroll to position [296, 0]
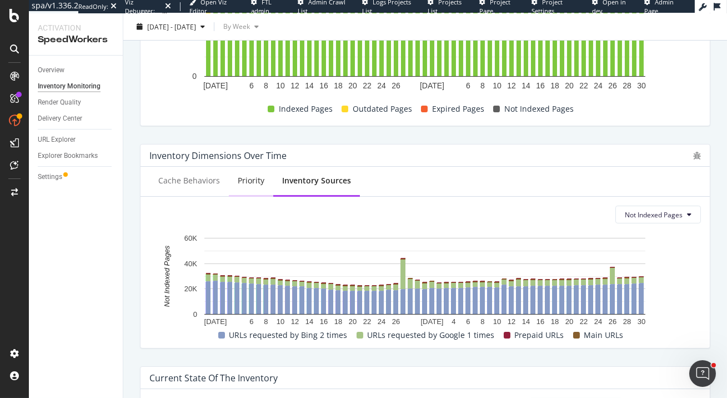
click at [253, 186] on div "Priority" at bounding box center [251, 181] width 44 height 31
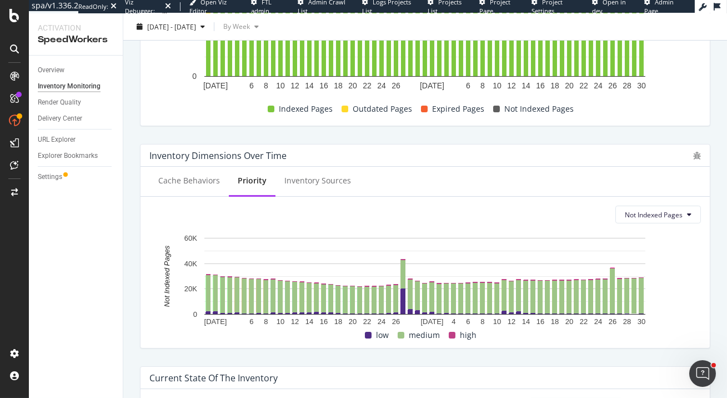
scroll to position [301, 0]
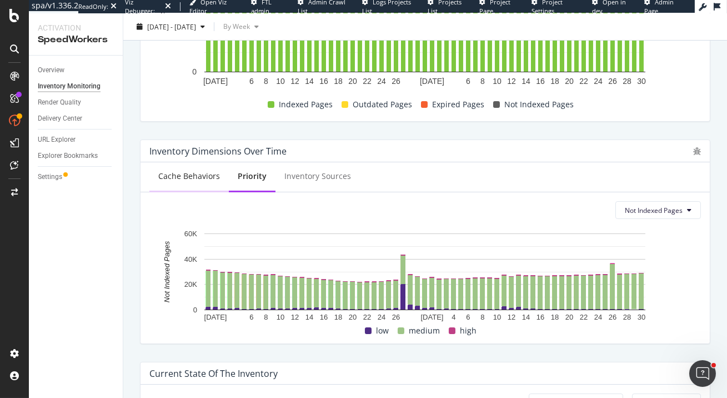
click at [208, 173] on div "Cache Behaviors" at bounding box center [189, 176] width 62 height 11
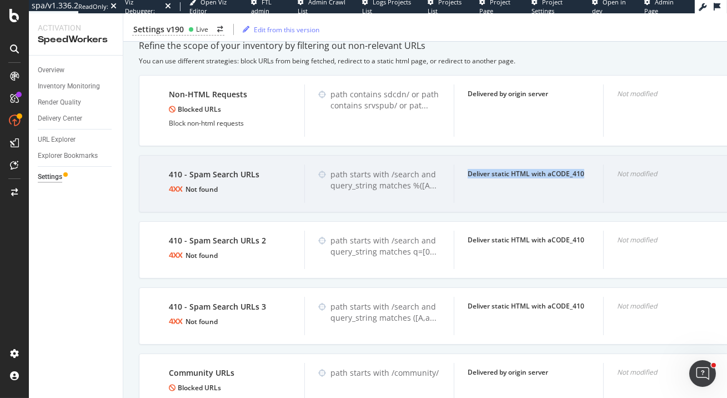
scroll to position [660, 0]
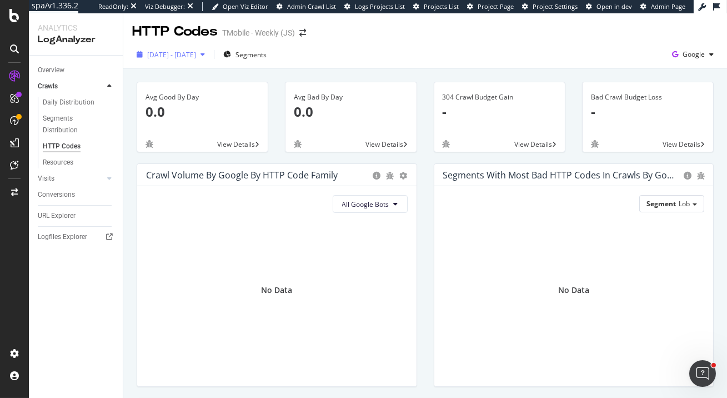
click at [196, 56] on span "[DATE] - [DATE]" at bounding box center [171, 54] width 49 height 9
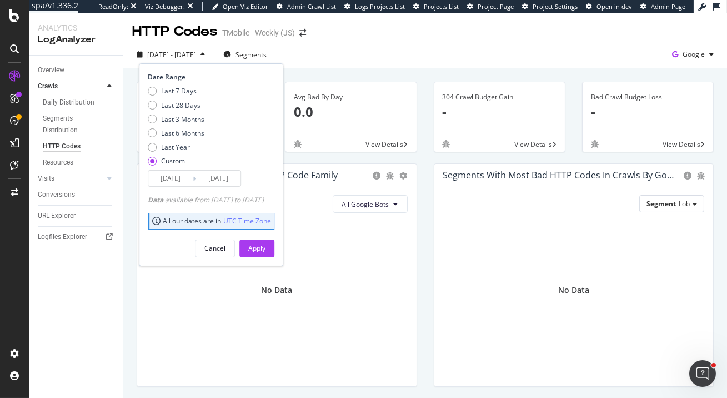
click at [168, 179] on input "[DATE]" at bounding box center [170, 179] width 44 height 16
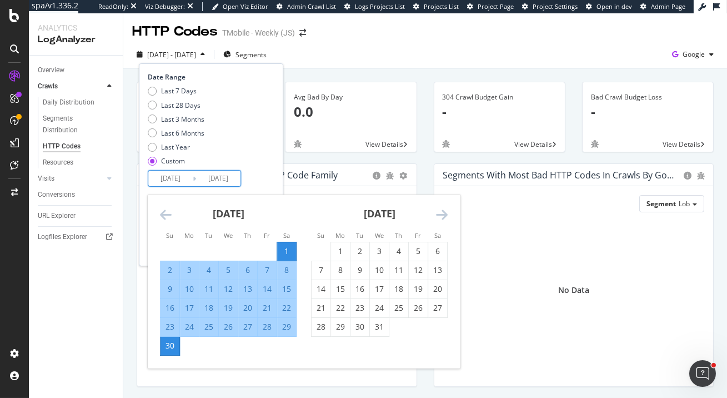
click at [166, 214] on icon "Move backward to switch to the previous month." at bounding box center [166, 214] width 12 height 13
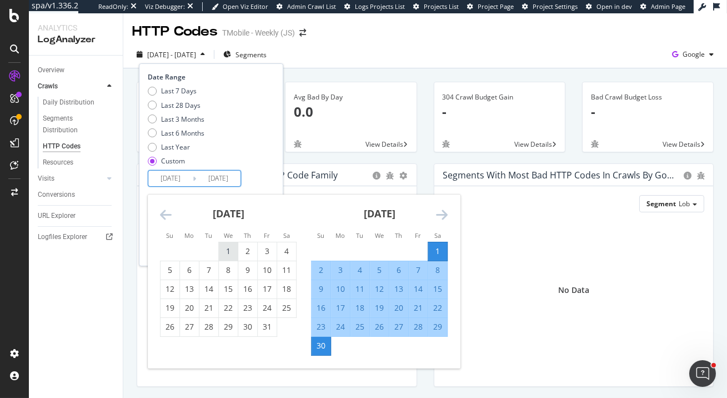
click at [228, 248] on div "1" at bounding box center [228, 251] width 19 height 11
type input "[DATE]"
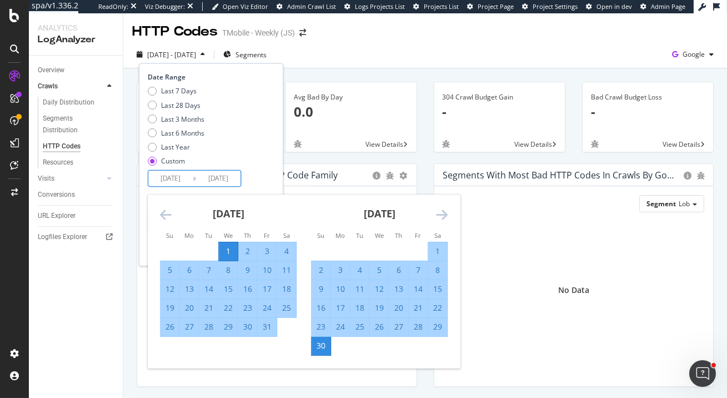
click at [321, 351] on div "30" at bounding box center [321, 345] width 19 height 11
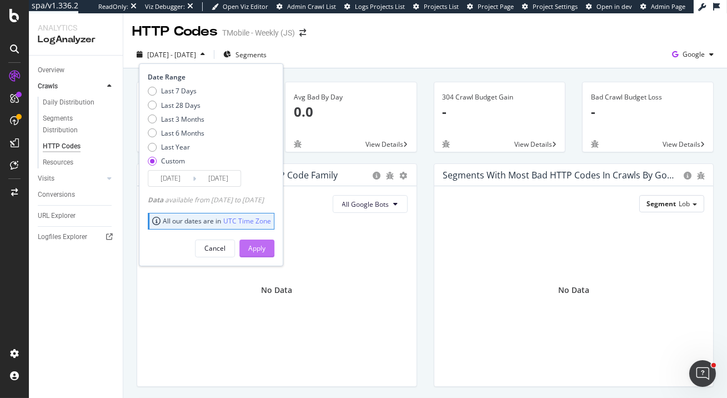
click at [266, 243] on div "Apply" at bounding box center [256, 247] width 17 height 9
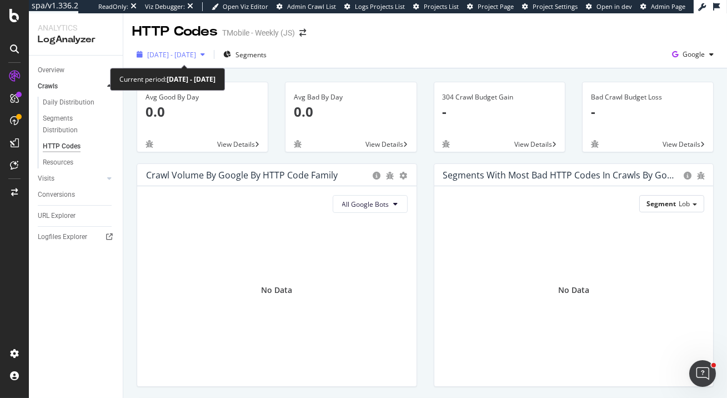
click at [196, 56] on span "[DATE] - [DATE]" at bounding box center [171, 54] width 49 height 9
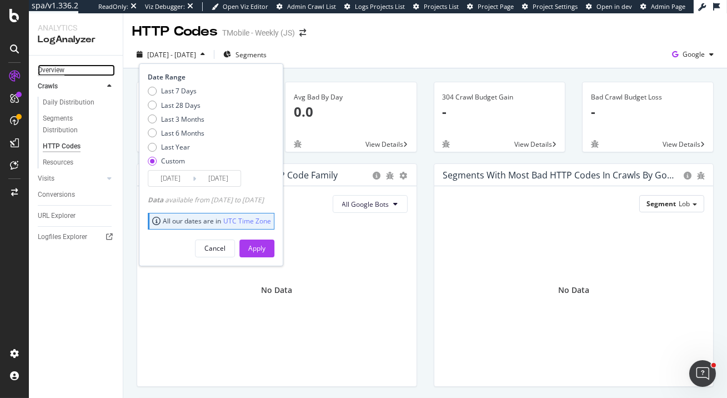
click at [62, 72] on div "Overview" at bounding box center [51, 70] width 27 height 12
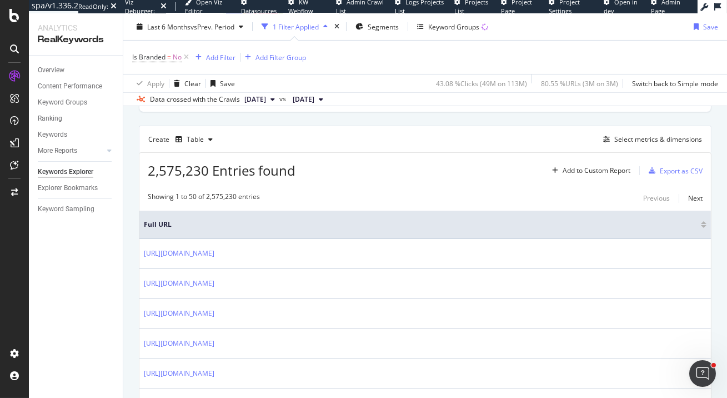
scroll to position [364, 0]
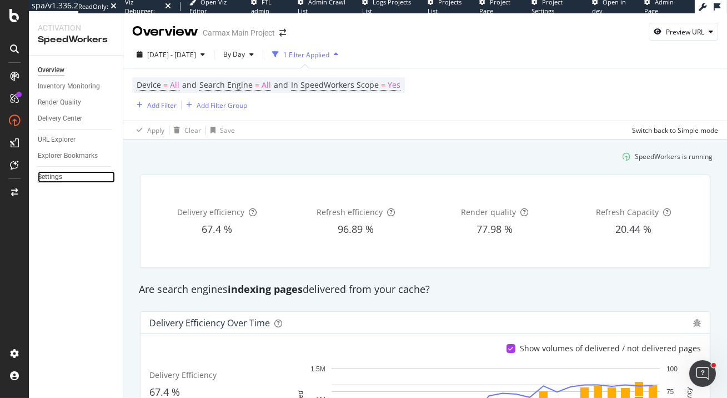
click at [48, 182] on div "Settings" at bounding box center [50, 177] width 24 height 12
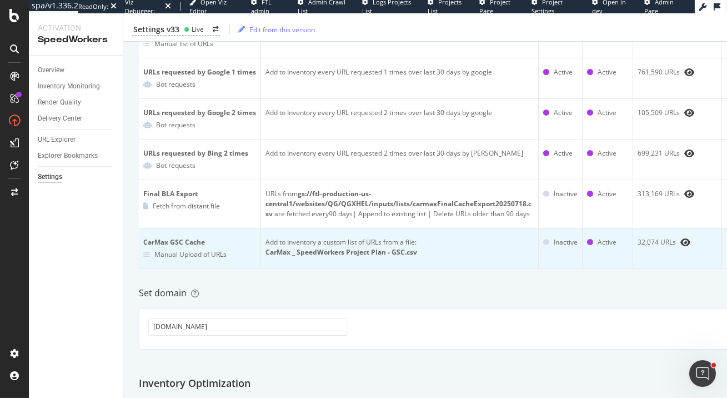
scroll to position [152, 0]
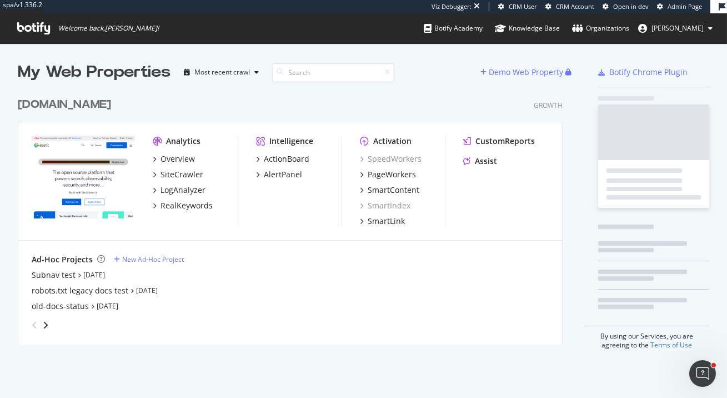
scroll to position [261, 553]
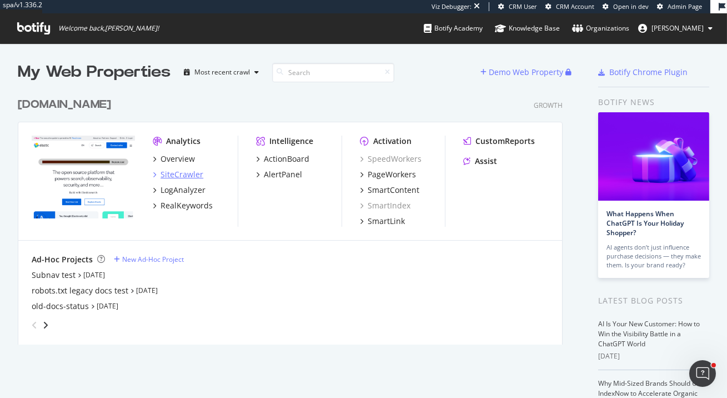
click at [197, 173] on div "SiteCrawler" at bounding box center [182, 174] width 43 height 11
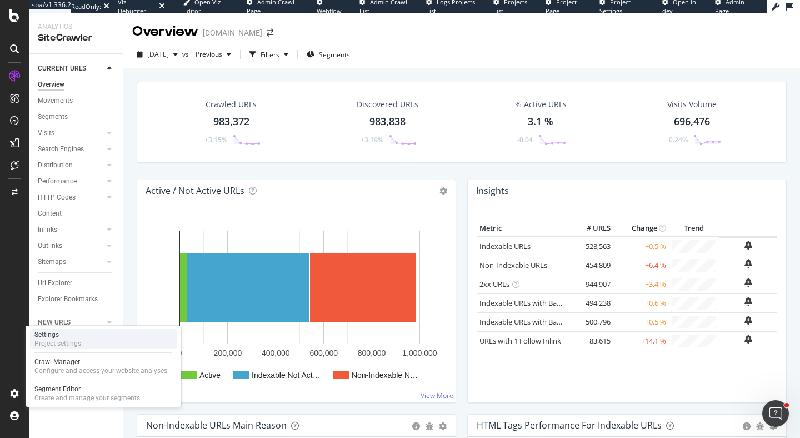
click at [68, 332] on div "Settings" at bounding box center [57, 334] width 47 height 9
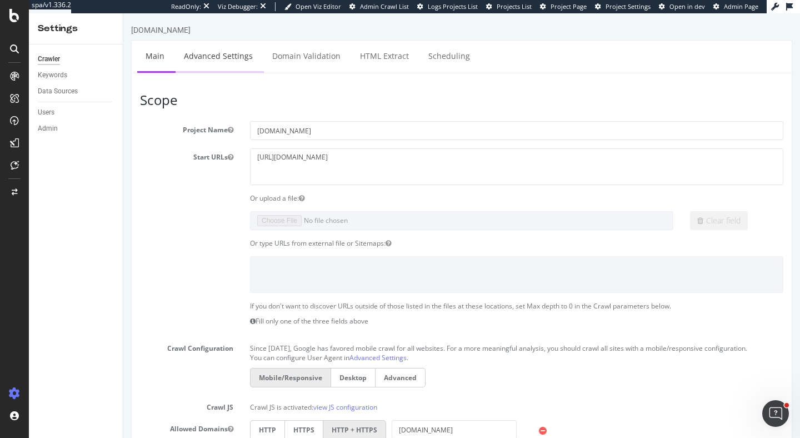
click at [226, 62] on link "Advanced Settings" at bounding box center [219, 56] width 86 height 31
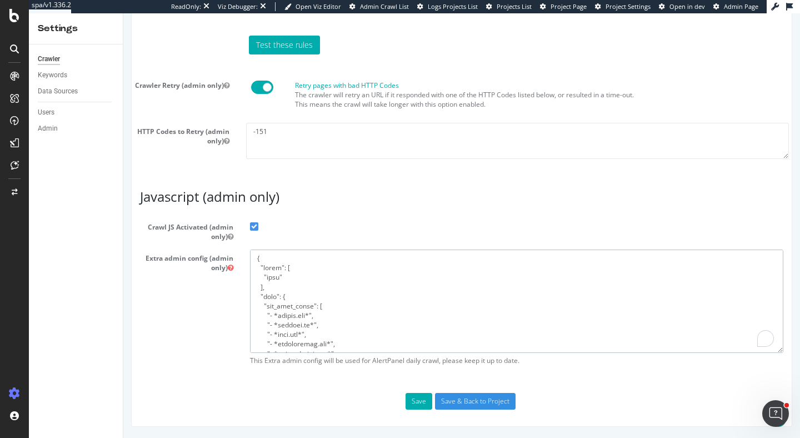
drag, startPoint x: 262, startPoint y: 347, endPoint x: 247, endPoint y: 147, distance: 201.2
click at [14, 7] on div at bounding box center [14, 219] width 29 height 438
click at [14, 23] on div at bounding box center [14, 219] width 29 height 438
click at [14, 19] on icon at bounding box center [14, 15] width 10 height 13
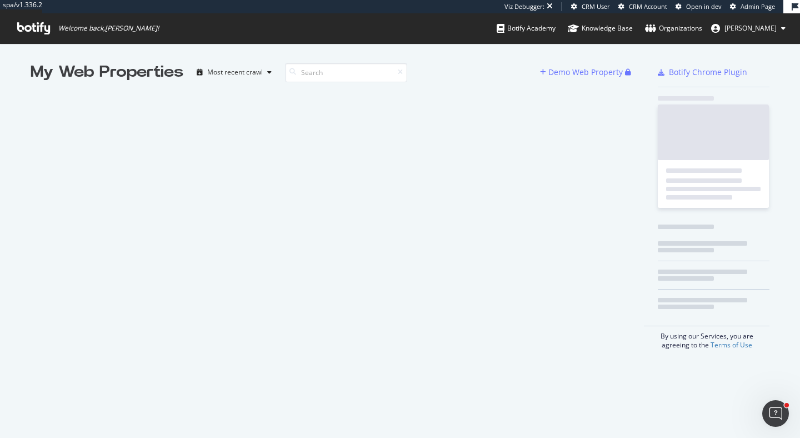
scroll to position [1, 1]
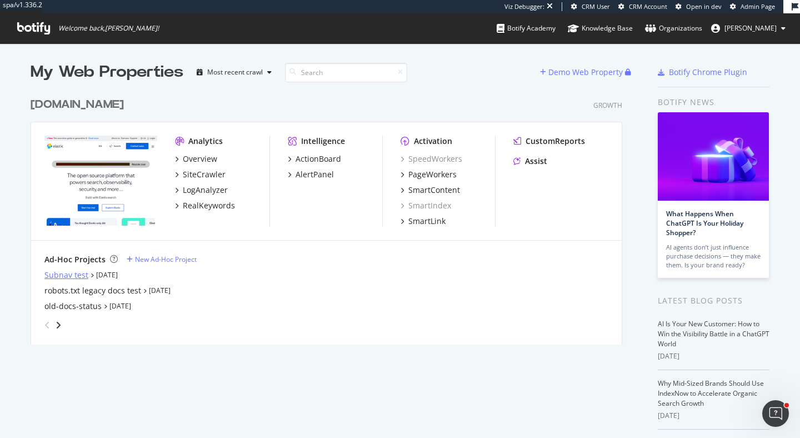
click at [70, 271] on div "Subnav test" at bounding box center [66, 274] width 44 height 11
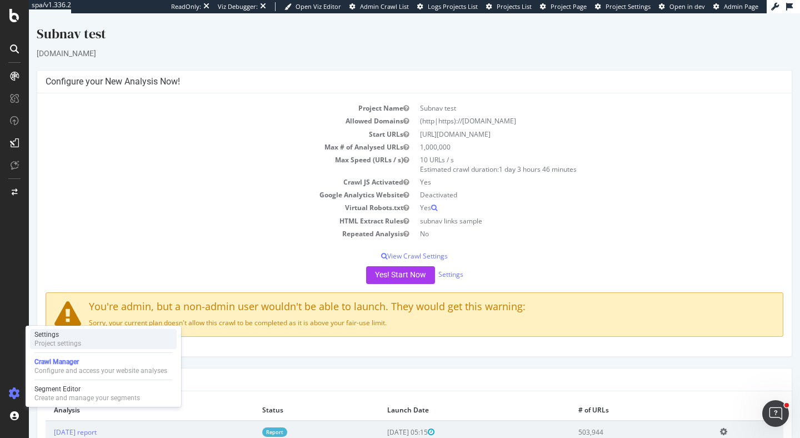
click at [80, 336] on div "Settings" at bounding box center [57, 334] width 47 height 9
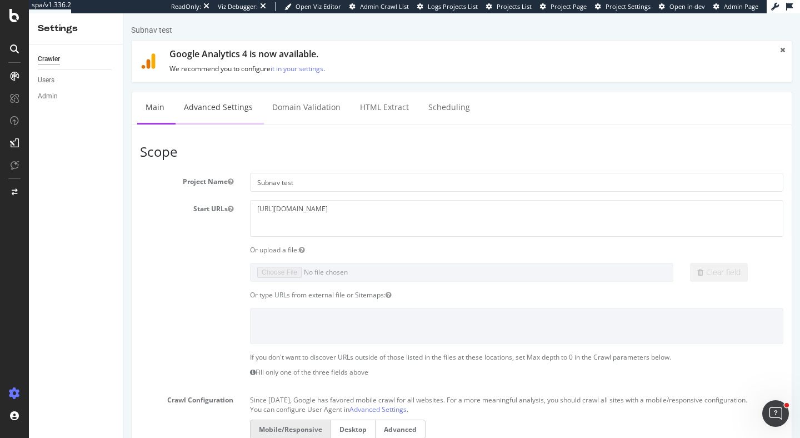
click at [229, 98] on link "Advanced Settings" at bounding box center [219, 107] width 86 height 31
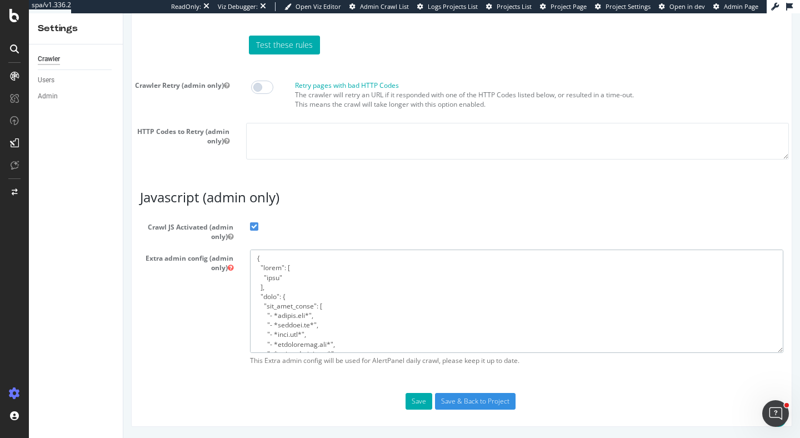
drag, startPoint x: 267, startPoint y: 350, endPoint x: 227, endPoint y: 202, distance: 153.1
click at [227, 202] on article "Javascript (admin only) Crawl JS Activated (admin only) Extra admin config (adm…" at bounding box center [461, 280] width 643 height 181
click at [62, 104] on div "SiteCrawler" at bounding box center [60, 104] width 39 height 11
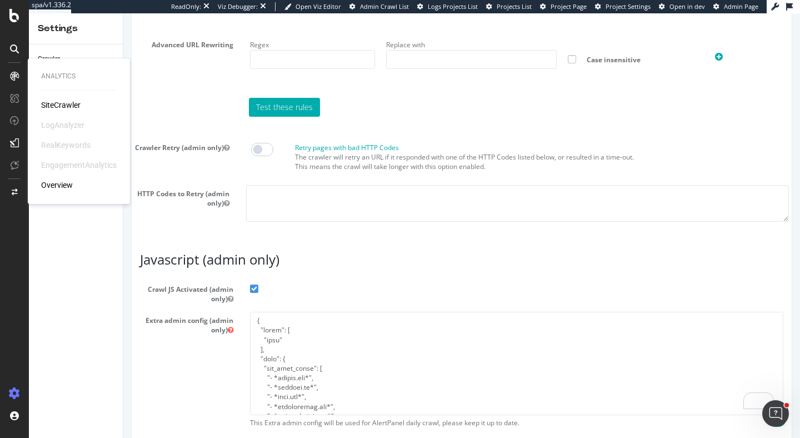
click at [61, 110] on div "SiteCrawler" at bounding box center [60, 104] width 39 height 11
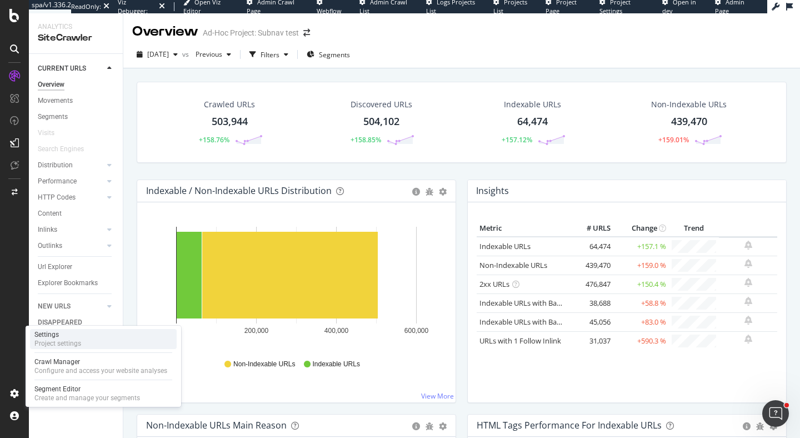
click at [77, 342] on div "Project settings" at bounding box center [57, 343] width 47 height 9
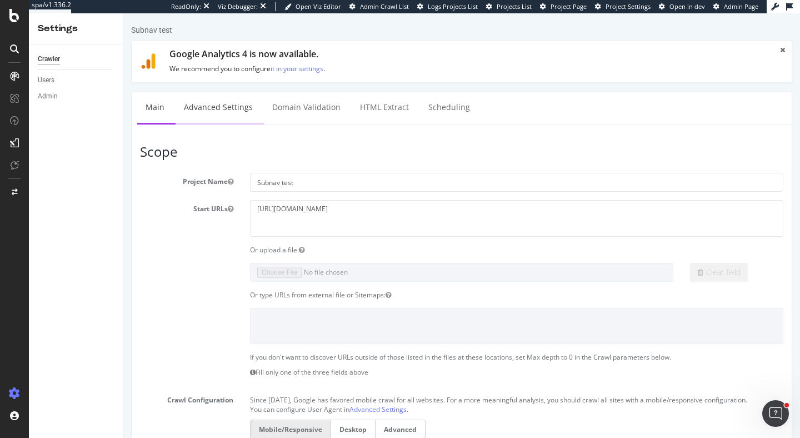
click at [232, 106] on link "Advanced Settings" at bounding box center [219, 107] width 86 height 31
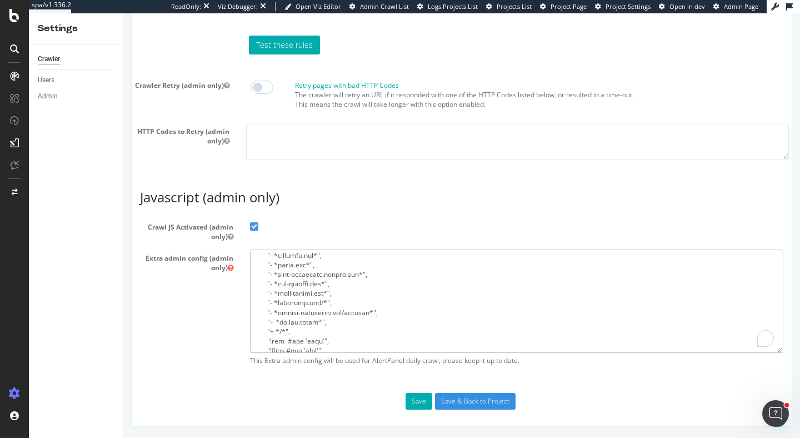
scroll to position [362, 0]
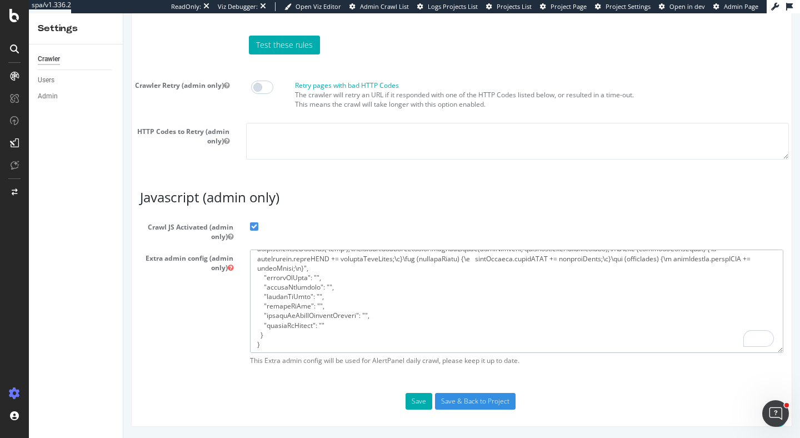
drag, startPoint x: 257, startPoint y: 261, endPoint x: 239, endPoint y: 437, distance: 177.6
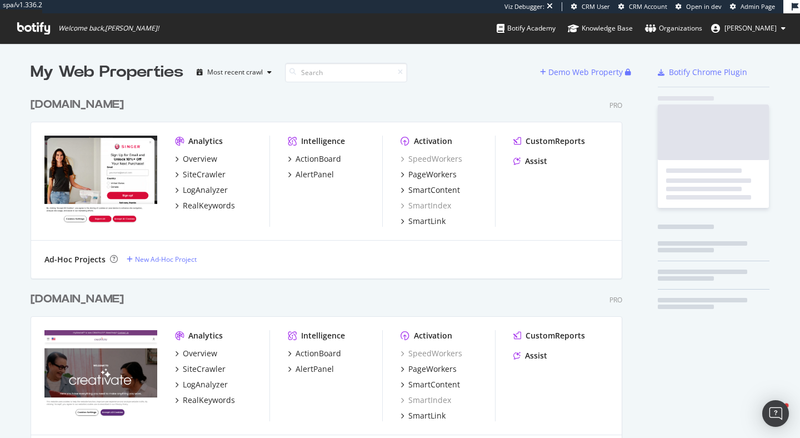
scroll to position [1720, 601]
